Goal: Task Accomplishment & Management: Use online tool/utility

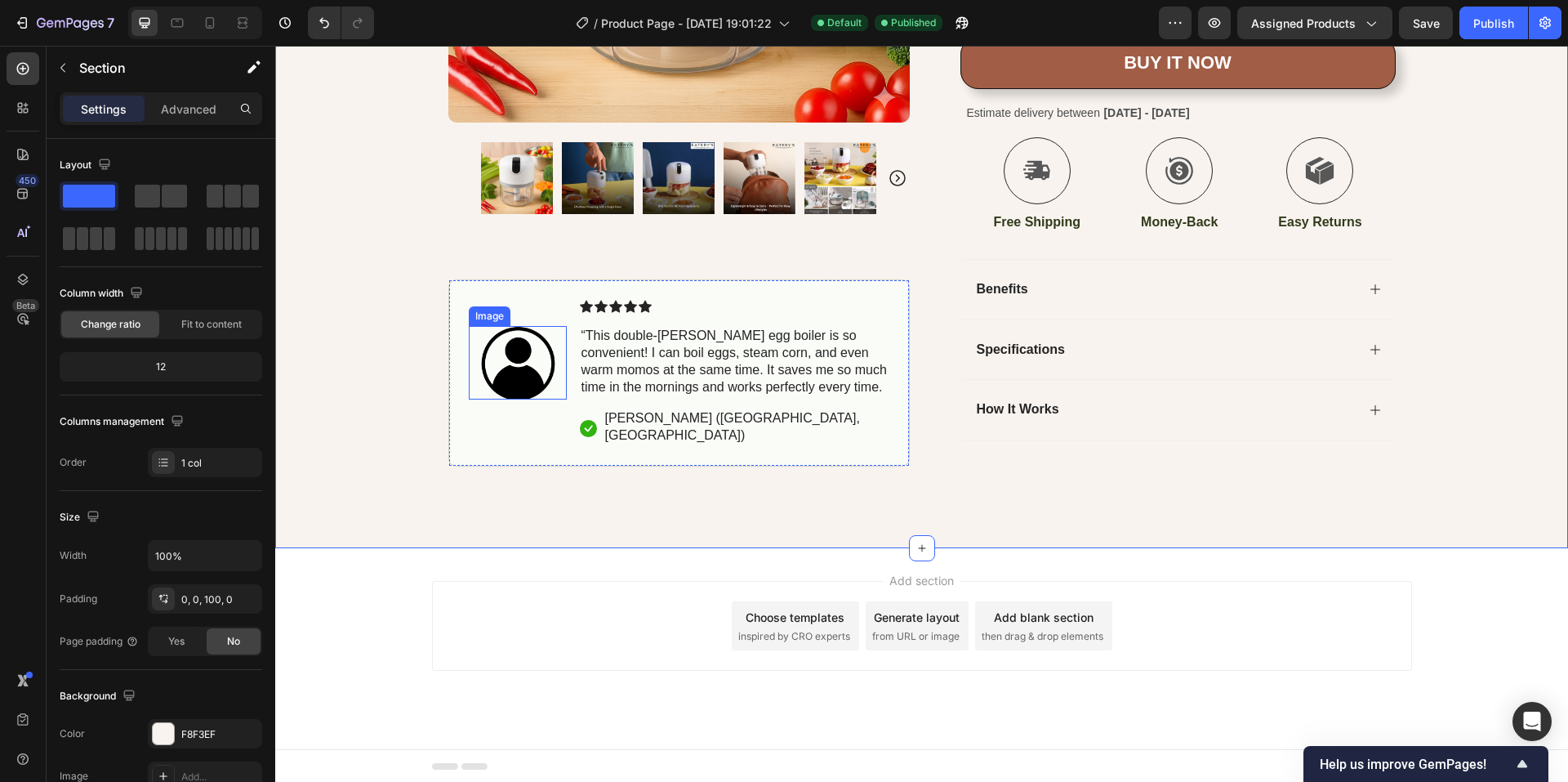
scroll to position [558, 0]
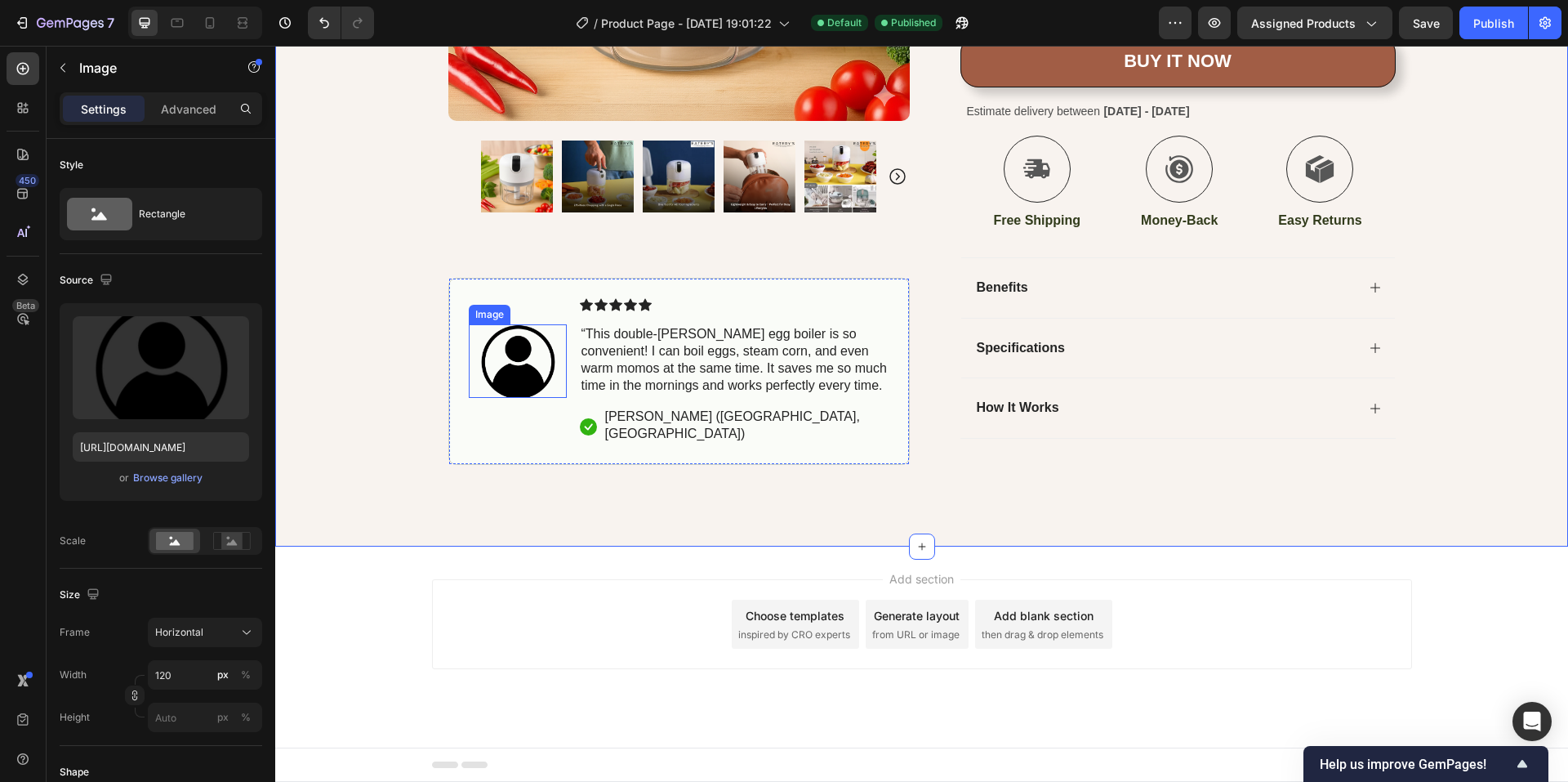
click at [504, 392] on img at bounding box center [518, 362] width 98 height 74
click at [572, 316] on icon at bounding box center [578, 309] width 13 height 13
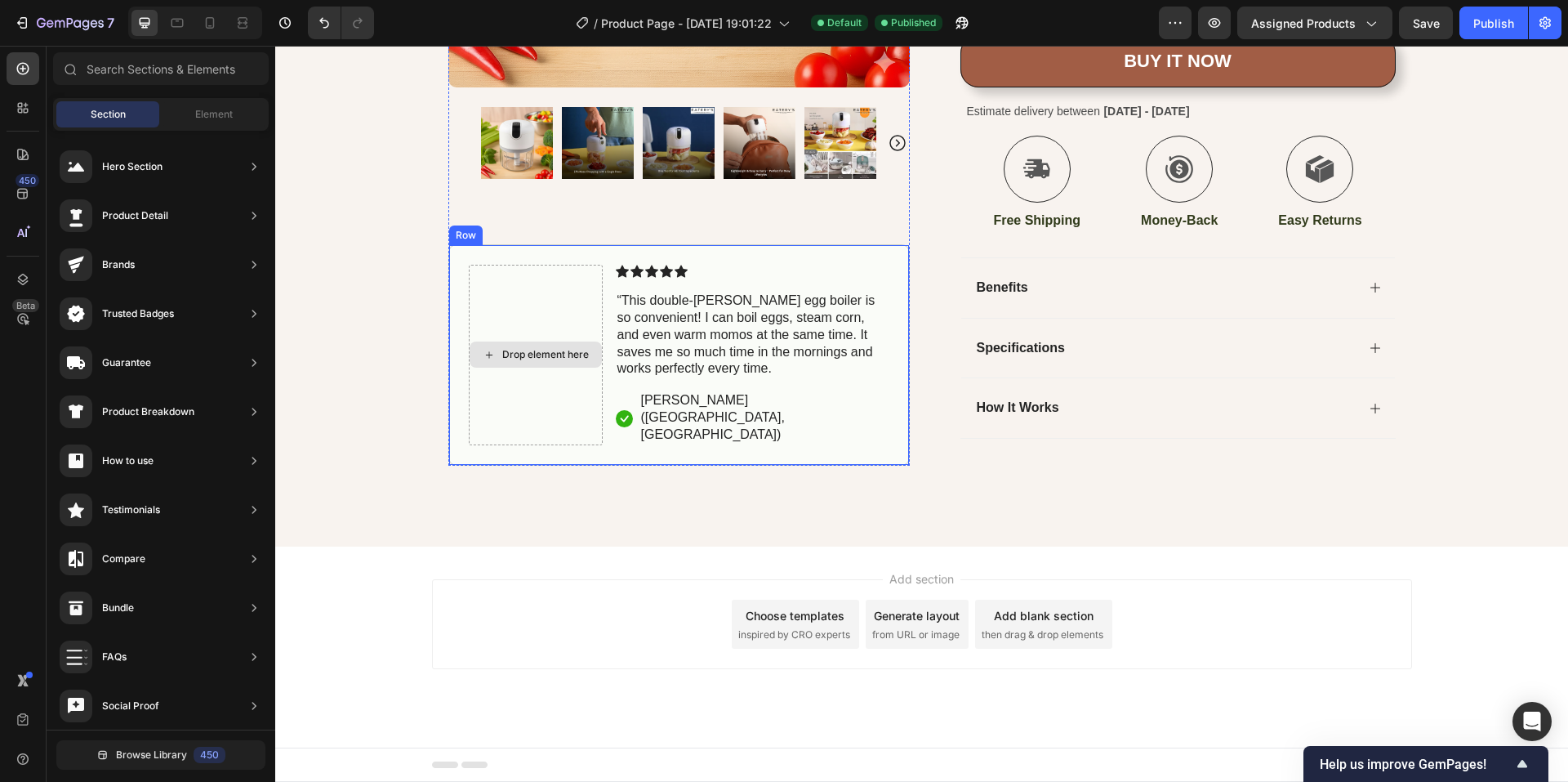
click at [508, 389] on div "Drop element here" at bounding box center [536, 354] width 134 height 179
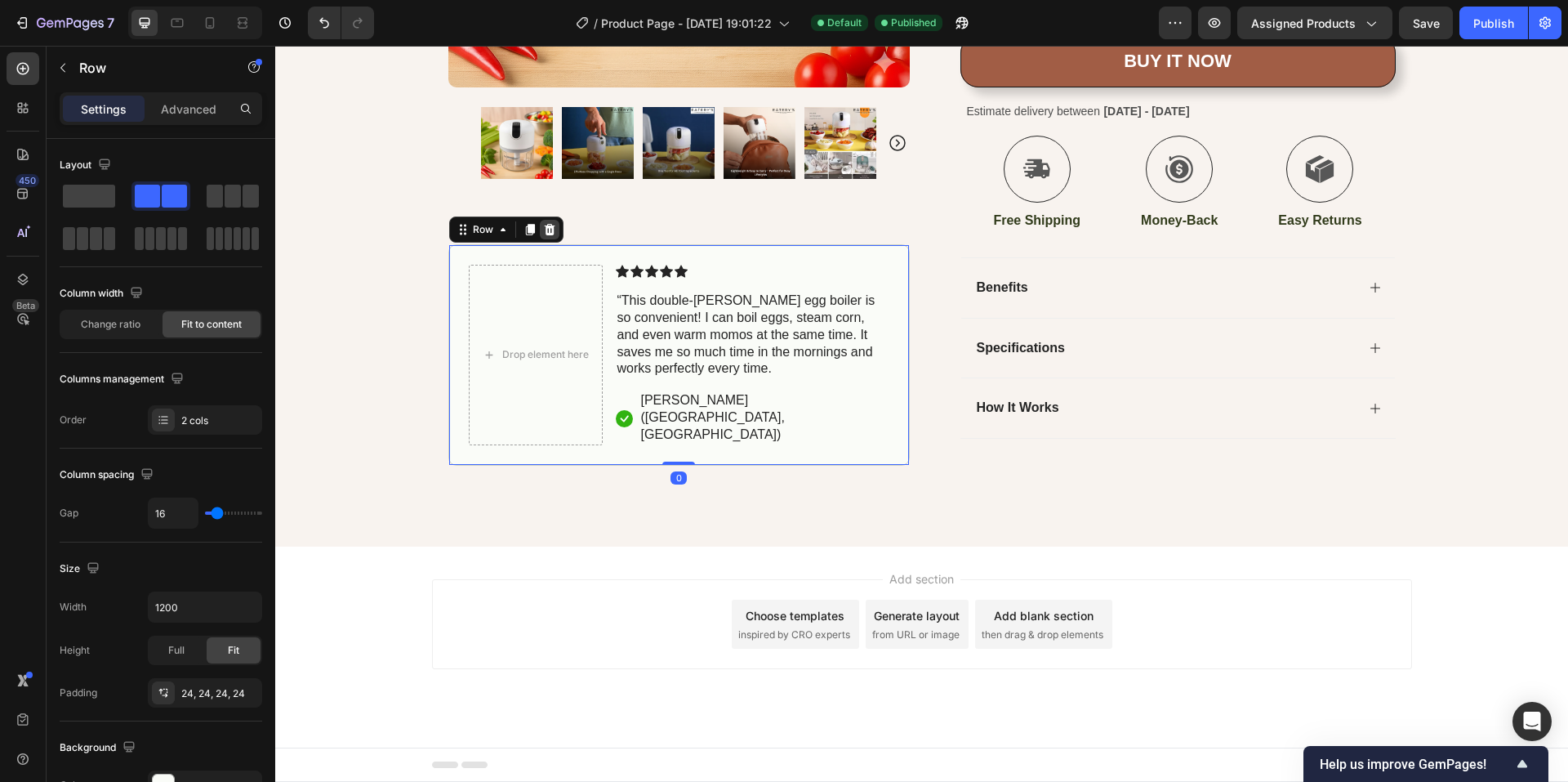
click at [540, 239] on div at bounding box center [549, 229] width 19 height 19
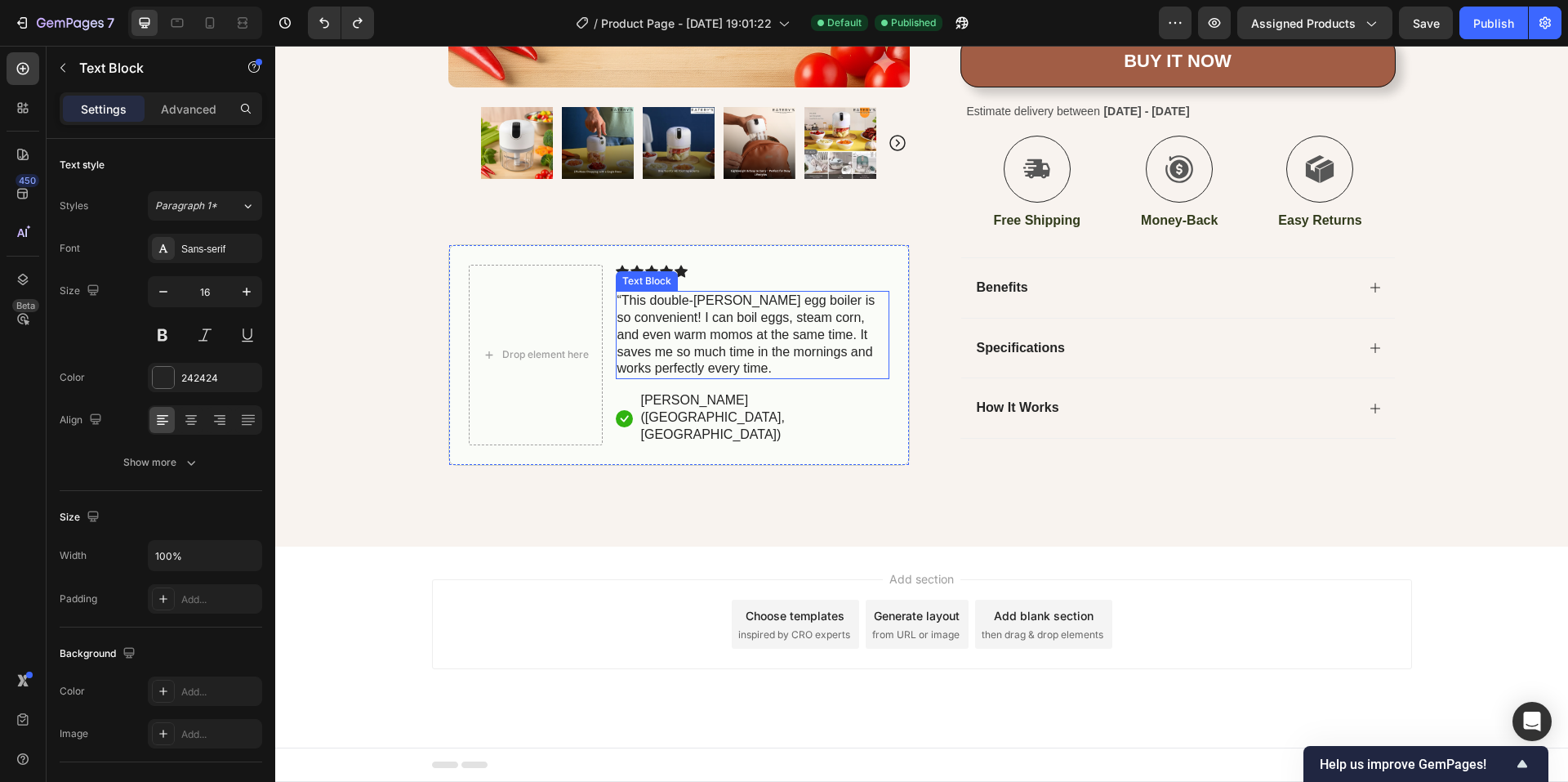
click at [637, 372] on p "“This double-[PERSON_NAME] egg boiler is so convenient! I can boil eggs, steam …" at bounding box center [752, 335] width 270 height 85
click at [186, 107] on p "Advanced" at bounding box center [189, 109] width 55 height 17
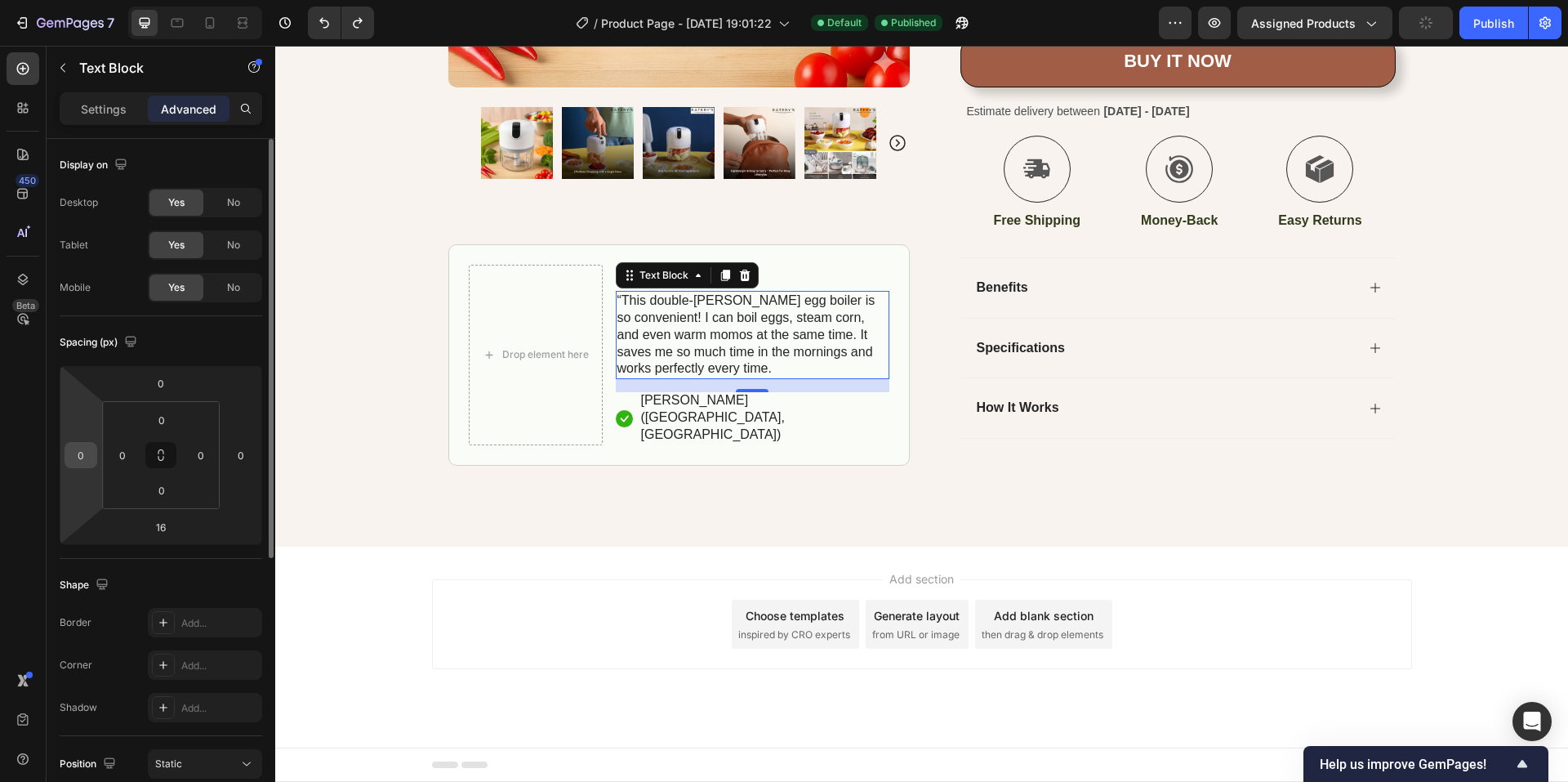
click at [94, 448] on div "0" at bounding box center [81, 454] width 33 height 26
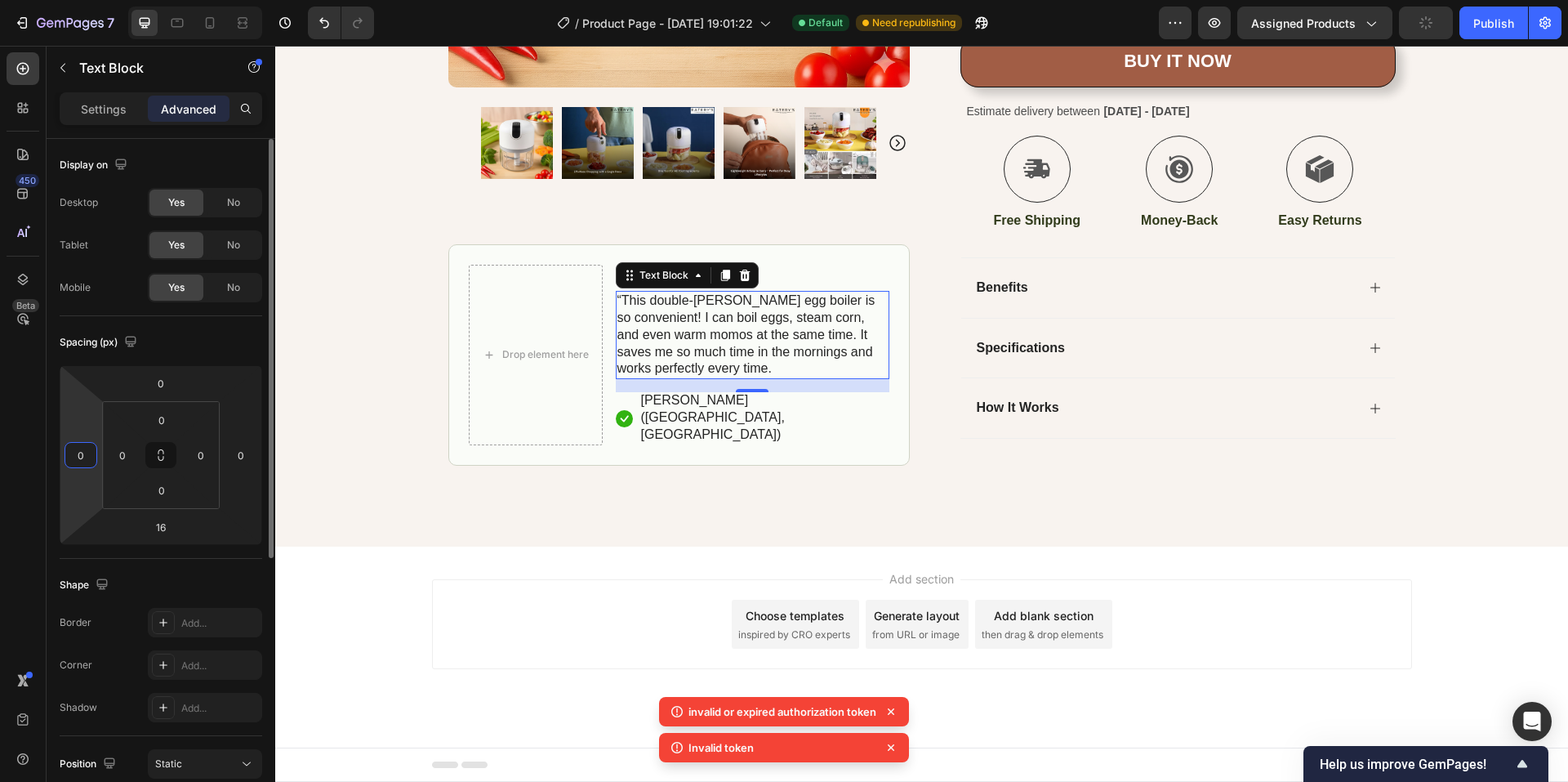
click at [84, 451] on input "0" at bounding box center [81, 454] width 25 height 25
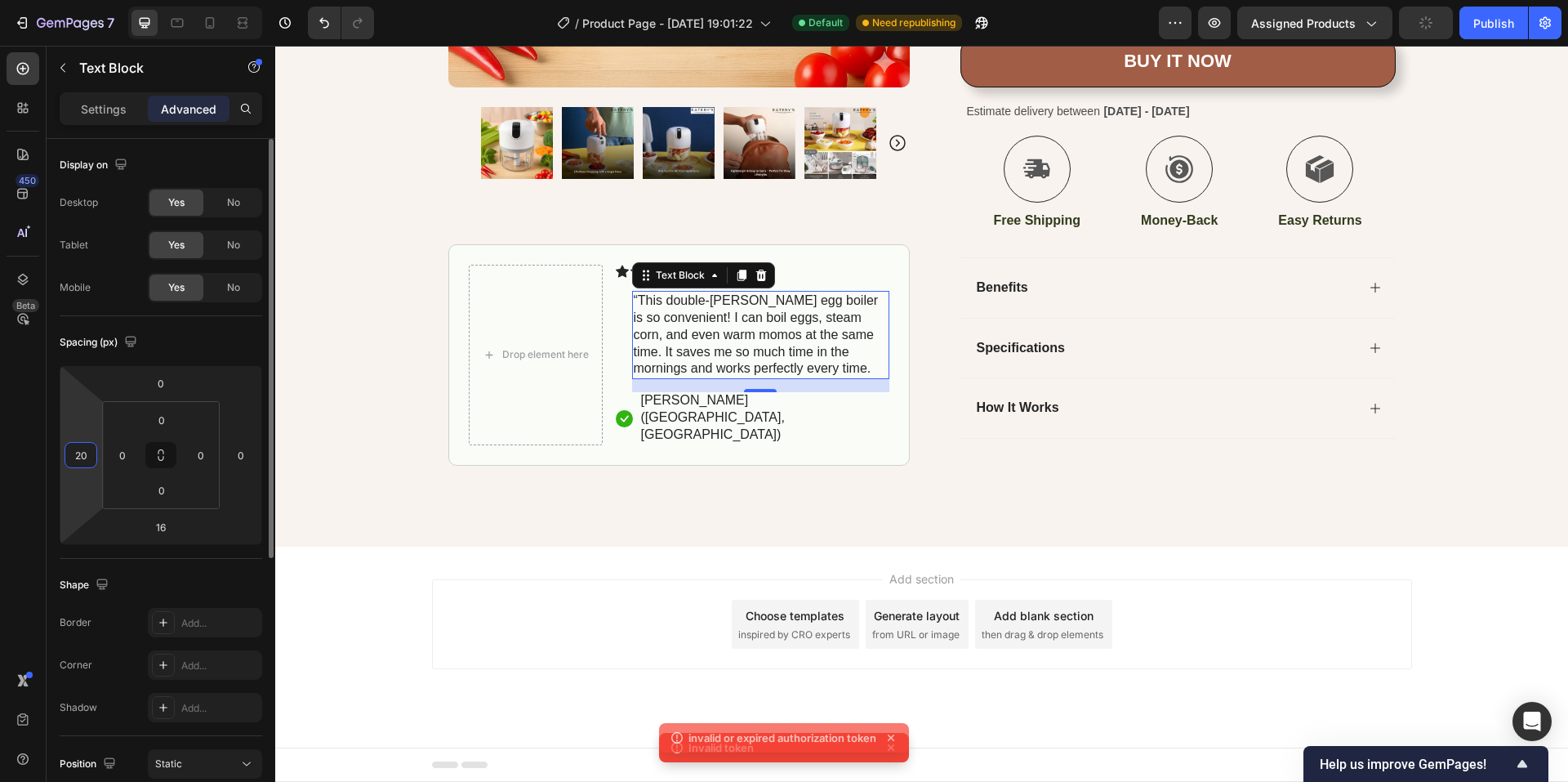
type input "2"
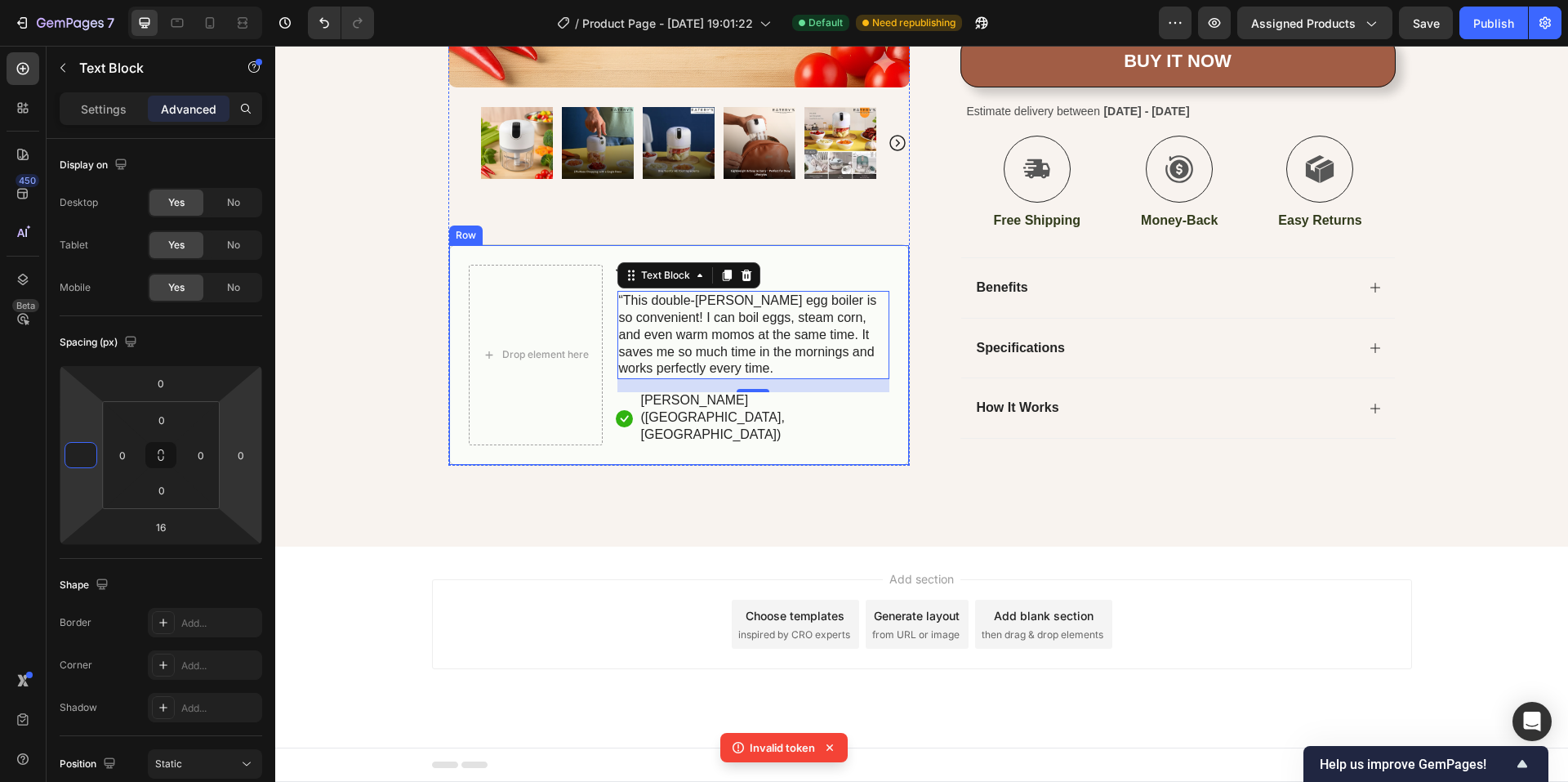
click at [448, 406] on div "Drop element here Icon Icon Icon Icon Icon Icon List “This double-[PERSON_NAME]…" at bounding box center [679, 354] width 462 height 221
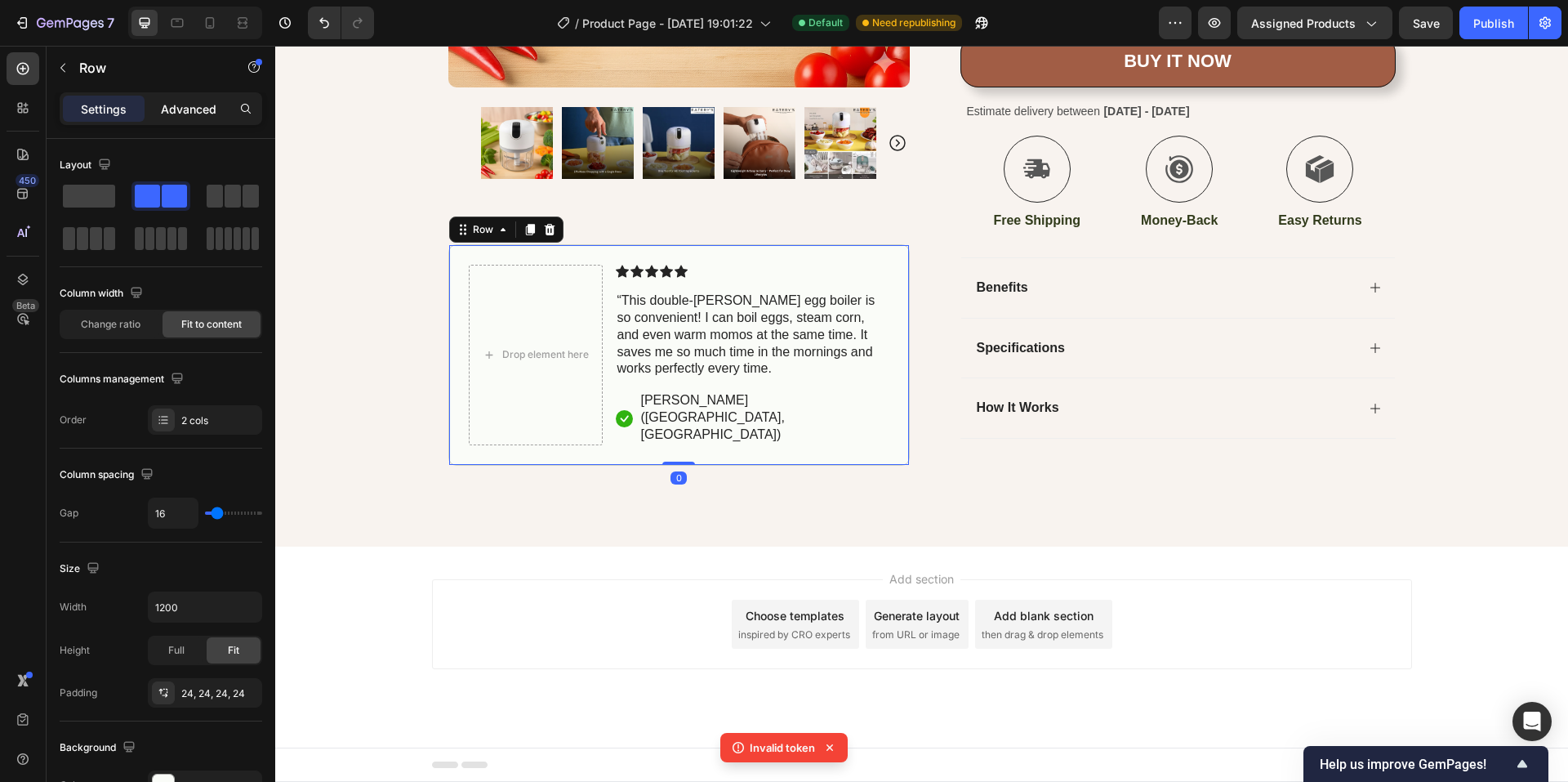
click at [195, 103] on p "Advanced" at bounding box center [189, 109] width 55 height 17
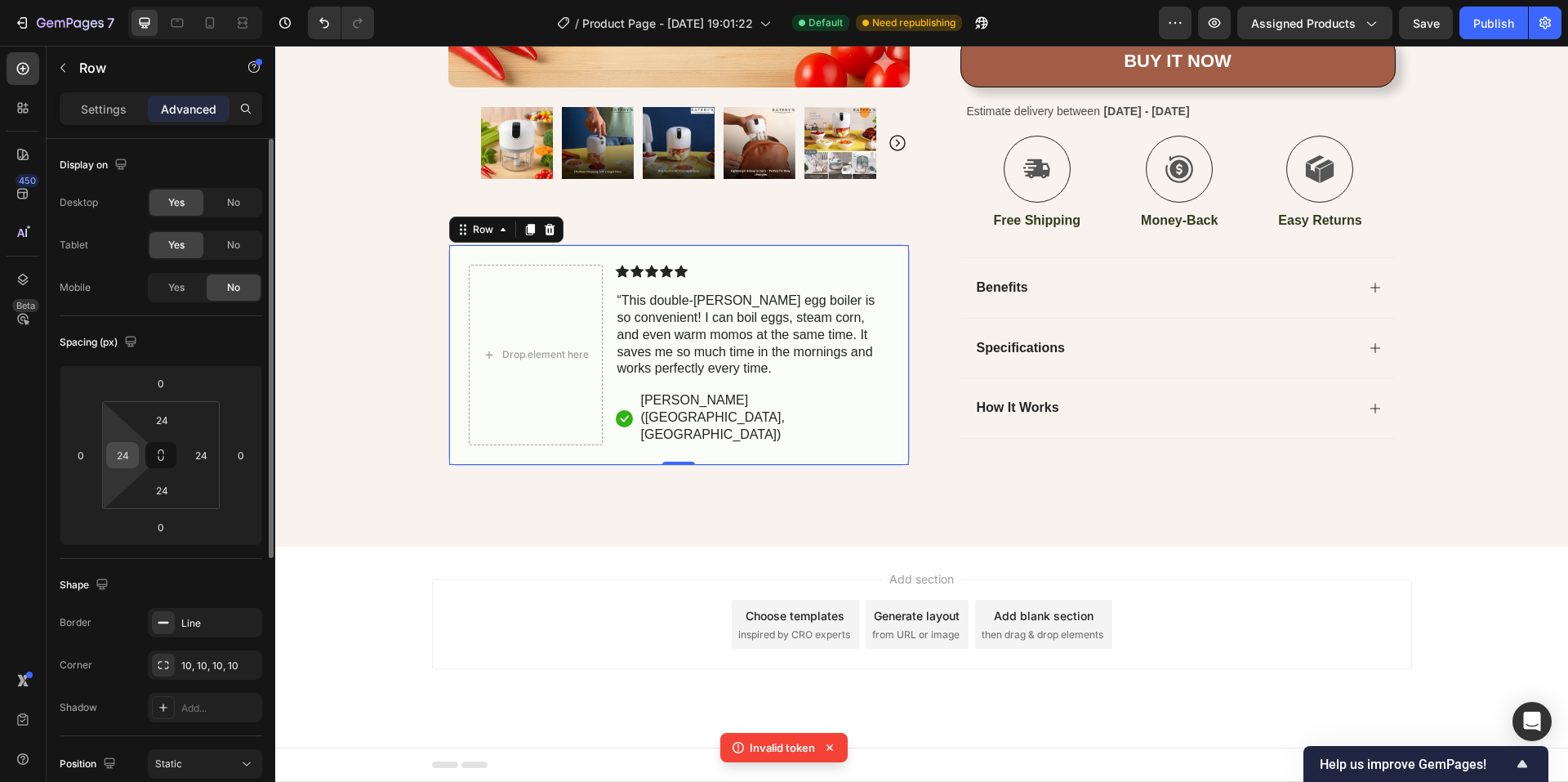
click at [129, 451] on input "24" at bounding box center [122, 454] width 25 height 25
type input "0"
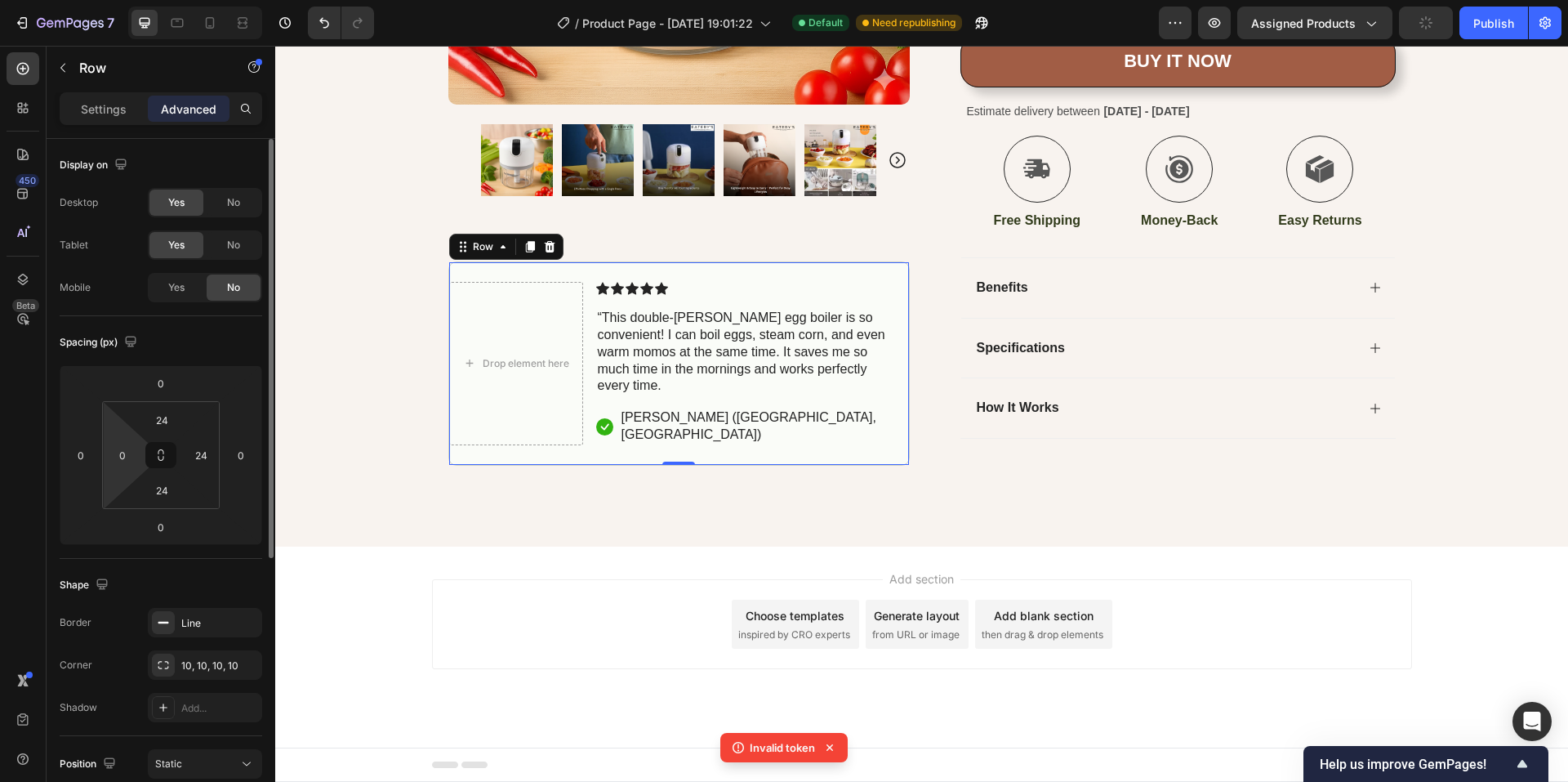
click at [104, 559] on div "Shape Border Line Corner 10, 10, 10, 10 Shadow Add..." at bounding box center [161, 647] width 202 height 178
click at [214, 0] on html "7 / Product Page - [DATE] 19:01:22 Default Need republishing Preview Assigned P…" at bounding box center [784, 0] width 1568 height 0
click at [112, 558] on div "Spacing (px) 0 0 0 0 24 0 24 0" at bounding box center [161, 438] width 202 height 243
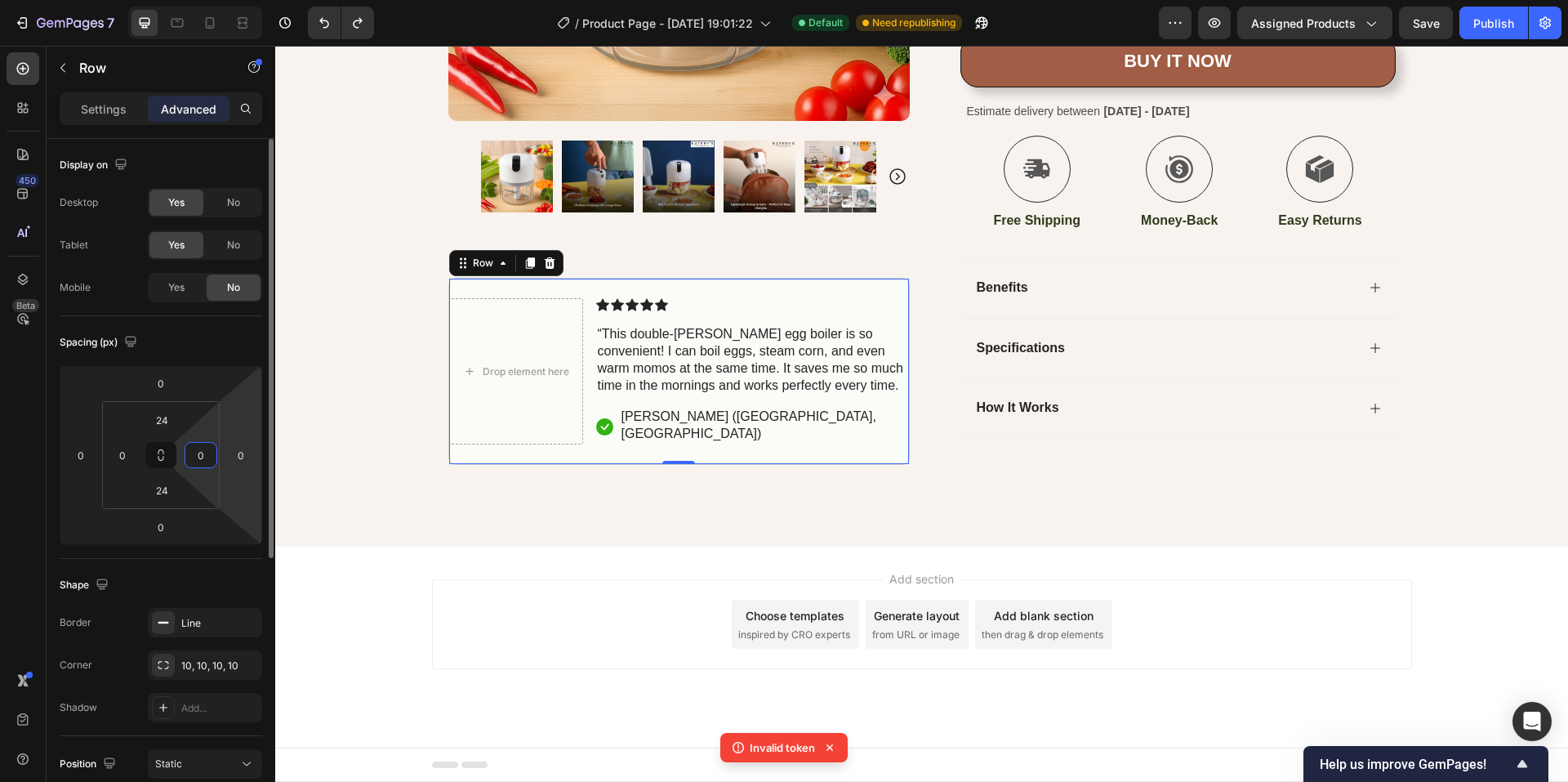
type input "24"
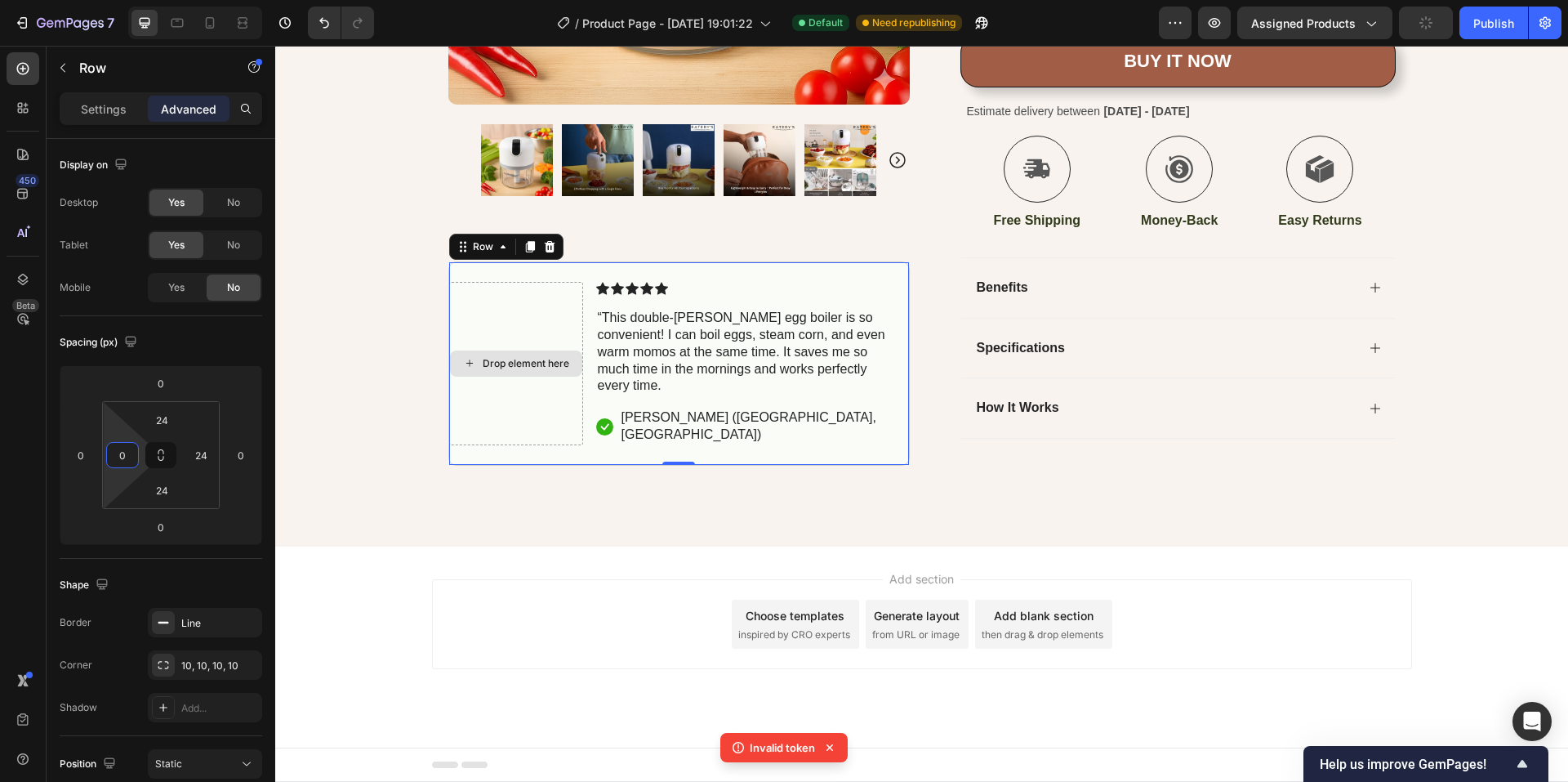
click at [517, 343] on div "Drop element here" at bounding box center [516, 363] width 134 height 164
click at [508, 366] on div "Drop element here" at bounding box center [526, 362] width 86 height 13
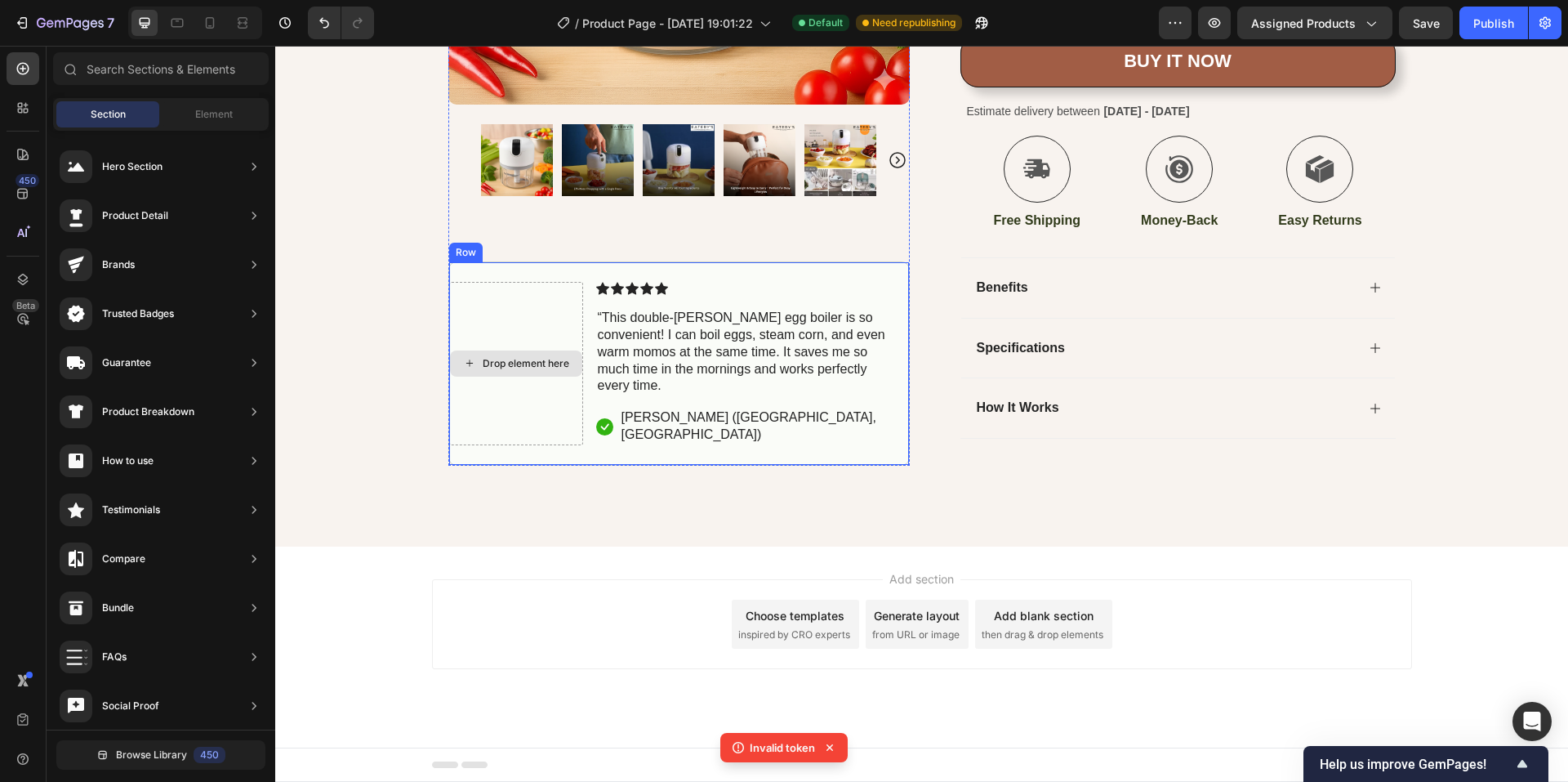
click at [506, 375] on div "Drop element here" at bounding box center [516, 362] width 132 height 26
click at [511, 340] on div "Drop element here" at bounding box center [516, 363] width 134 height 164
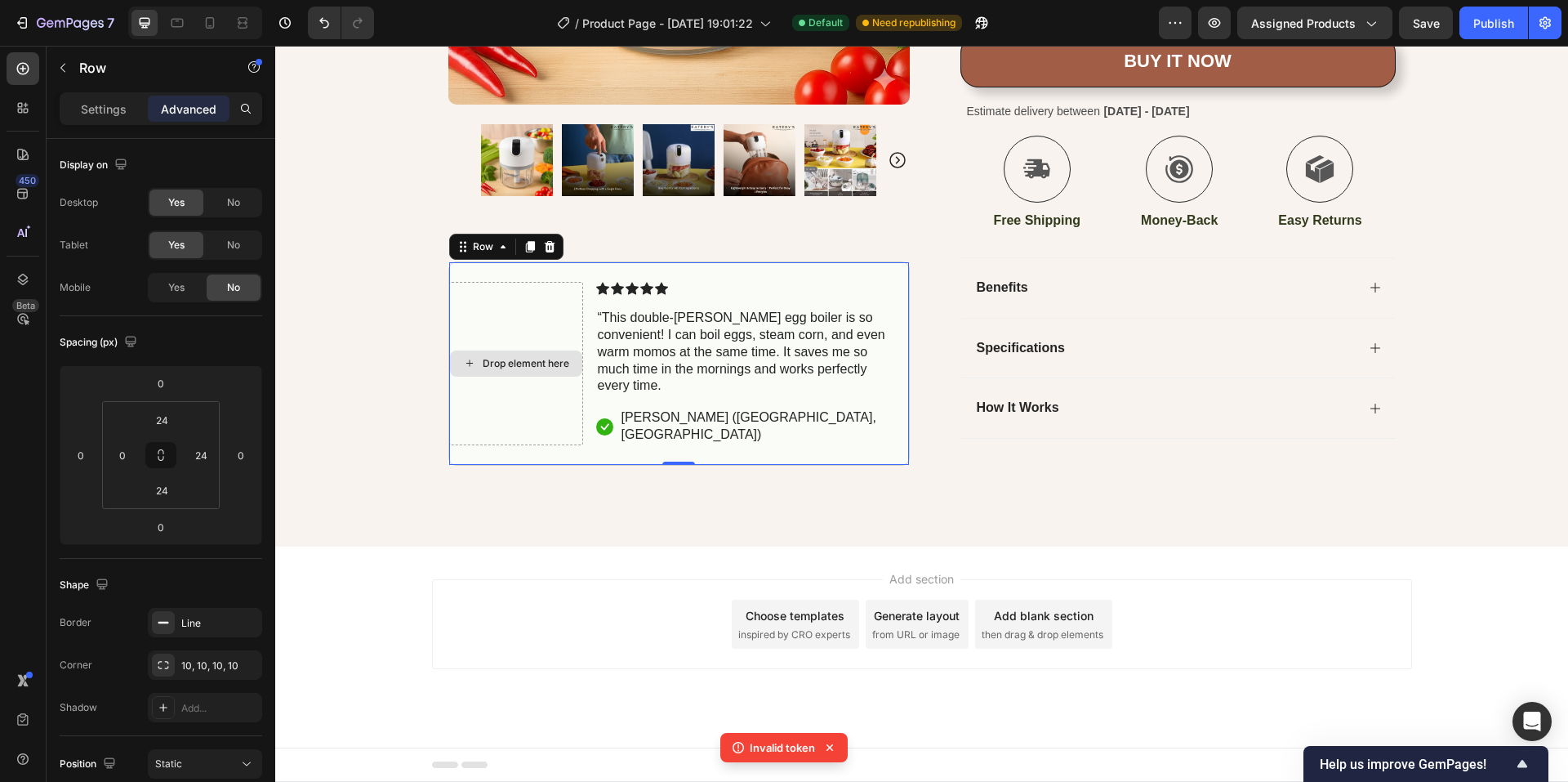
click at [557, 400] on div "Drop element here" at bounding box center [516, 363] width 134 height 164
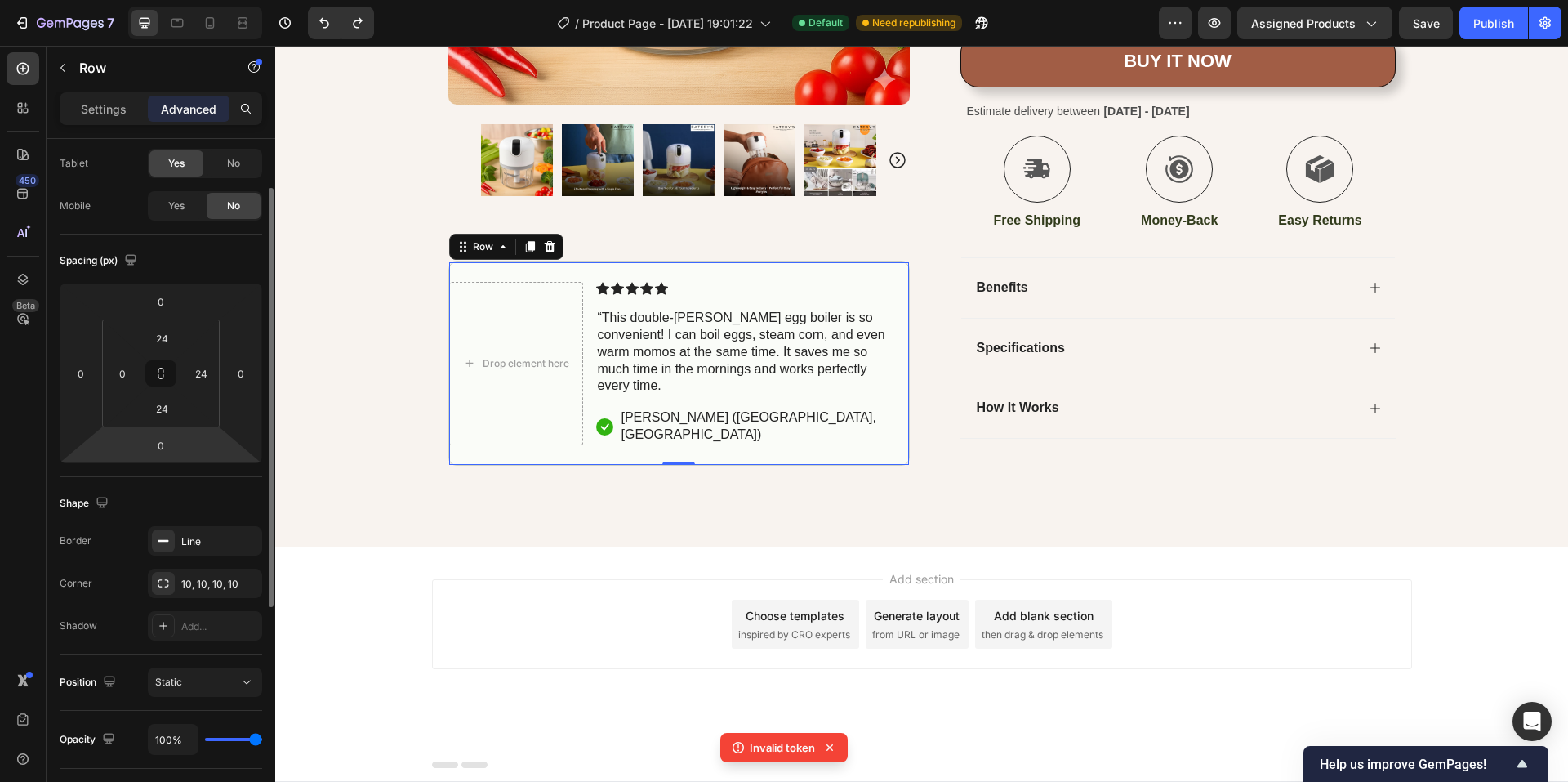
type input "24"
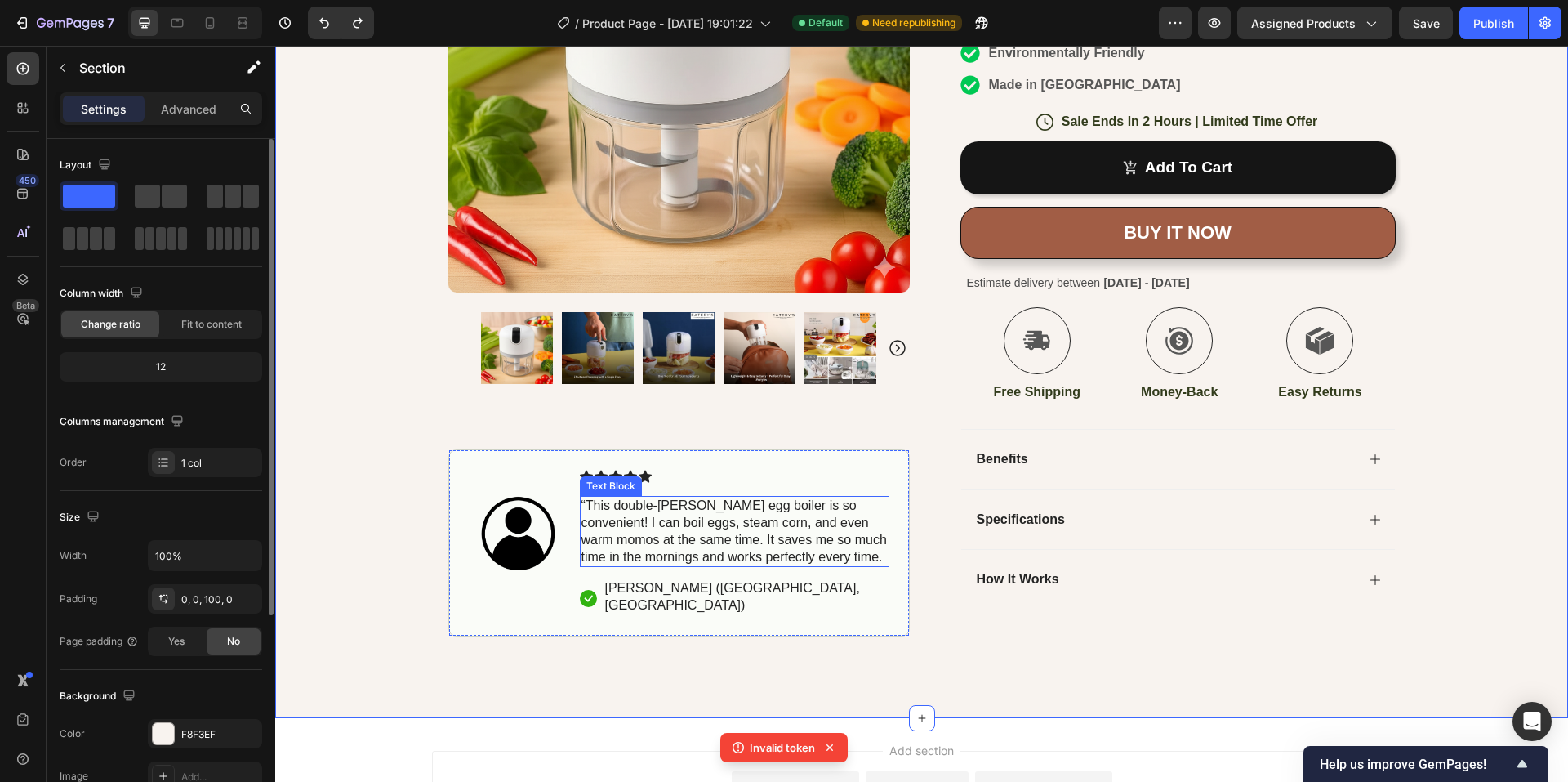
scroll to position [312, 0]
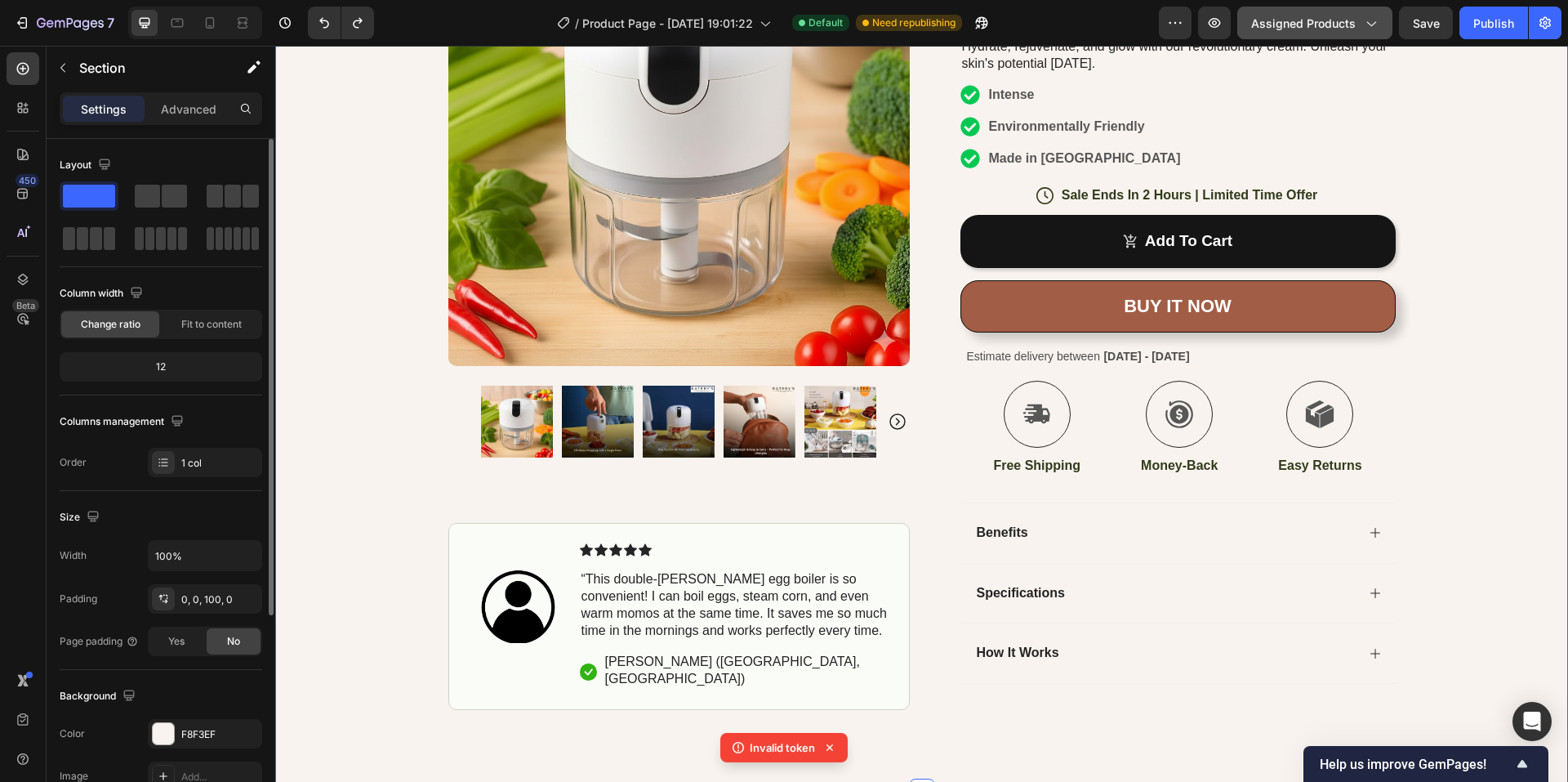
click at [1367, 22] on icon "button" at bounding box center [1370, 23] width 17 height 17
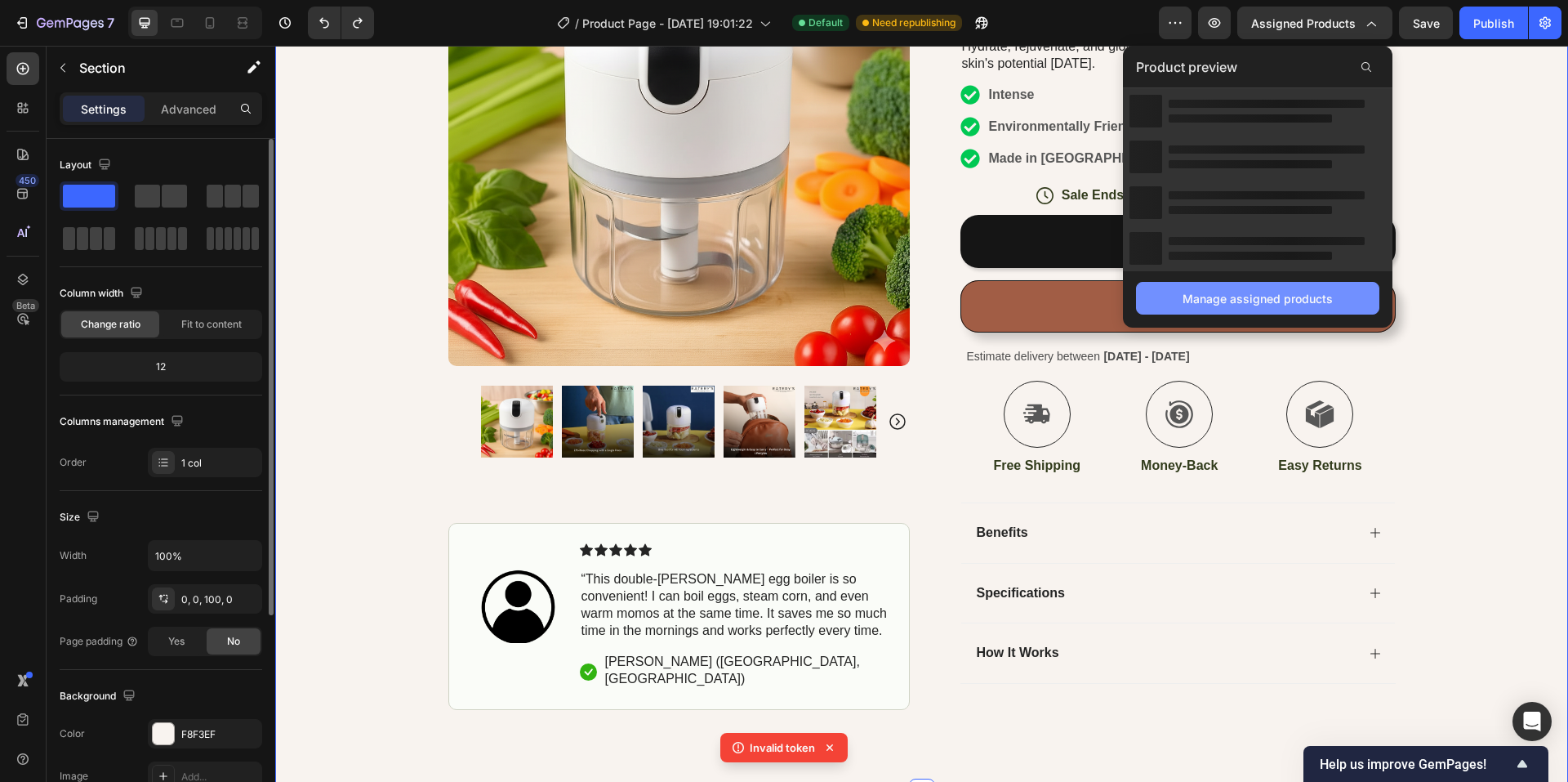
click at [1176, 304] on button "Manage assigned products" at bounding box center [1257, 298] width 244 height 33
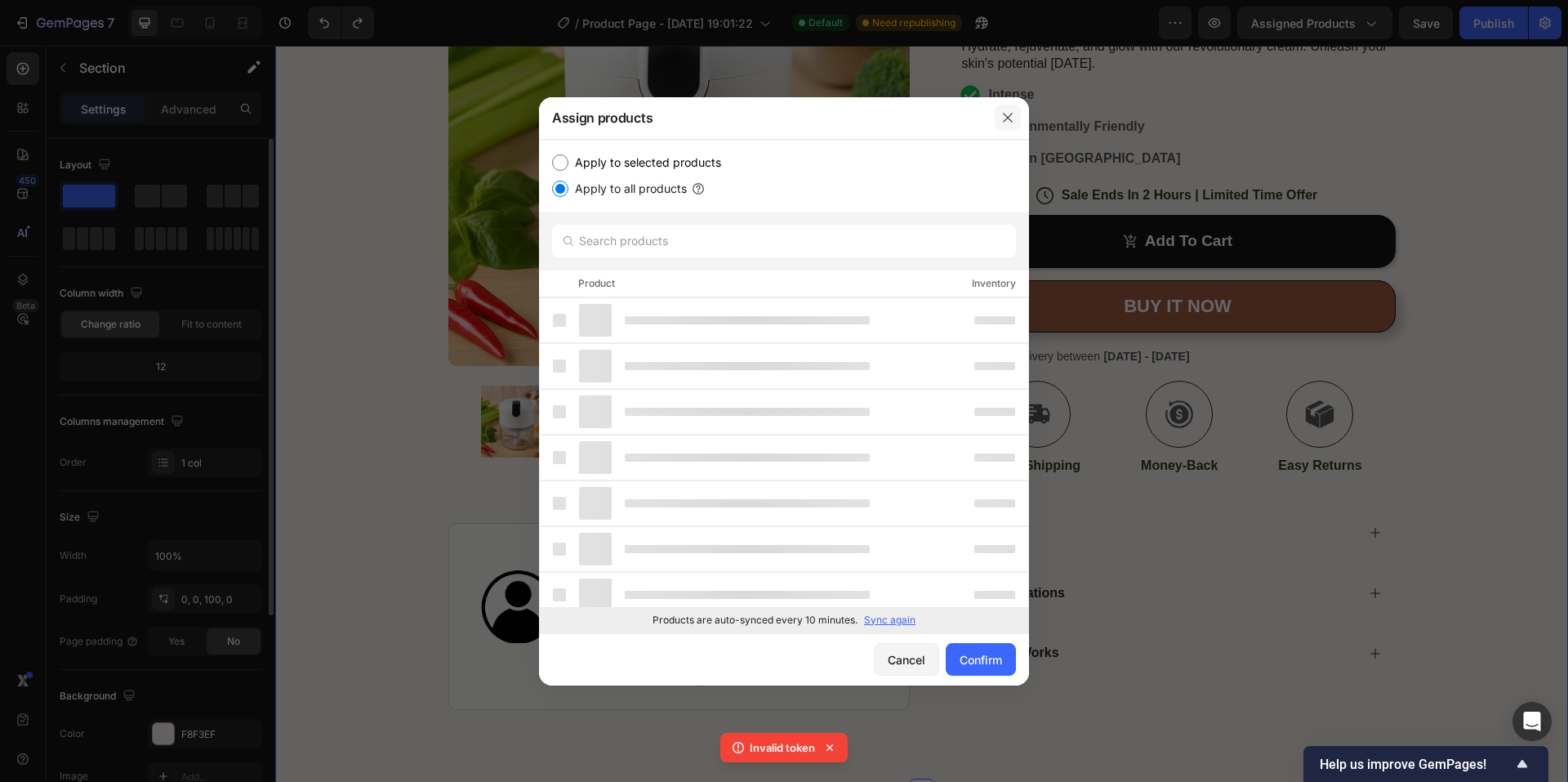
click at [1003, 119] on icon "button" at bounding box center [1008, 118] width 13 height 13
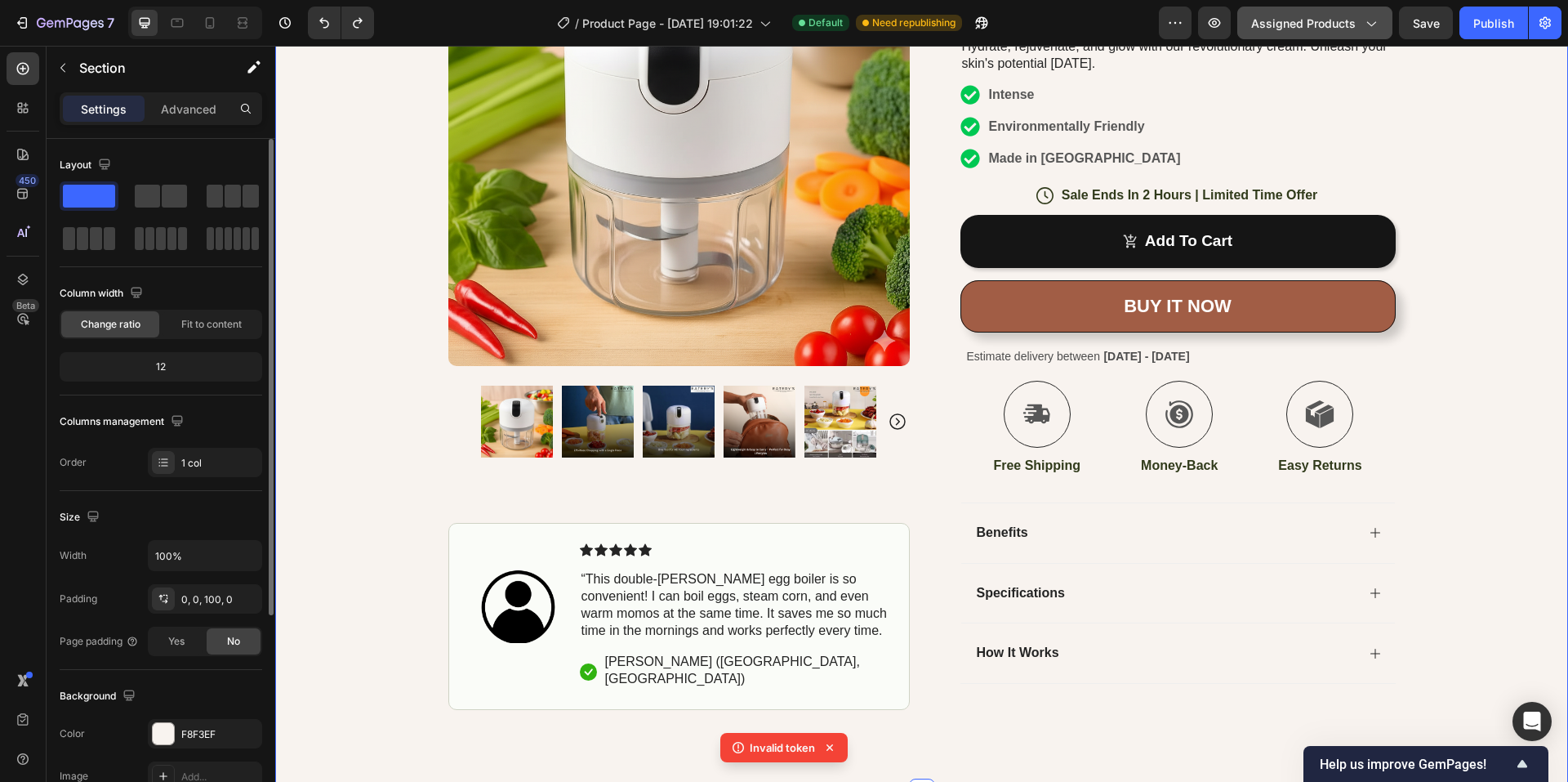
click at [1341, 28] on span "Assigned Products" at bounding box center [1303, 23] width 105 height 17
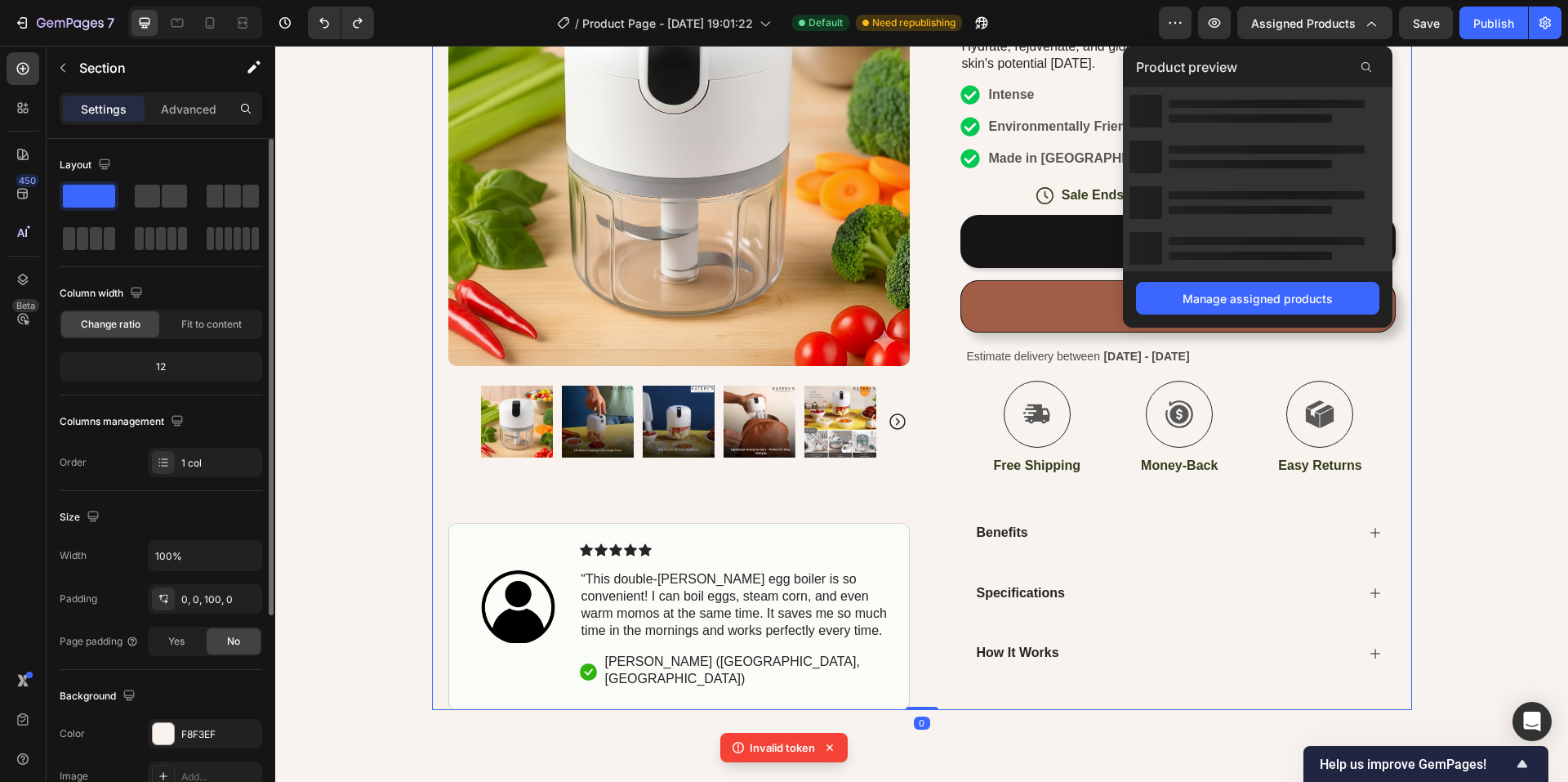
click at [439, 292] on div "Product Images Image Icon Icon Icon Icon Icon Icon List “This double-[PERSON_NA…" at bounding box center [921, 254] width 979 height 913
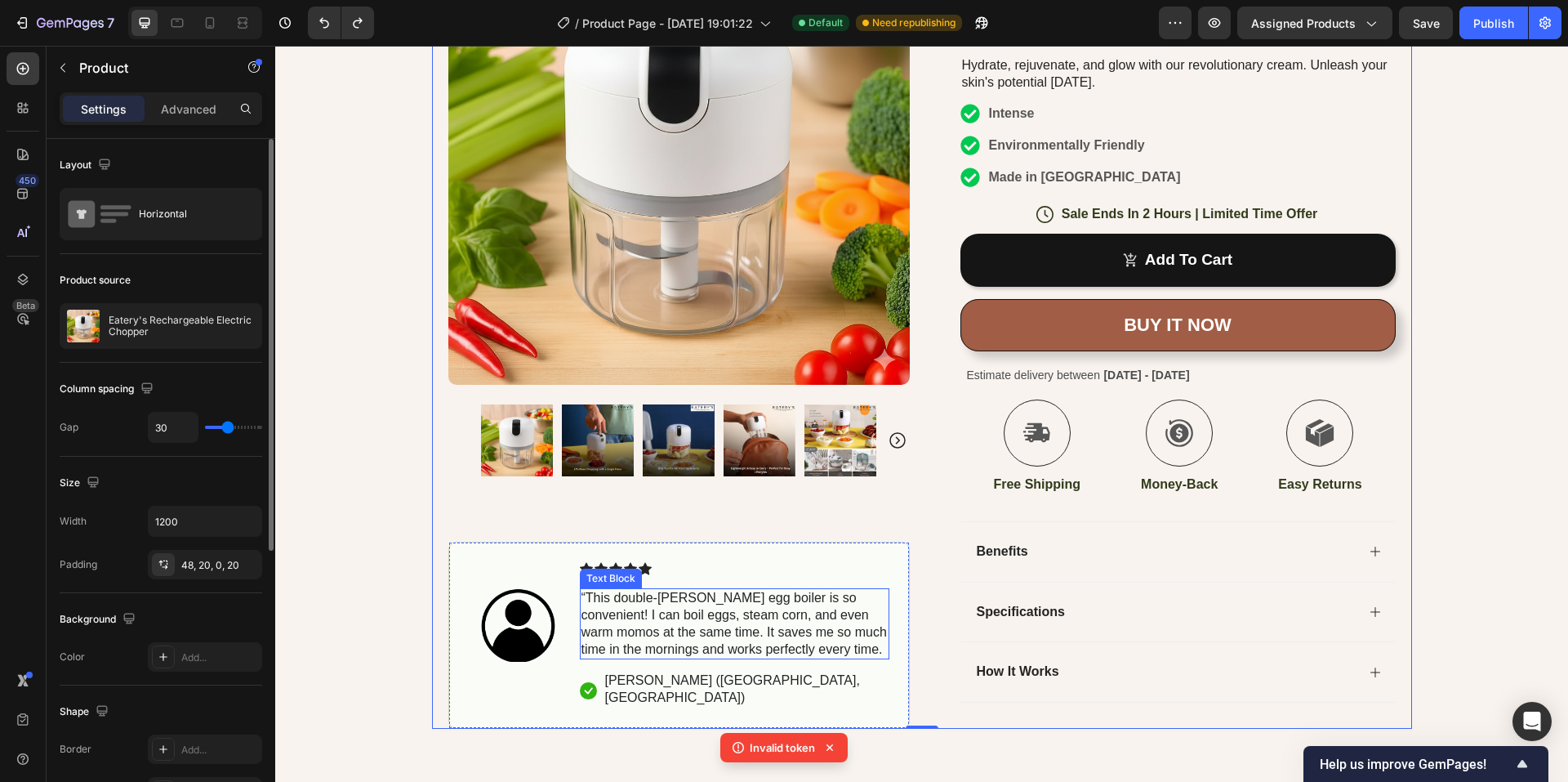
scroll to position [0, 0]
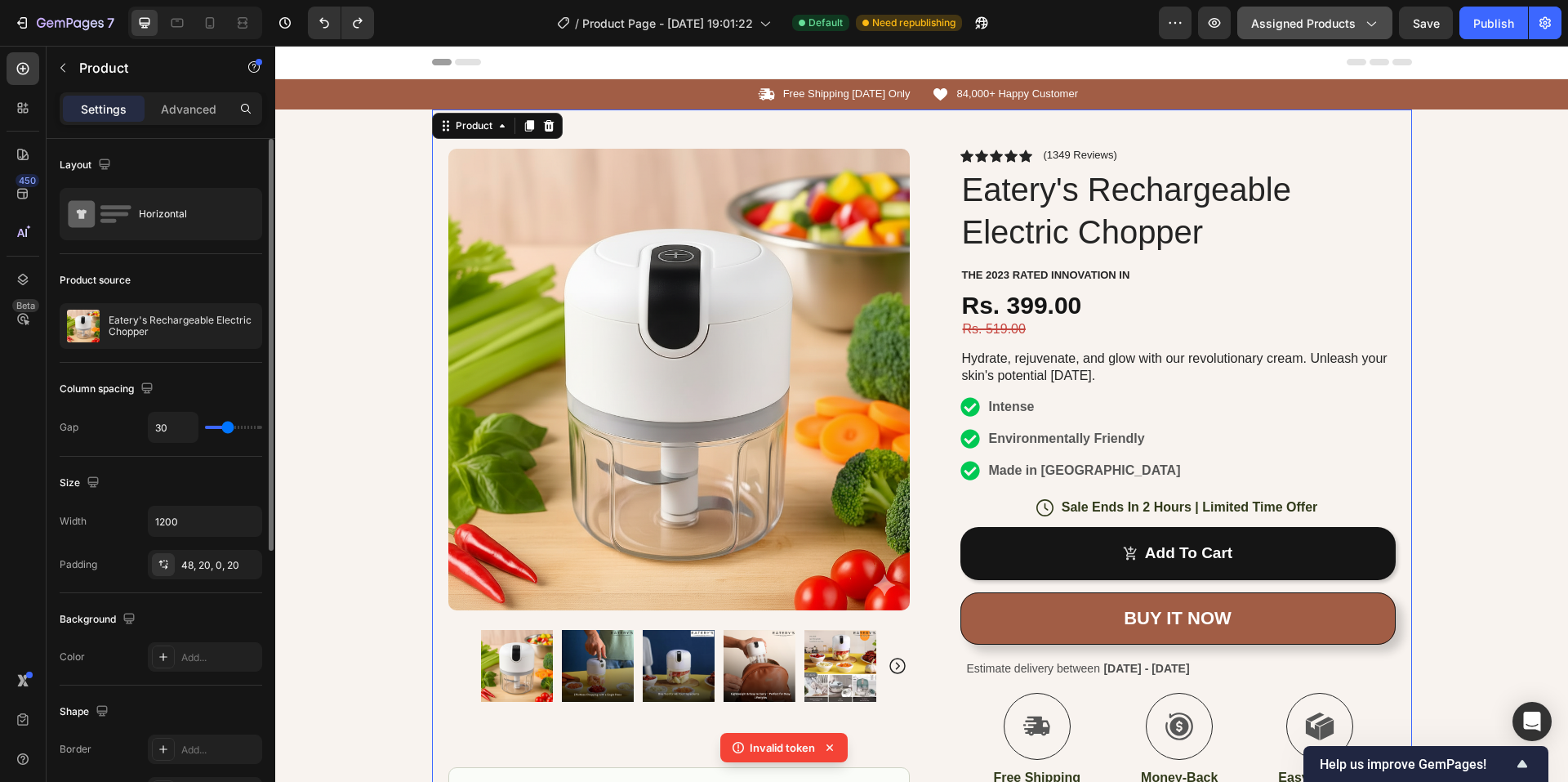
click at [1284, 29] on span "Assigned Products" at bounding box center [1303, 23] width 105 height 17
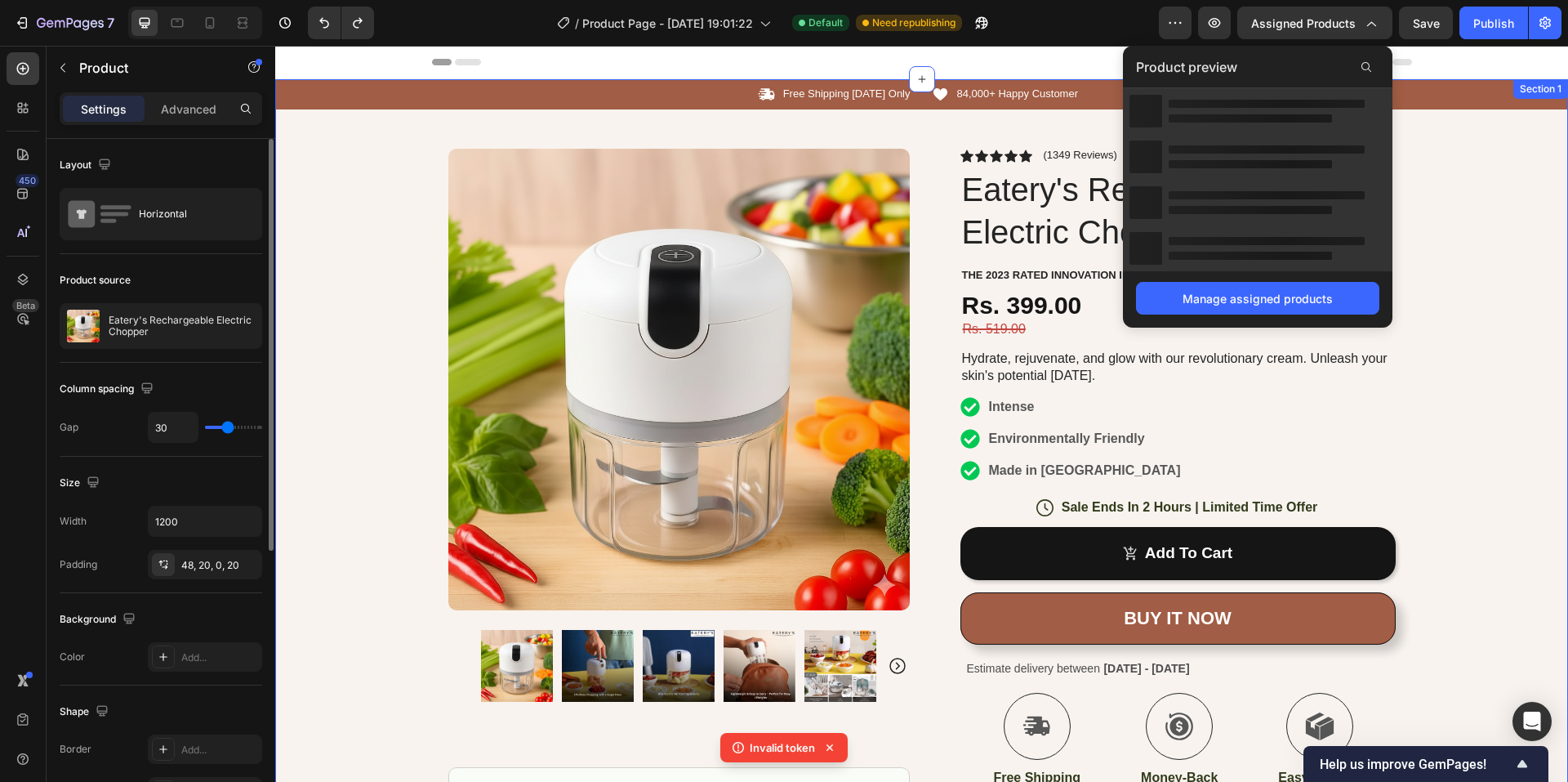
click at [399, 227] on div "Icon Free Shipping [DATE] Only Text Block Row Icon 84,000+ Happy Customer Text …" at bounding box center [921, 550] width 1292 height 943
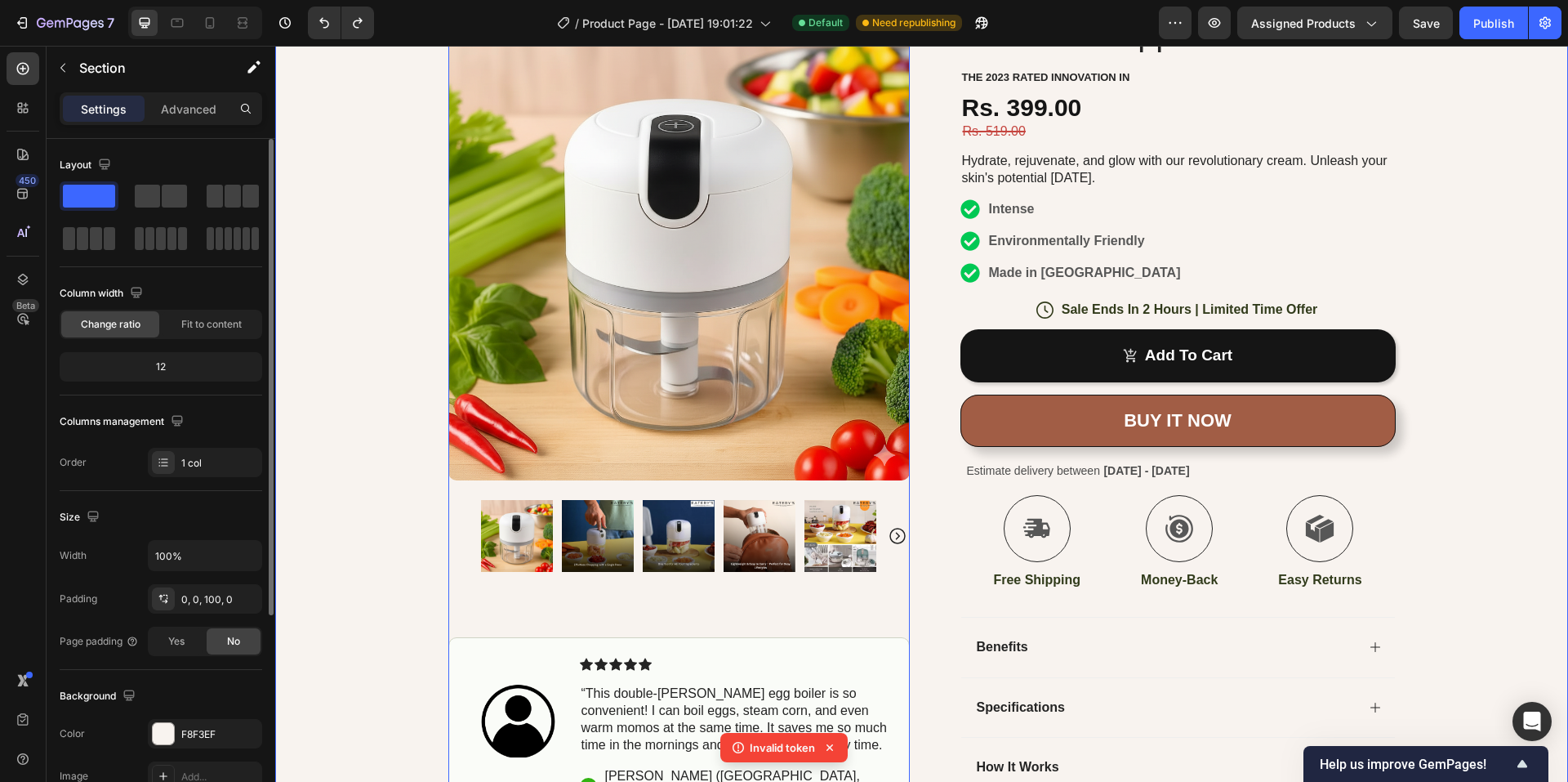
scroll to position [327, 0]
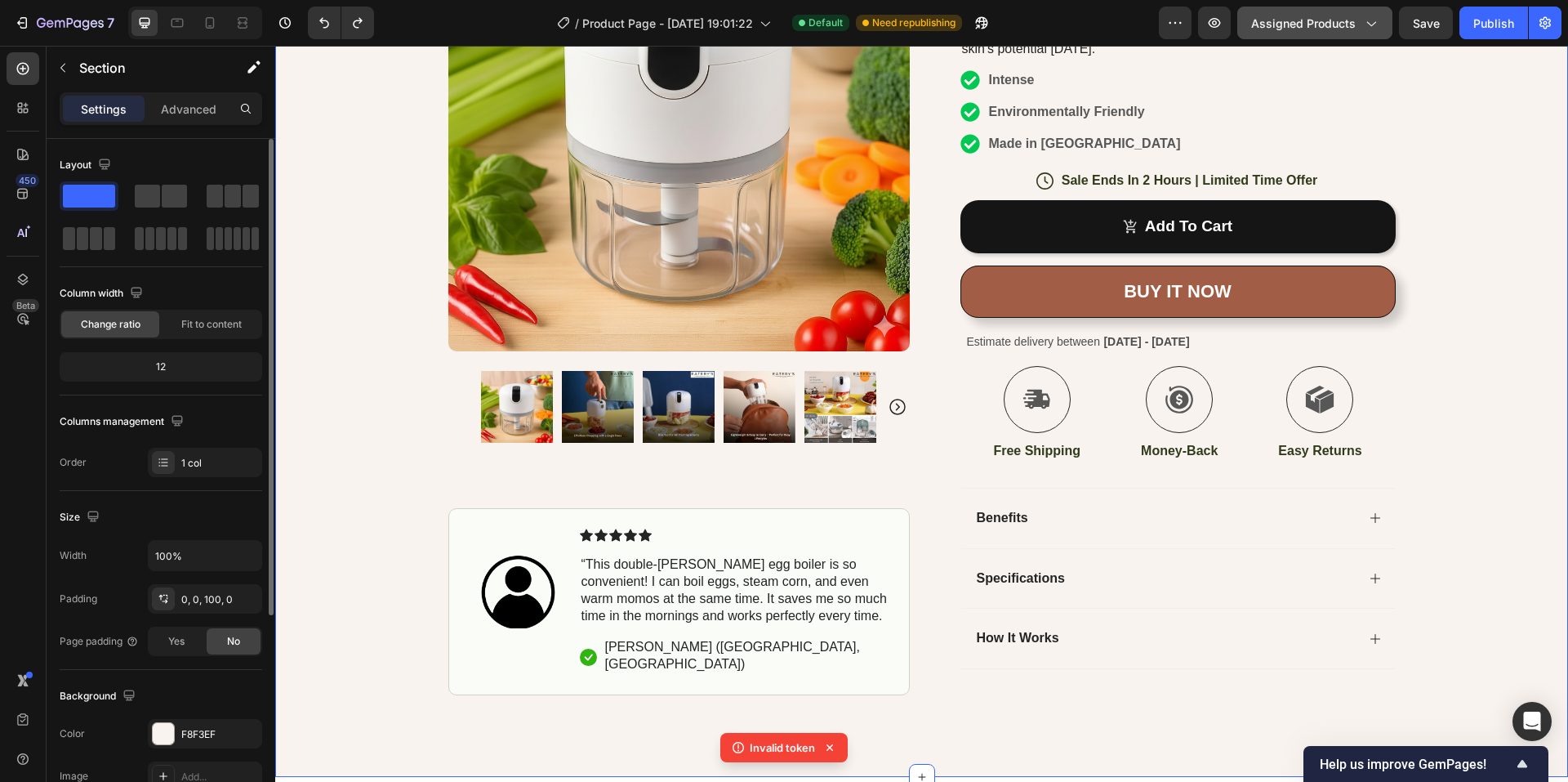
click at [1310, 29] on span "Assigned Products" at bounding box center [1303, 23] width 105 height 17
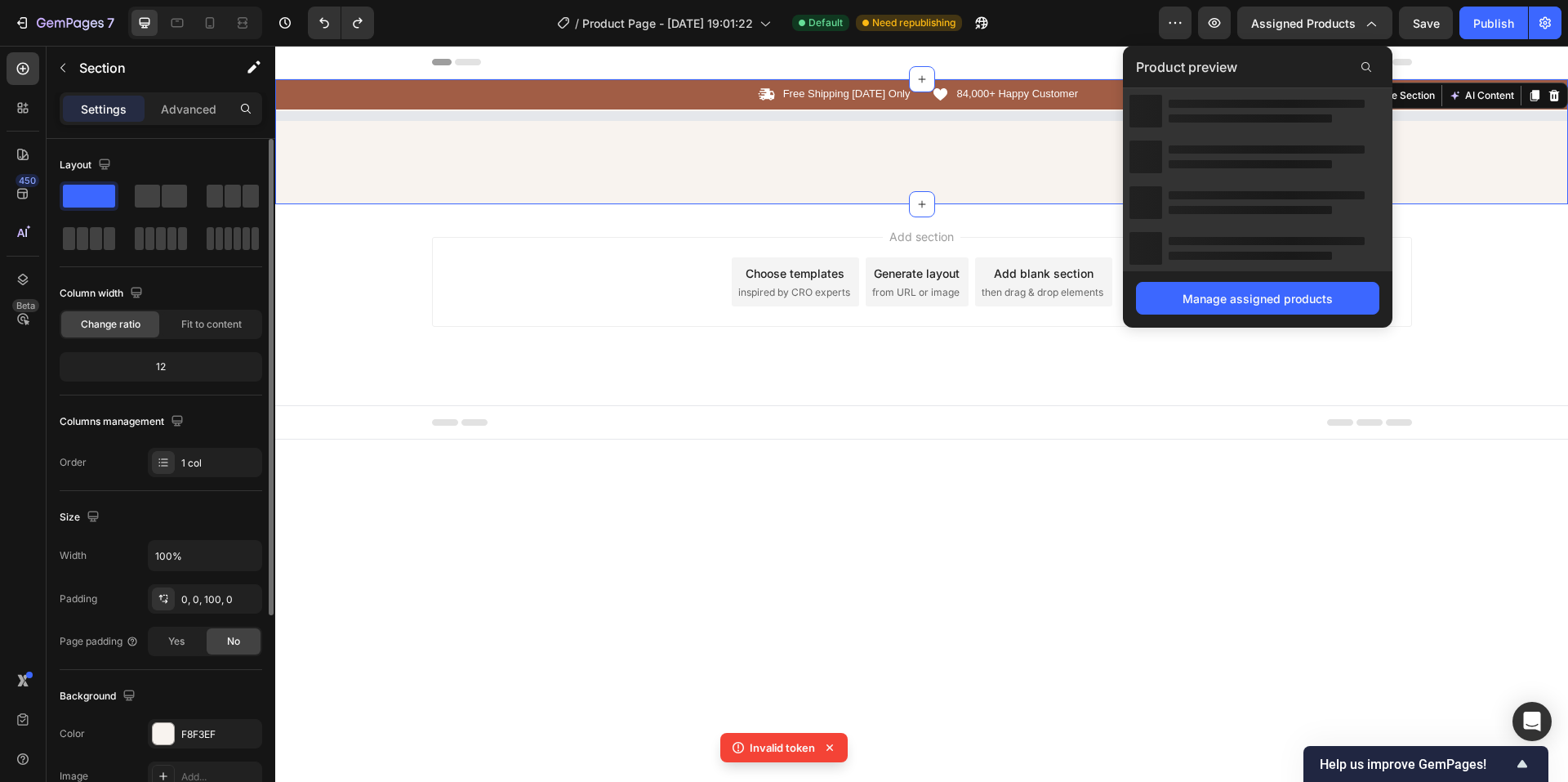
scroll to position [0, 0]
click at [1325, 23] on span "Assigned Products" at bounding box center [1303, 23] width 105 height 17
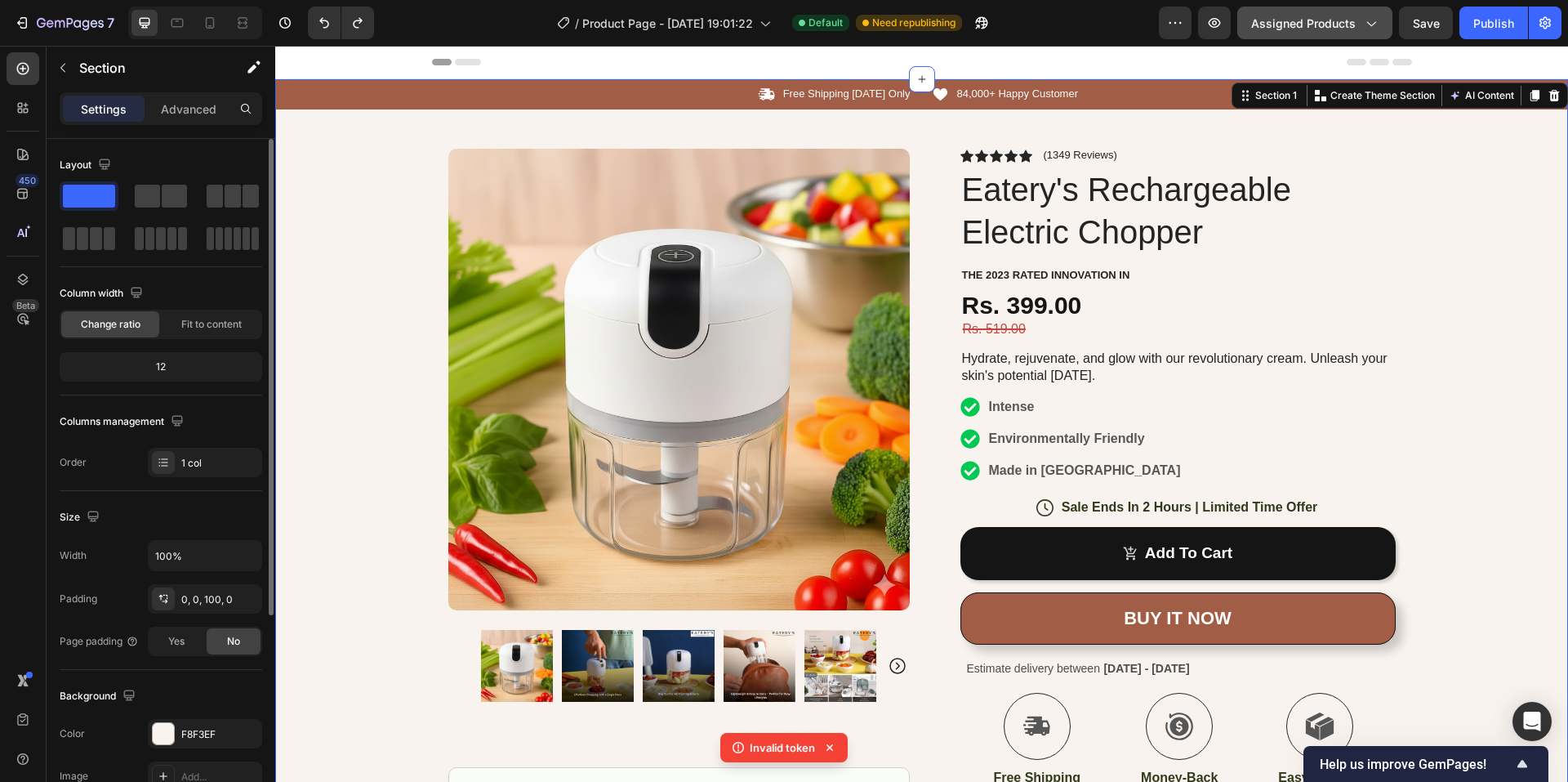
click at [1323, 21] on span "Assigned Products" at bounding box center [1303, 23] width 105 height 17
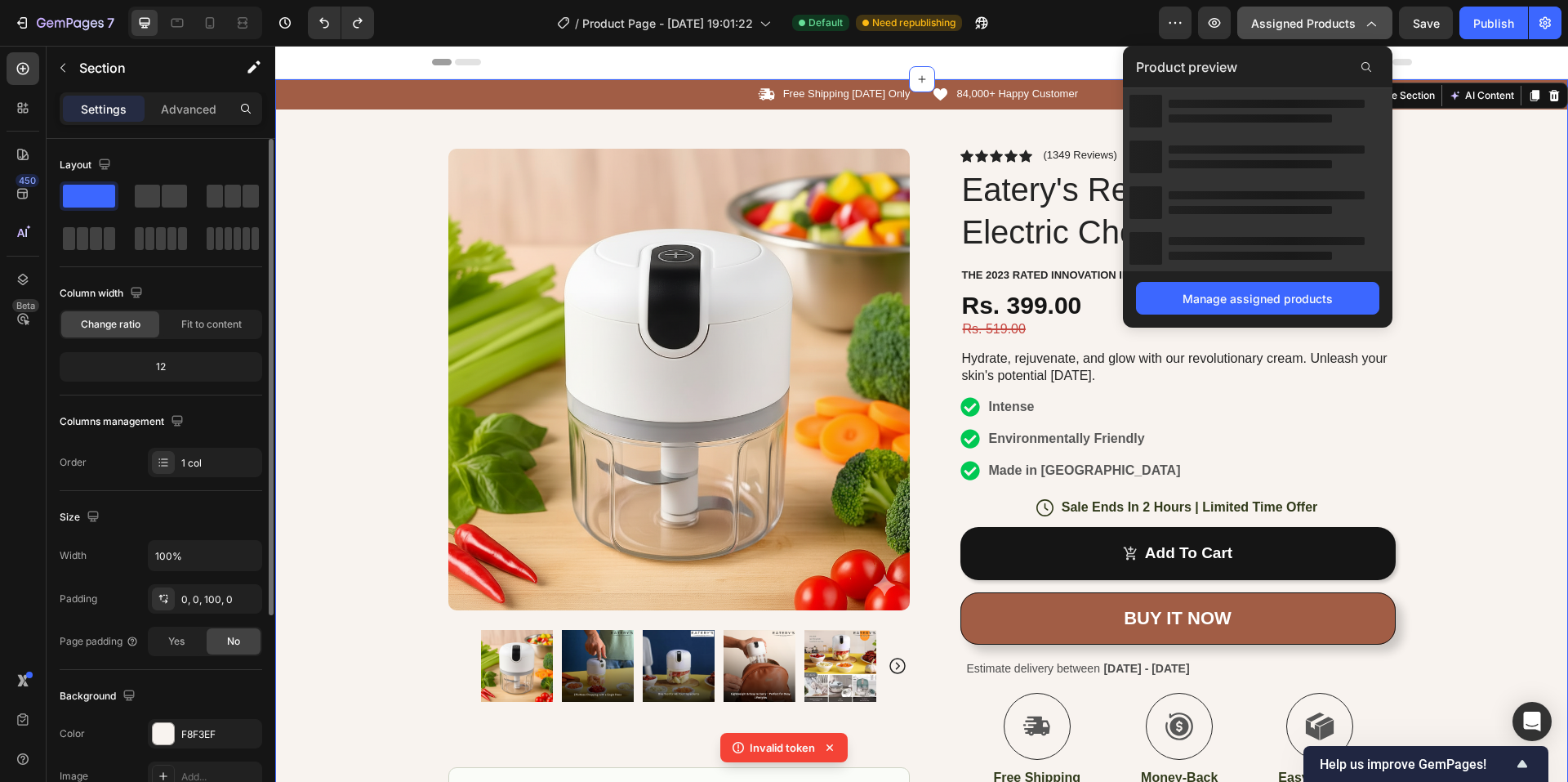
click at [1291, 23] on span "Assigned Products" at bounding box center [1303, 23] width 105 height 17
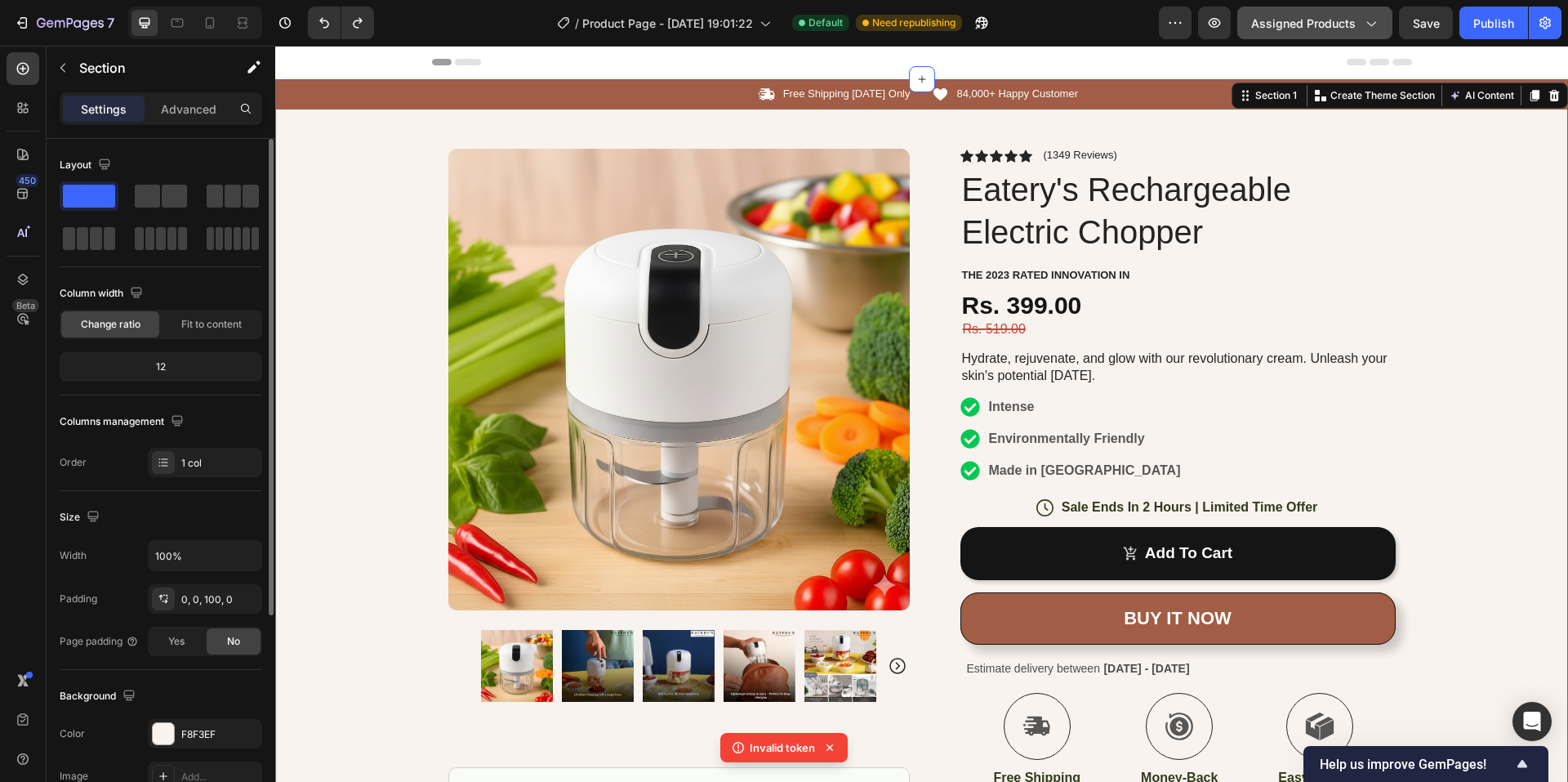
click at [1291, 23] on span "Assigned Products" at bounding box center [1303, 23] width 105 height 17
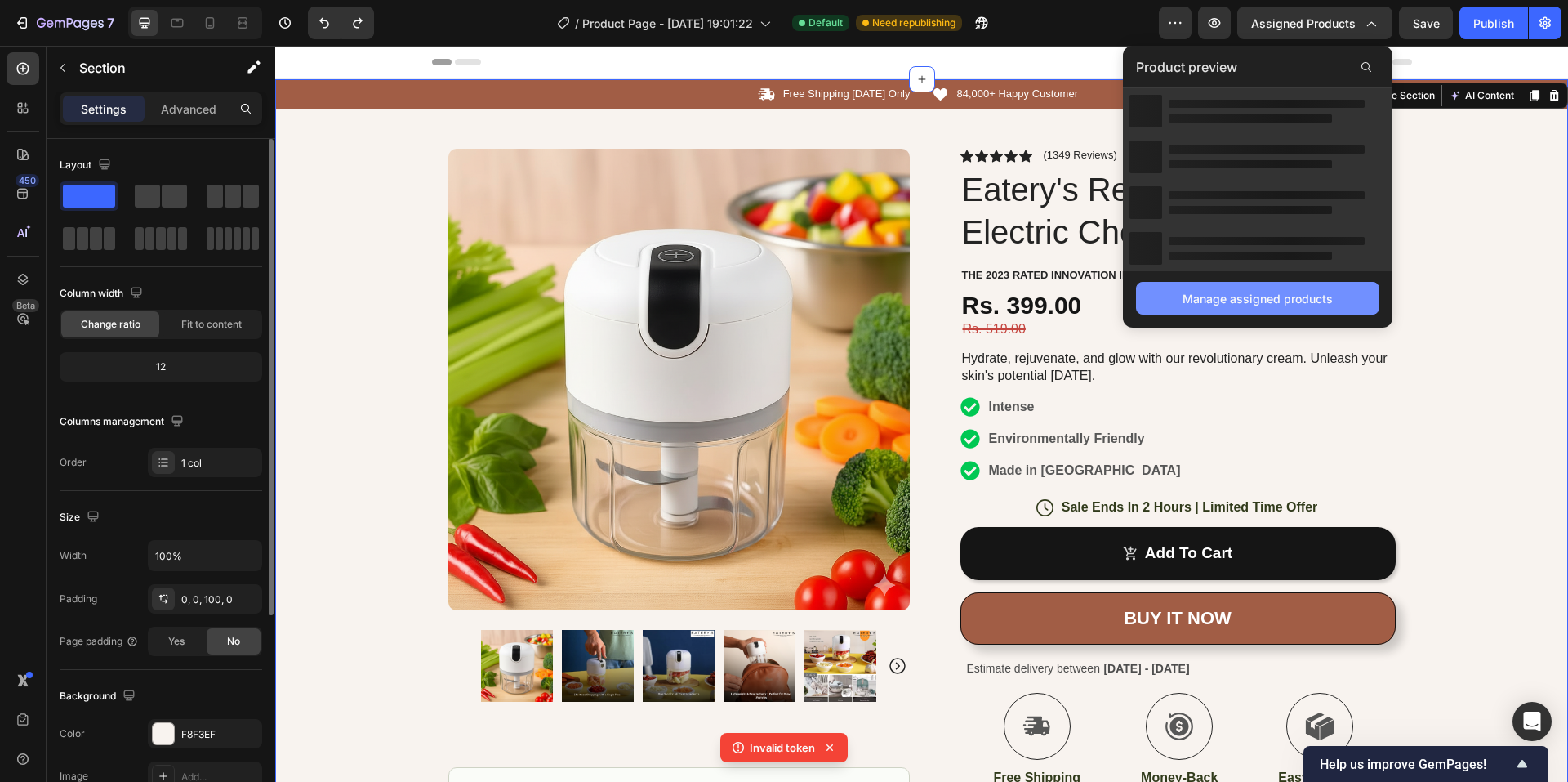
click at [1163, 305] on button "Manage assigned products" at bounding box center [1257, 298] width 244 height 33
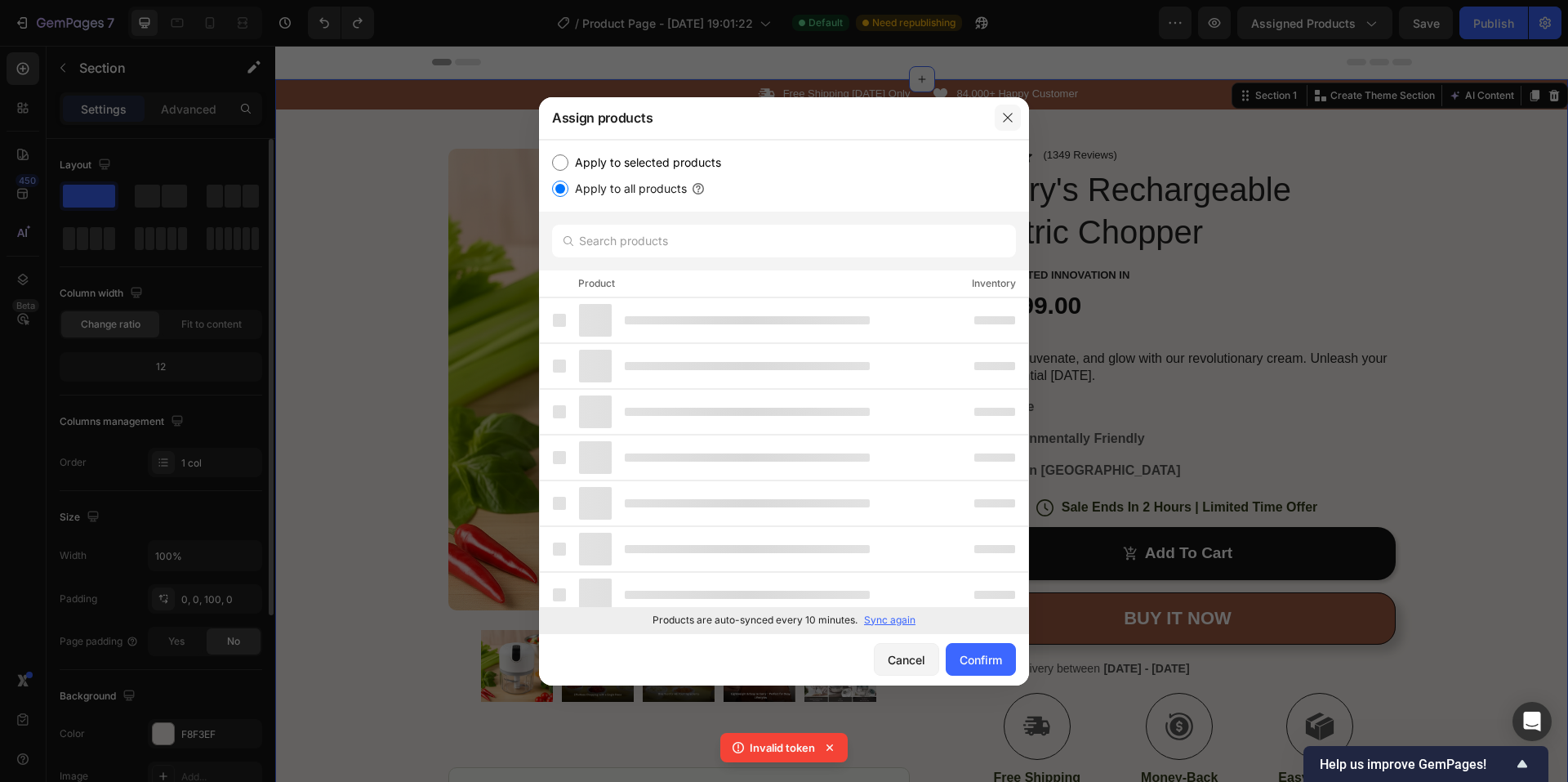
click at [1016, 111] on button "button" at bounding box center [1007, 118] width 26 height 26
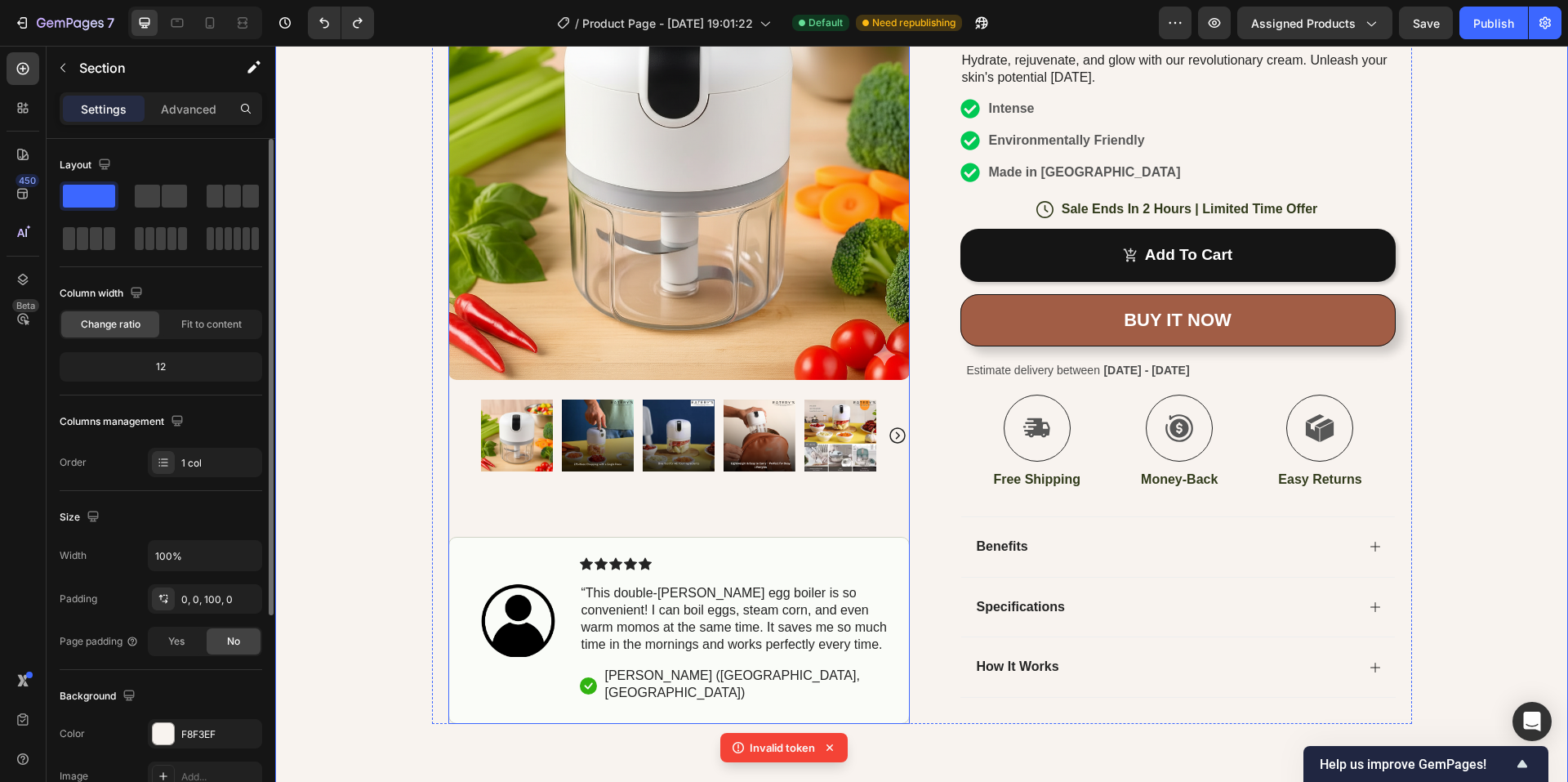
scroll to position [327, 0]
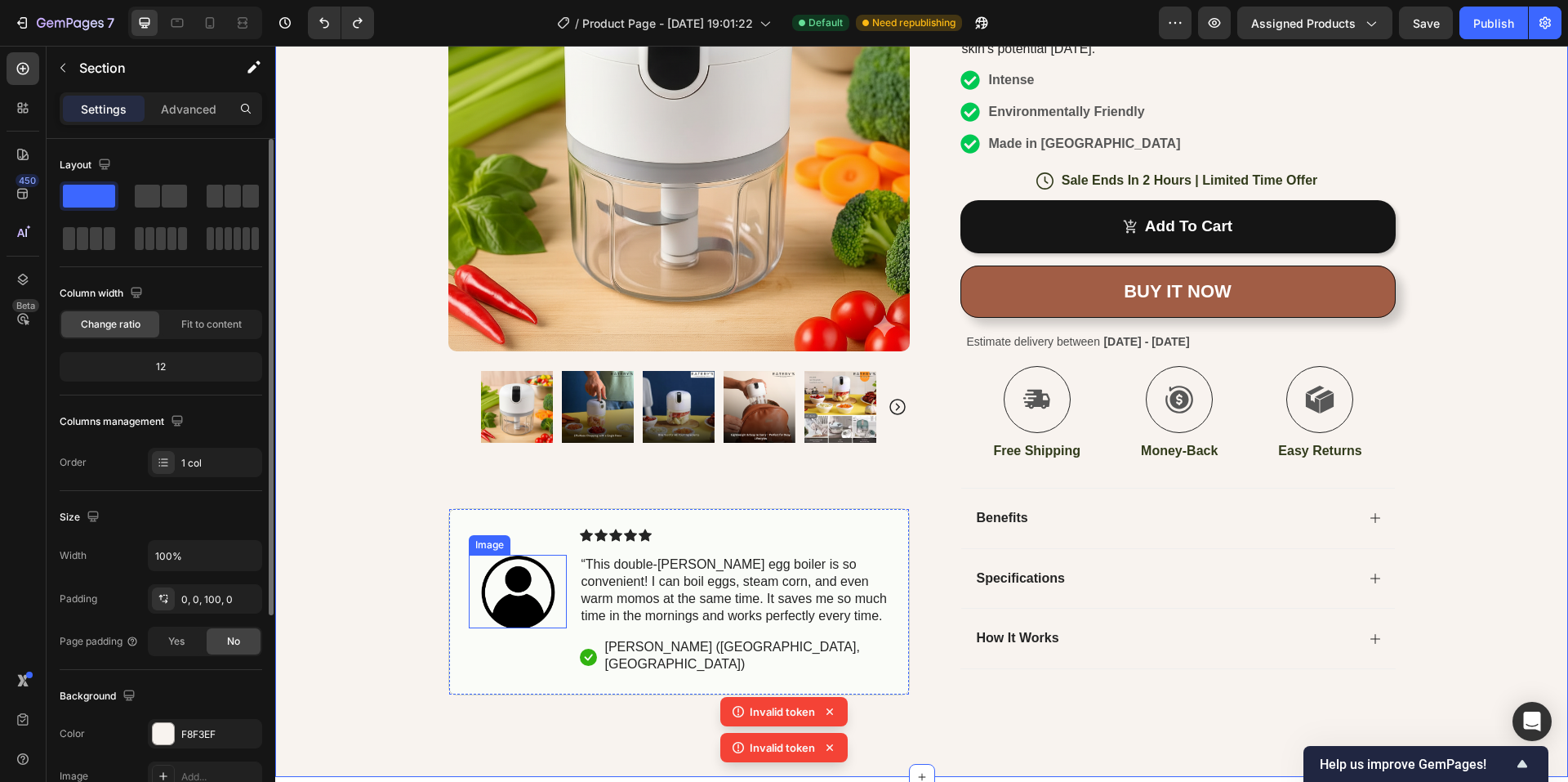
click at [509, 611] on img at bounding box center [518, 592] width 98 height 74
click at [384, 622] on div "Icon Free Shipping [DATE] Only Text Block Row Icon 84,000+ Happy Customer Text …" at bounding box center [921, 224] width 1292 height 943
click at [1349, 26] on span "Assigned Products" at bounding box center [1303, 23] width 105 height 17
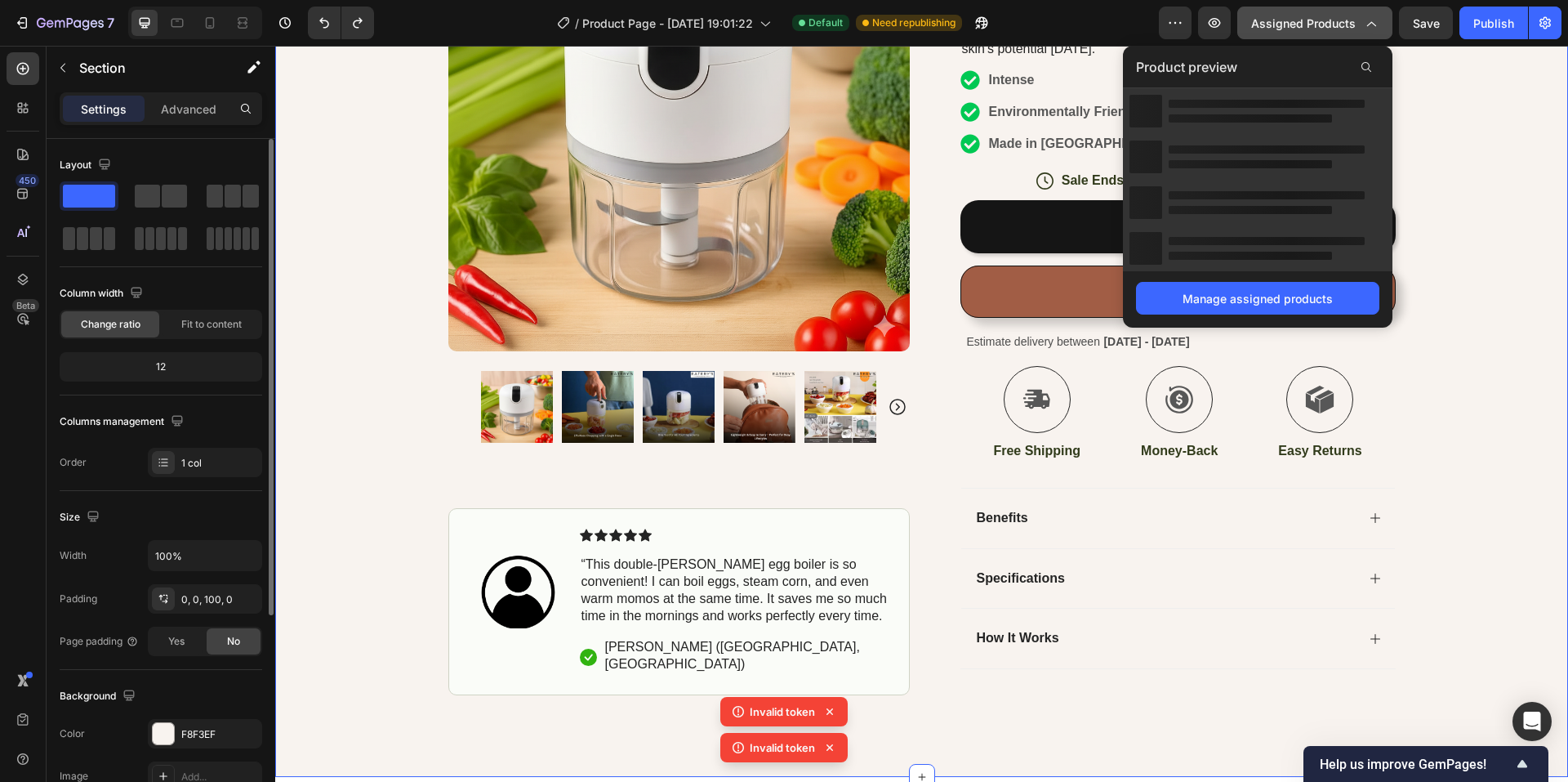
click at [1349, 26] on span "Assigned Products" at bounding box center [1303, 23] width 105 height 17
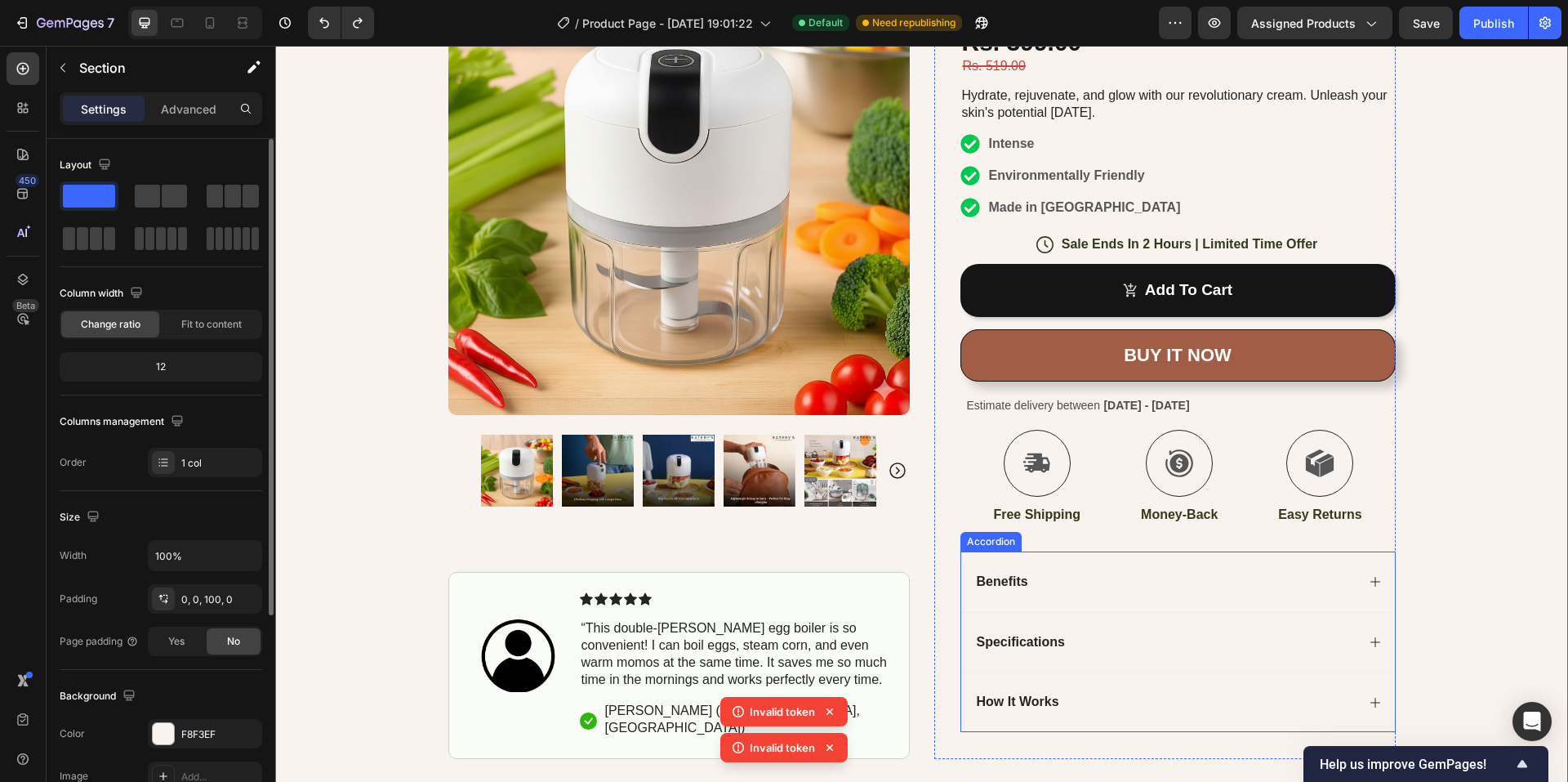
scroll to position [0, 0]
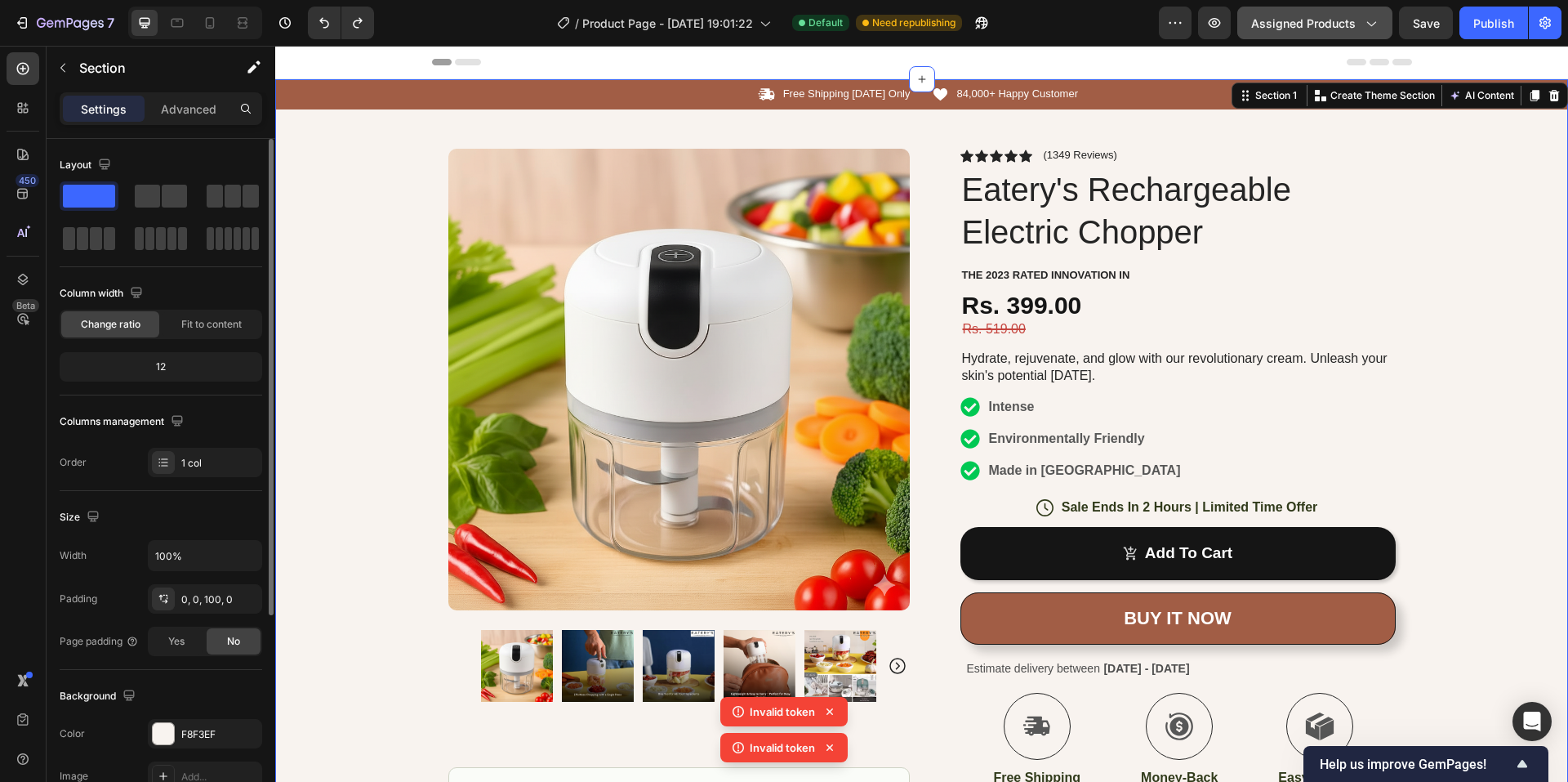
click at [1271, 29] on span "Assigned Products" at bounding box center [1303, 23] width 105 height 17
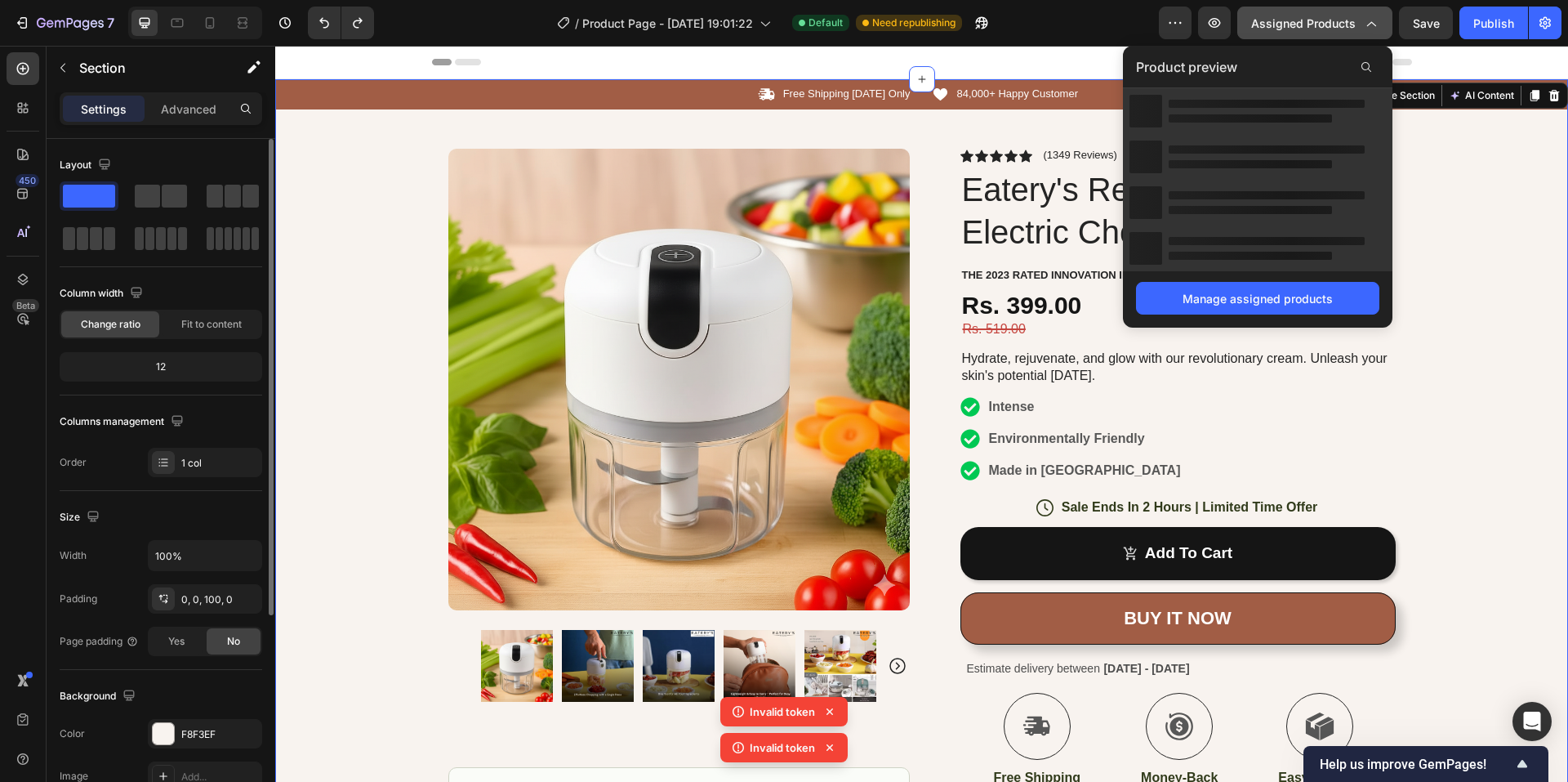
click at [1271, 29] on span "Assigned Products" at bounding box center [1303, 23] width 105 height 17
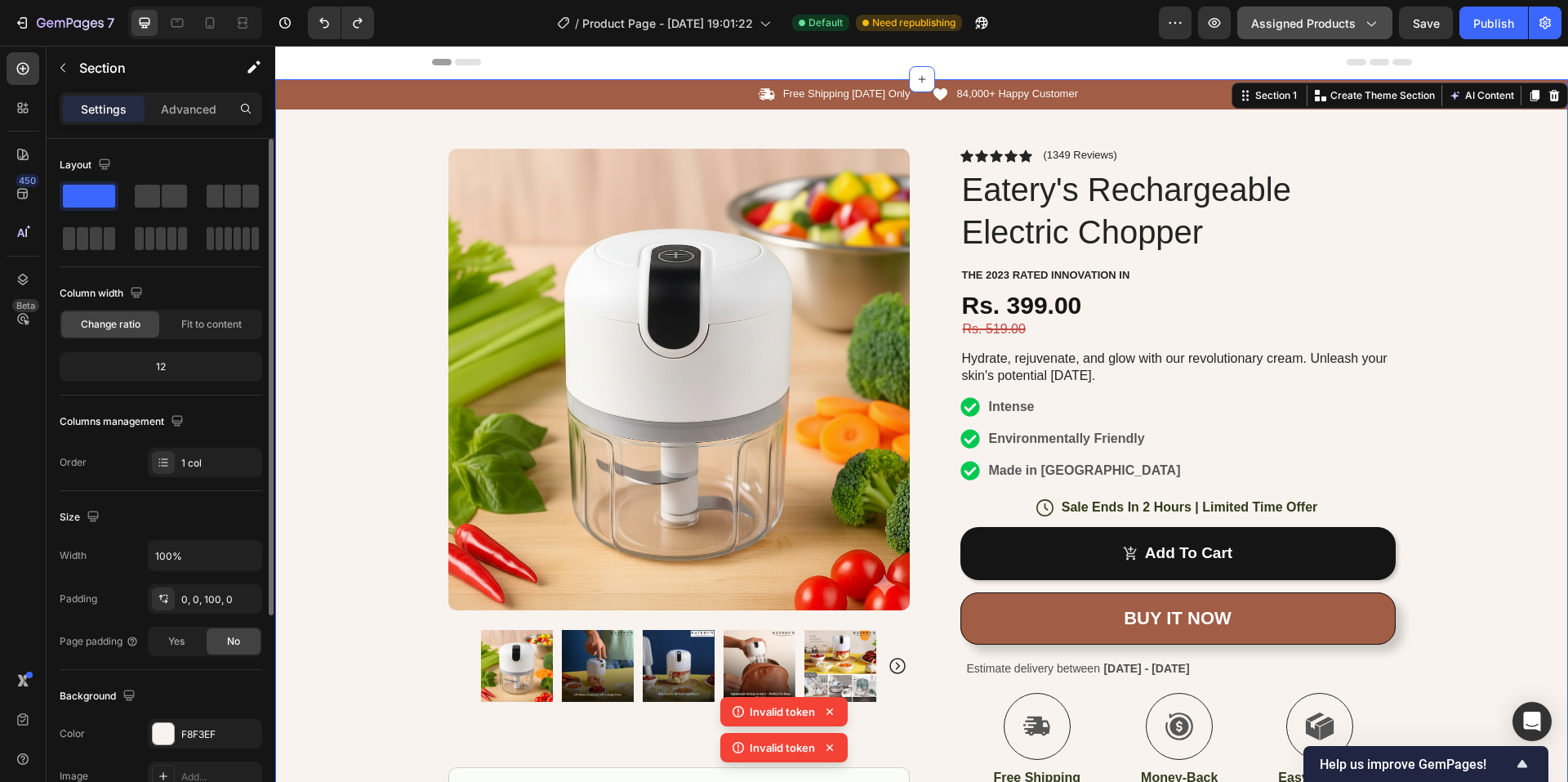
click at [1271, 29] on span "Assigned Products" at bounding box center [1303, 23] width 105 height 17
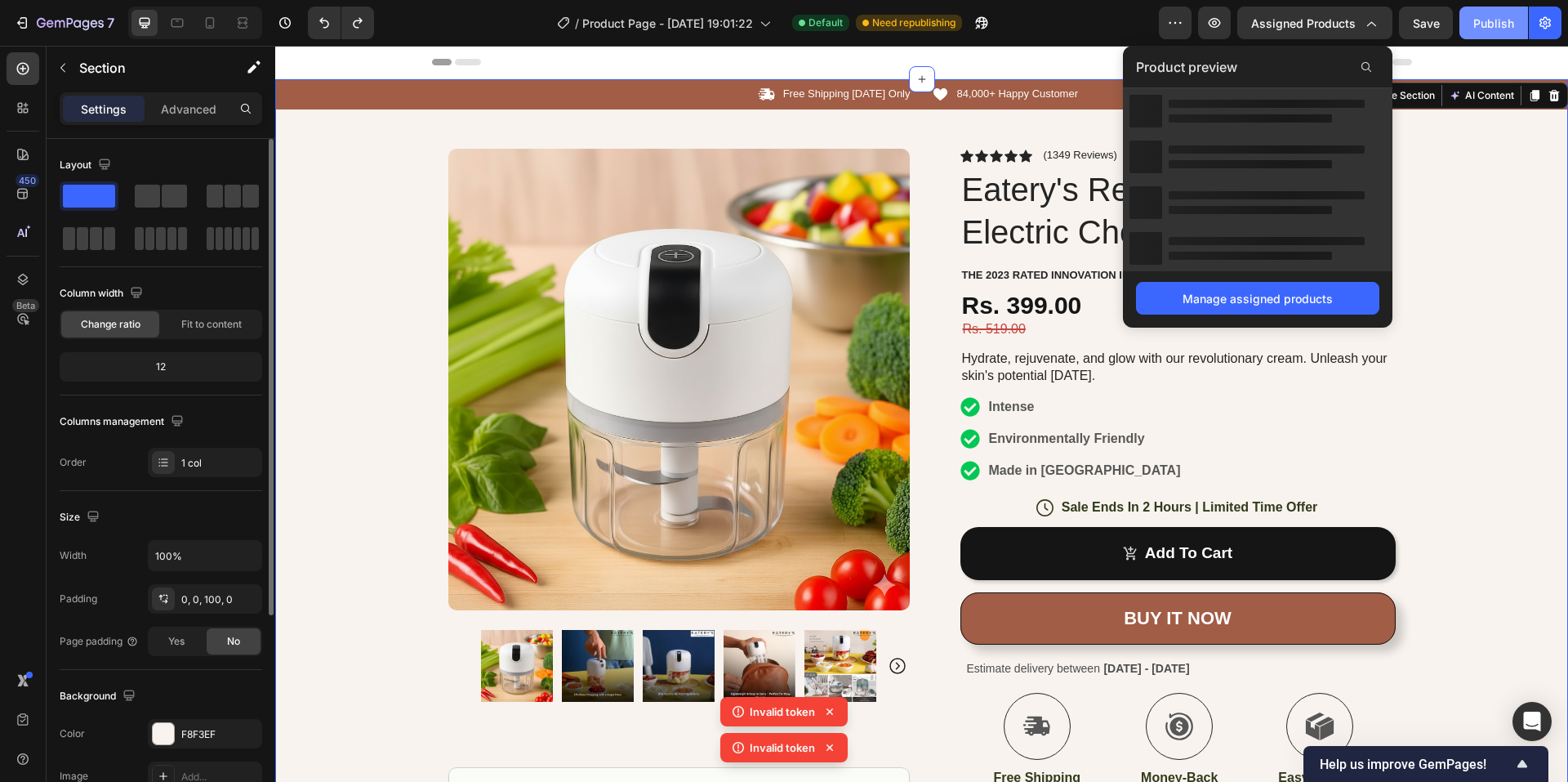
click at [1481, 23] on div "Publish" at bounding box center [1494, 23] width 40 height 17
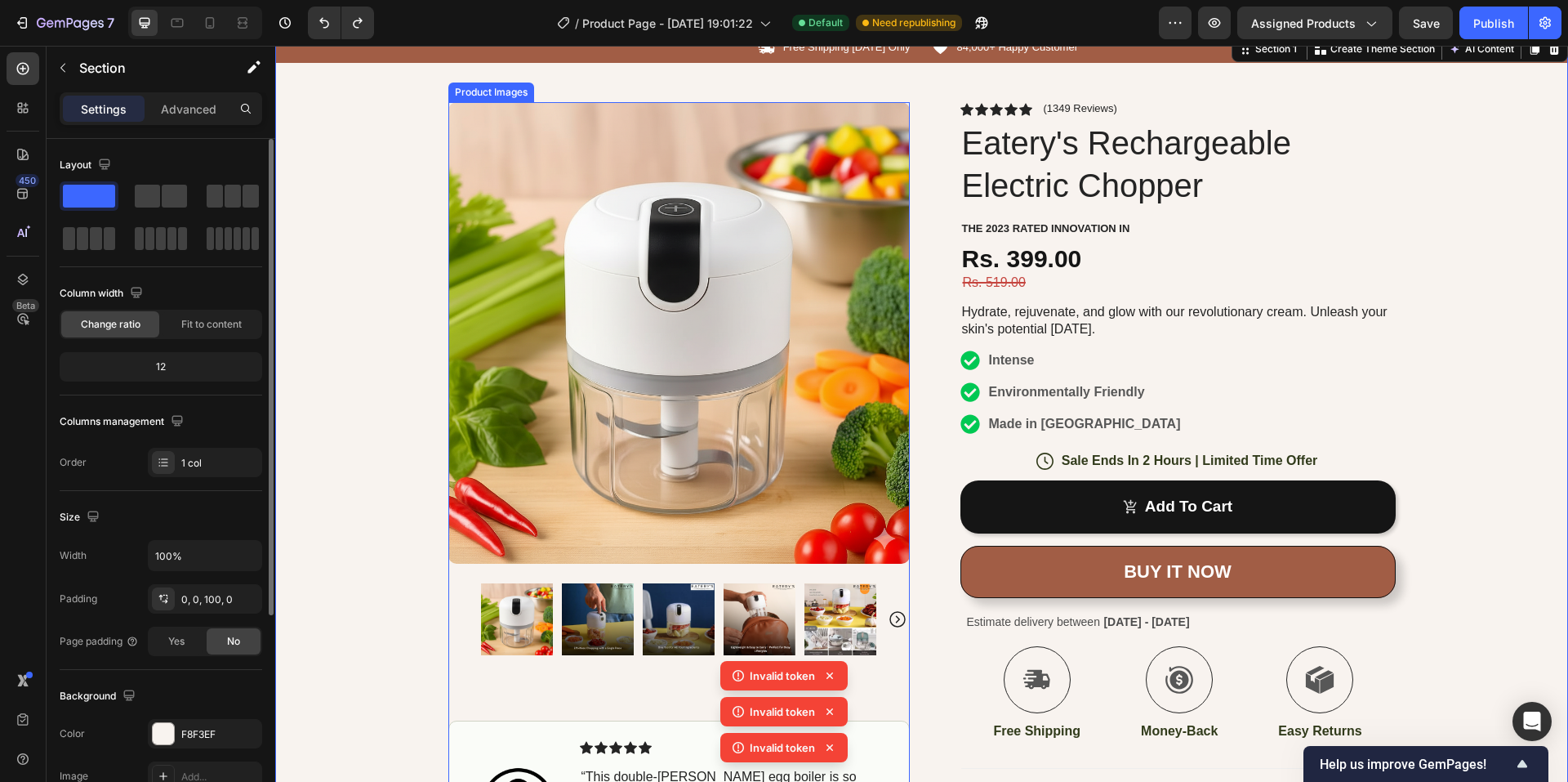
scroll to position [327, 0]
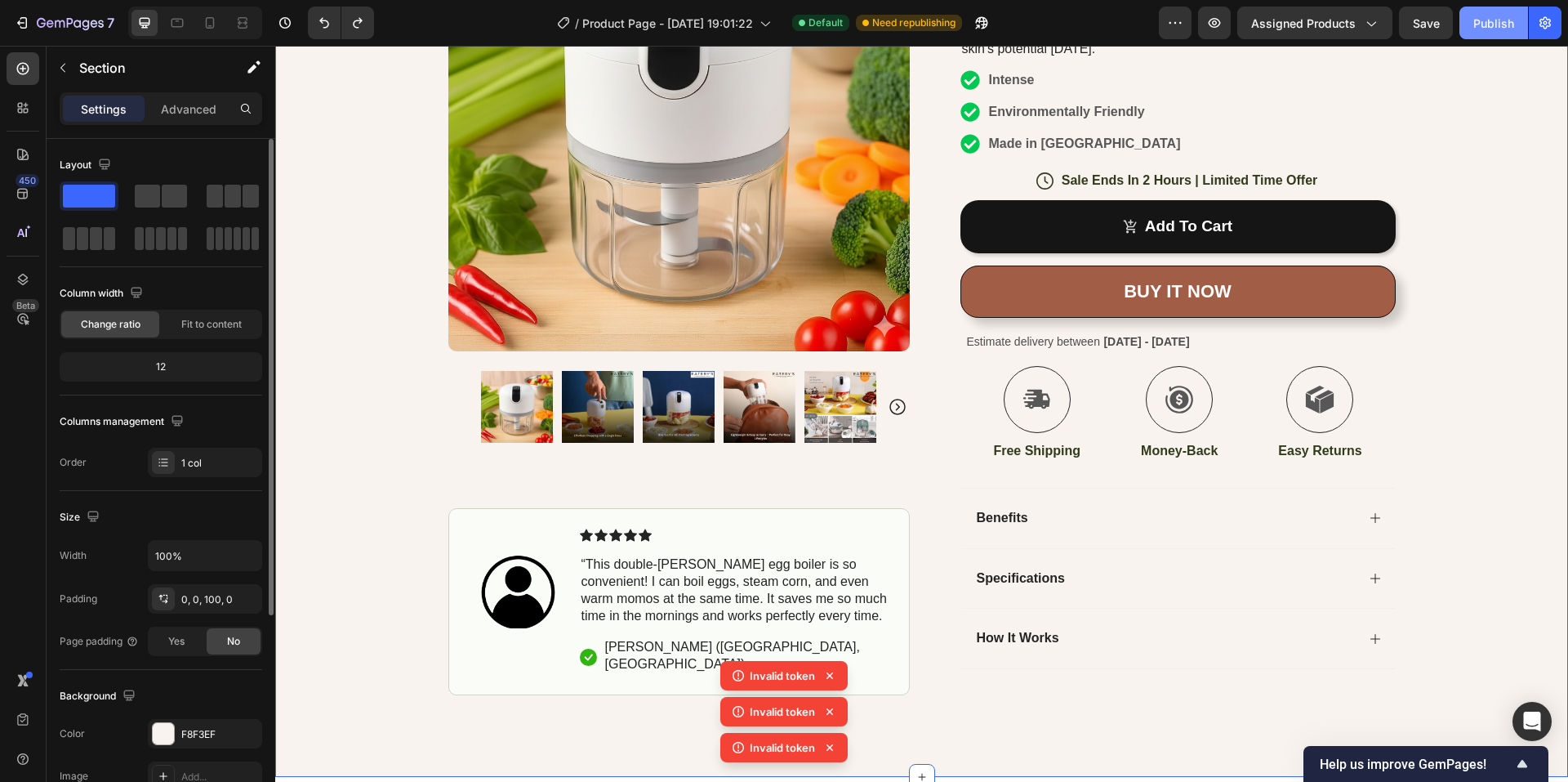
click at [1482, 33] on button "Publish" at bounding box center [1494, 23] width 69 height 33
click at [1345, 26] on span "Assigned Products" at bounding box center [1303, 23] width 105 height 17
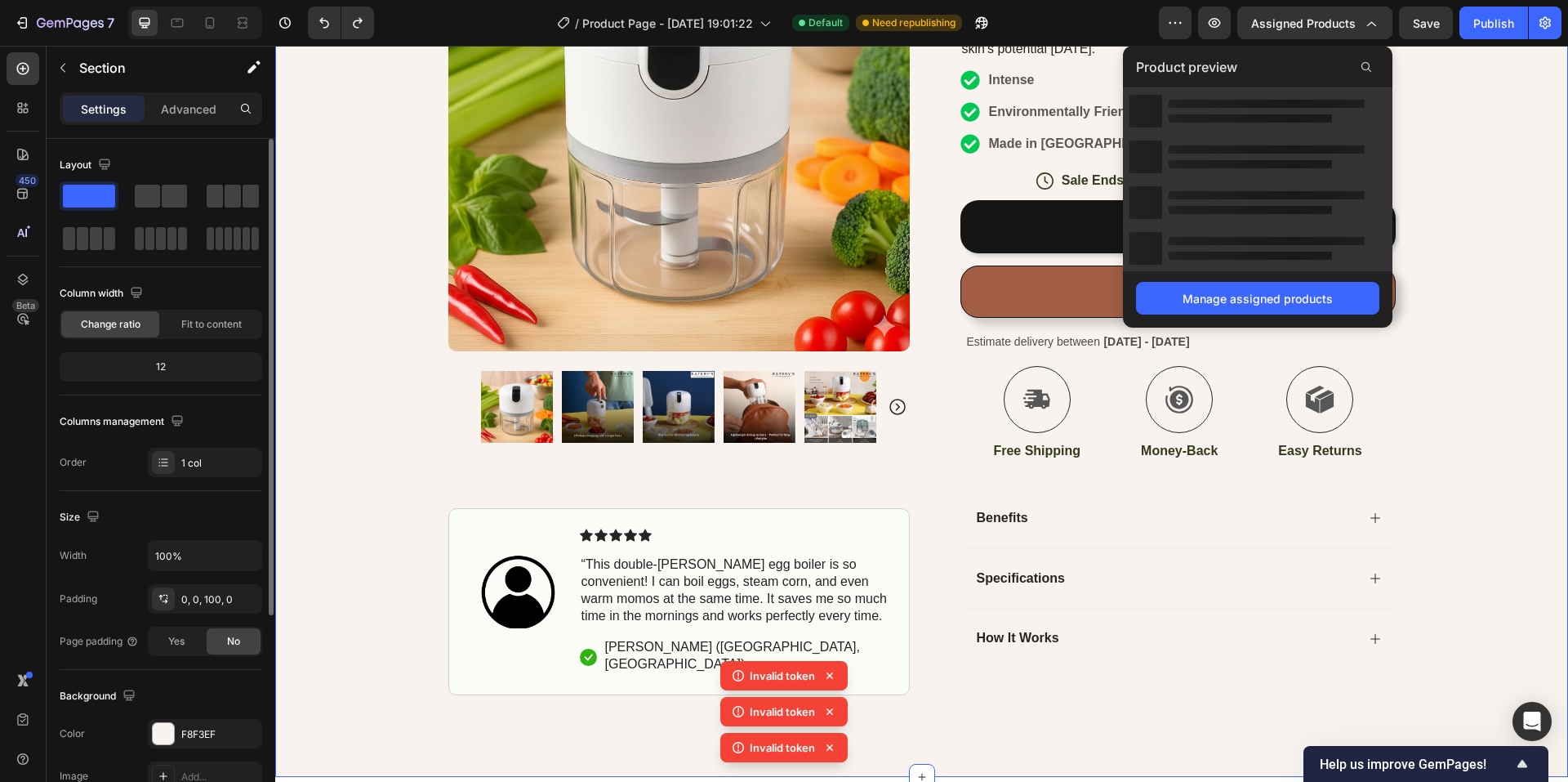
click at [305, 430] on div "Icon Free Shipping [DATE] Only Text Block Row Icon 84,000+ Happy Customer Text …" at bounding box center [921, 224] width 1292 height 943
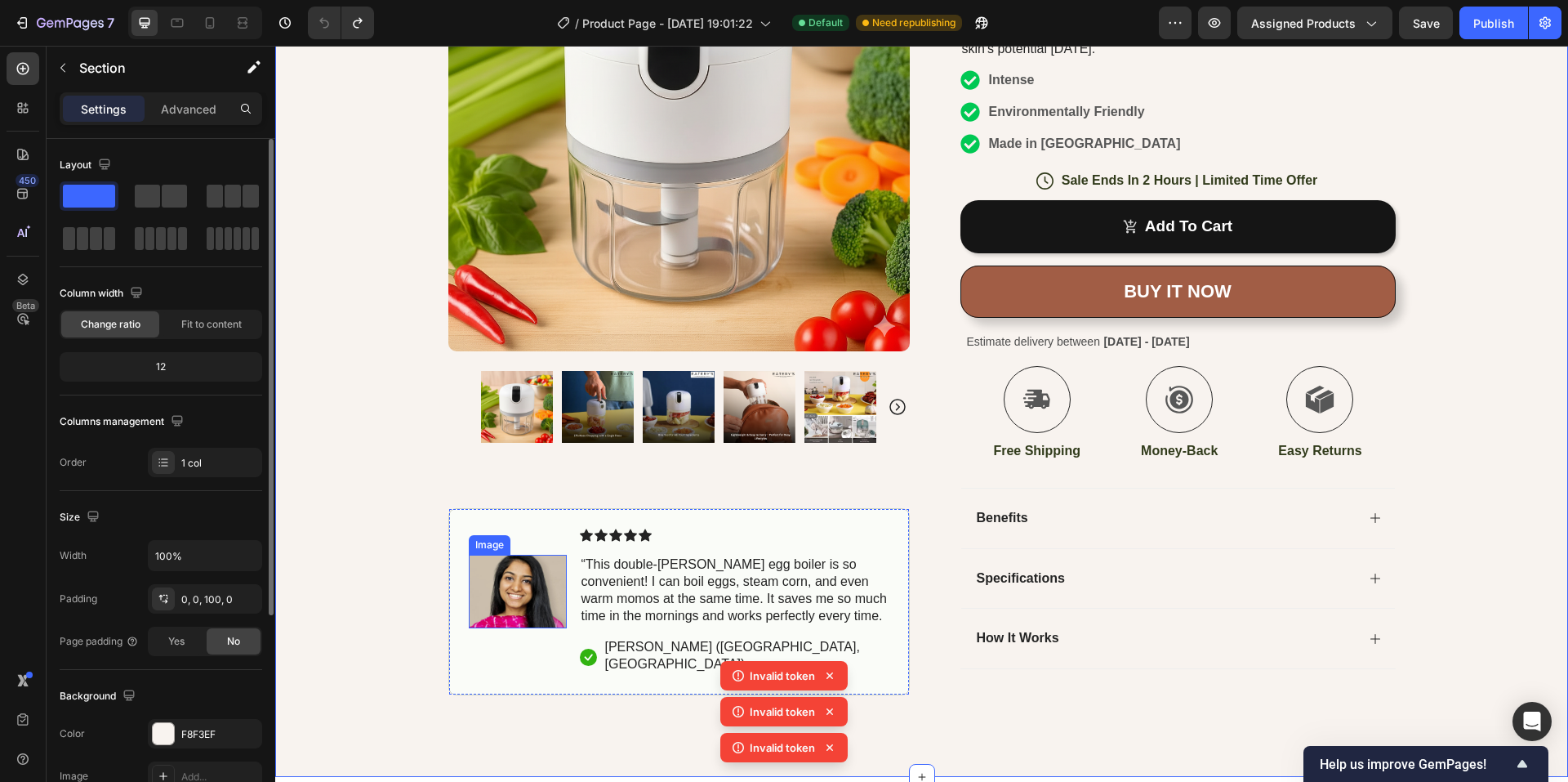
click at [482, 590] on img at bounding box center [518, 592] width 98 height 74
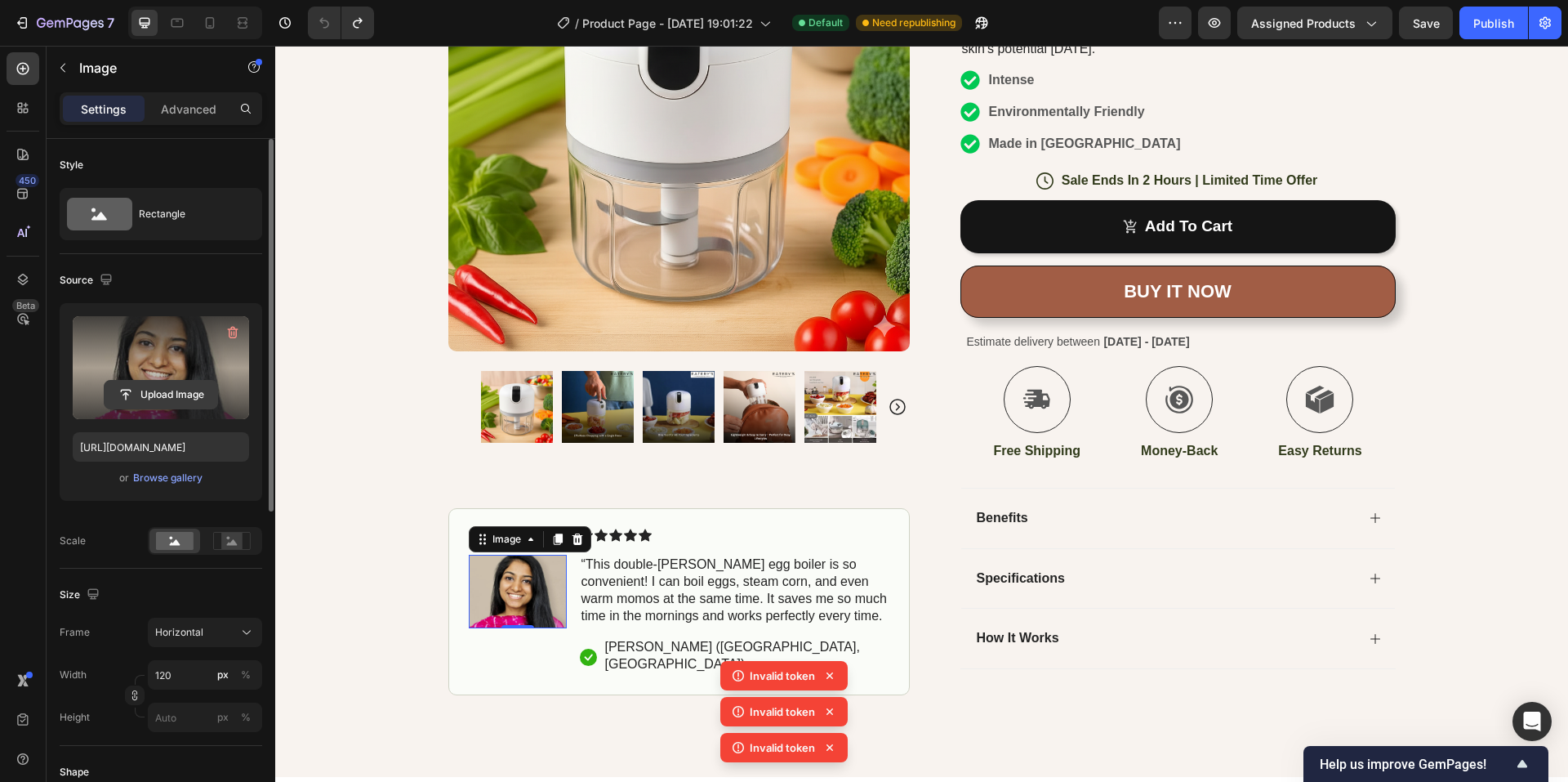
click at [151, 383] on input "file" at bounding box center [161, 395] width 113 height 28
click at [145, 388] on input "file" at bounding box center [161, 395] width 113 height 28
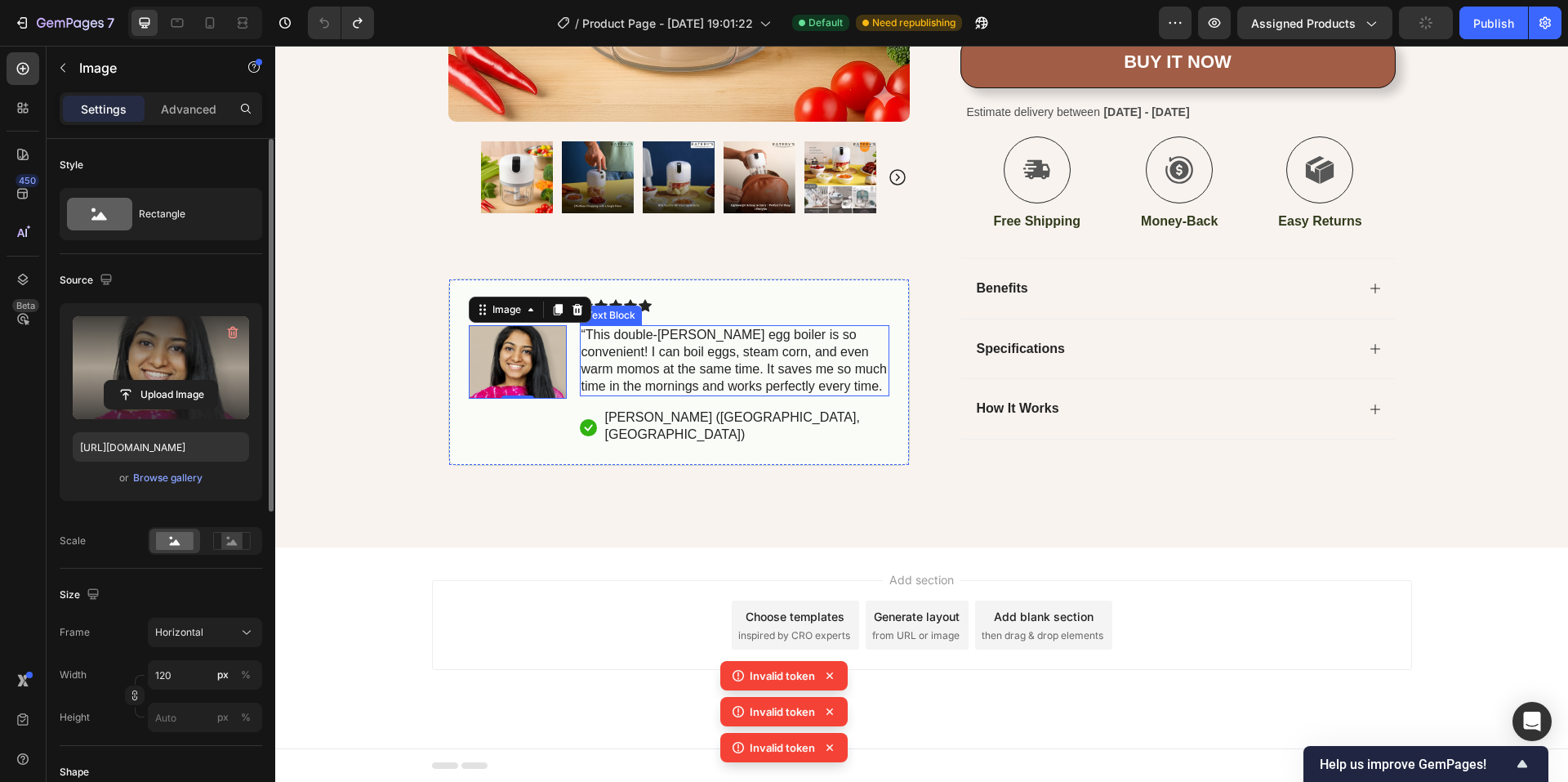
scroll to position [476, 0]
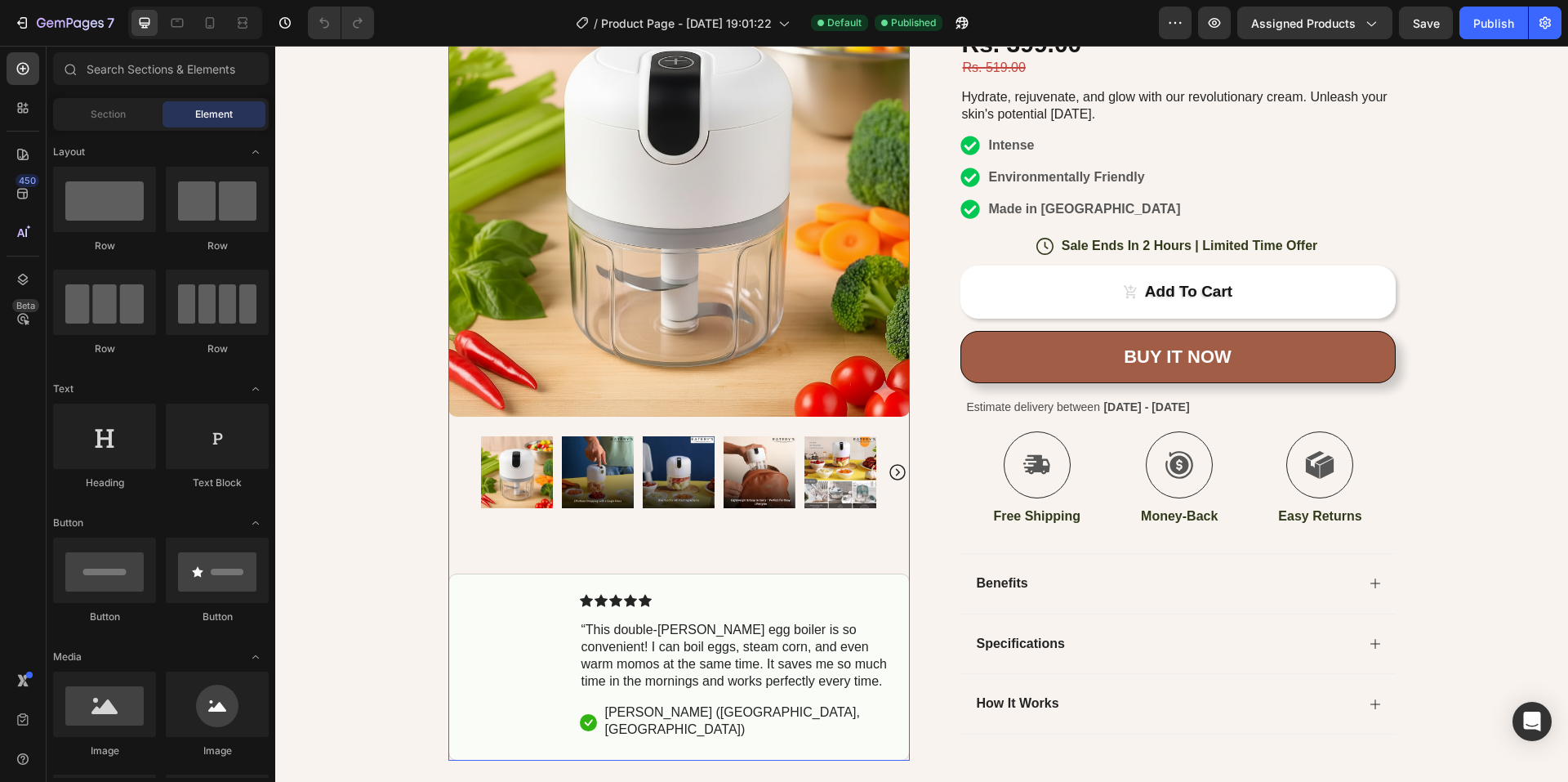
scroll to position [245, 0]
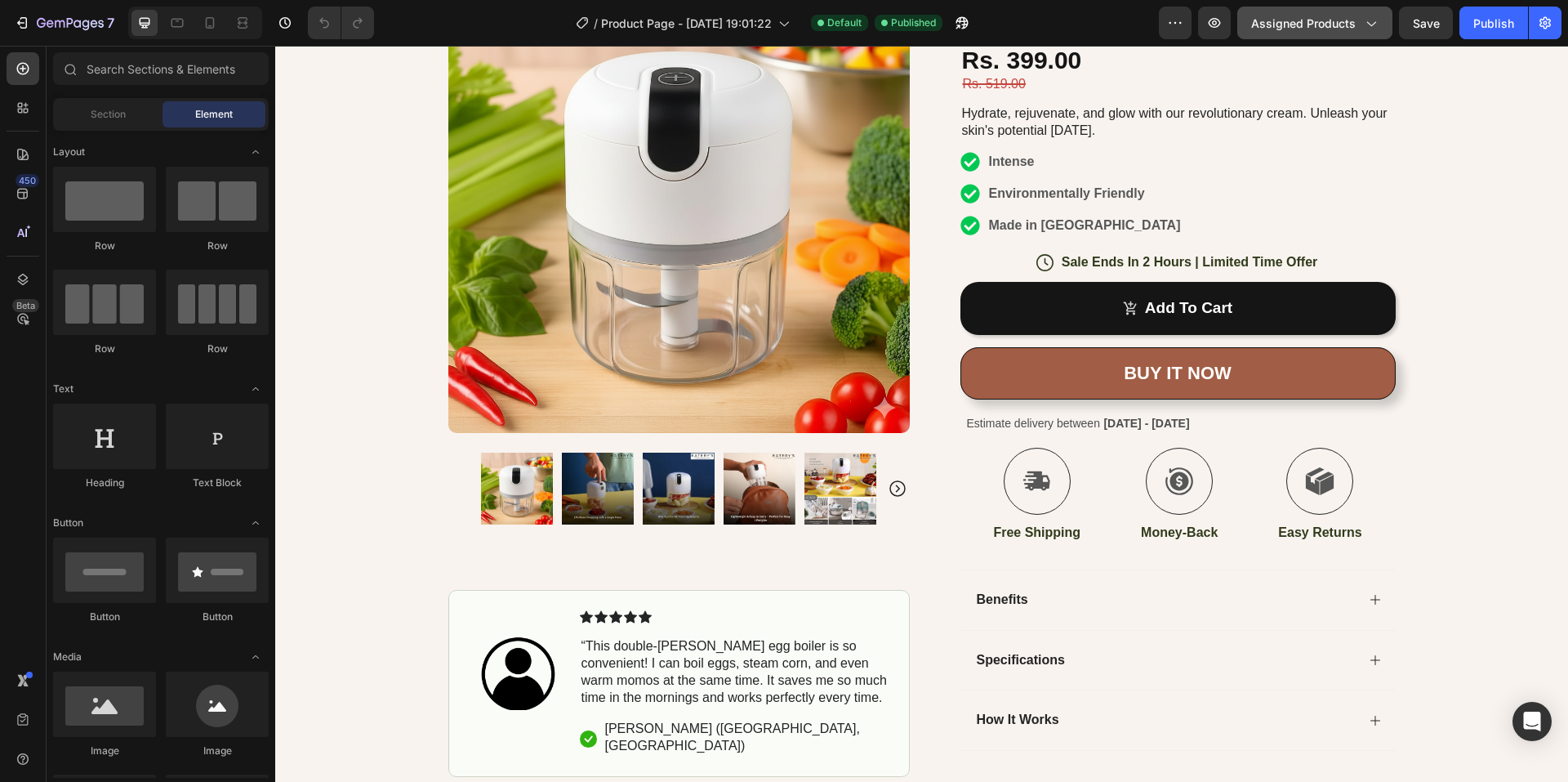
click at [1323, 20] on span "Assigned Products" at bounding box center [1303, 23] width 105 height 17
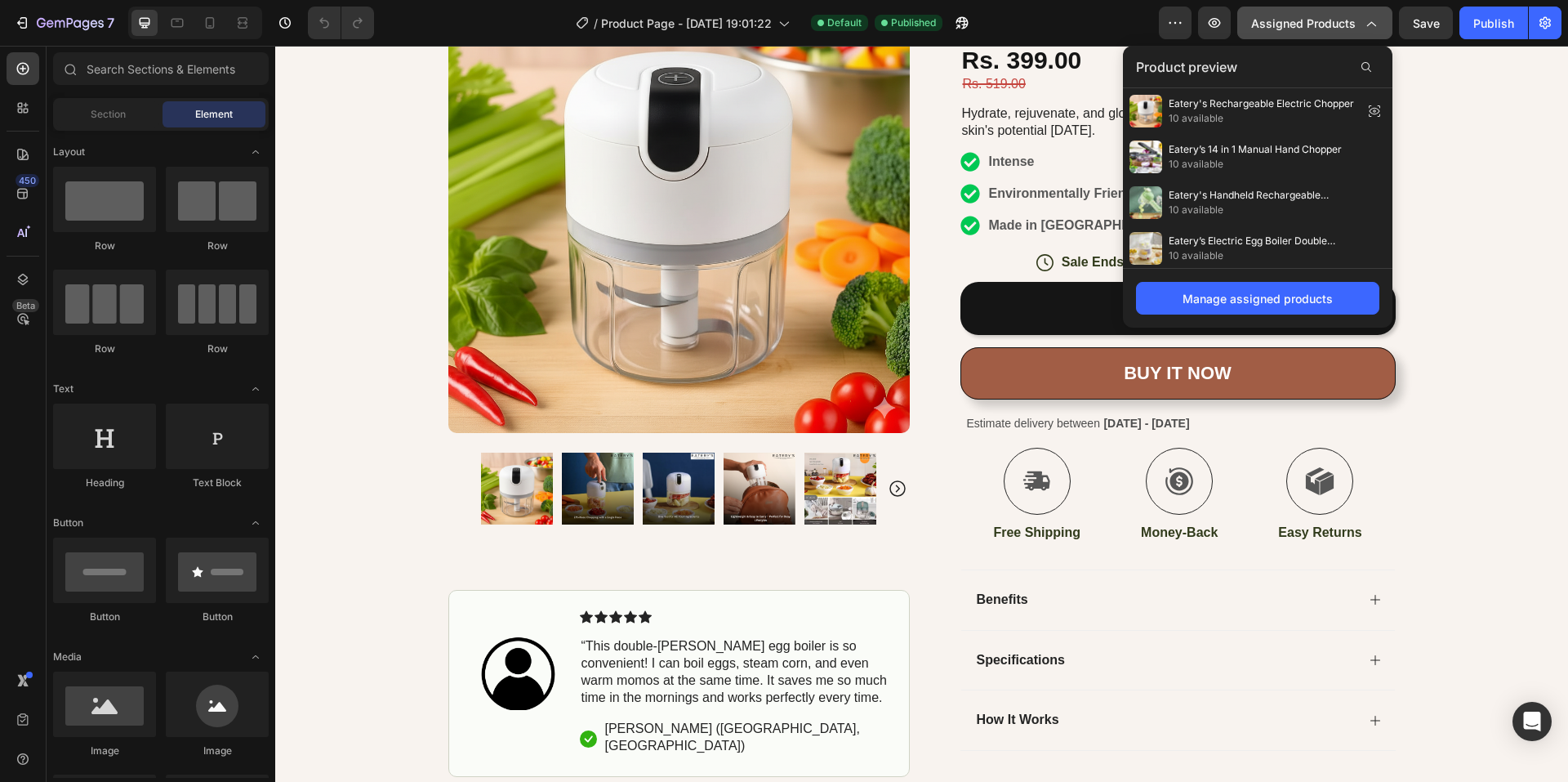
click at [1322, 22] on span "Assigned Products" at bounding box center [1303, 23] width 105 height 17
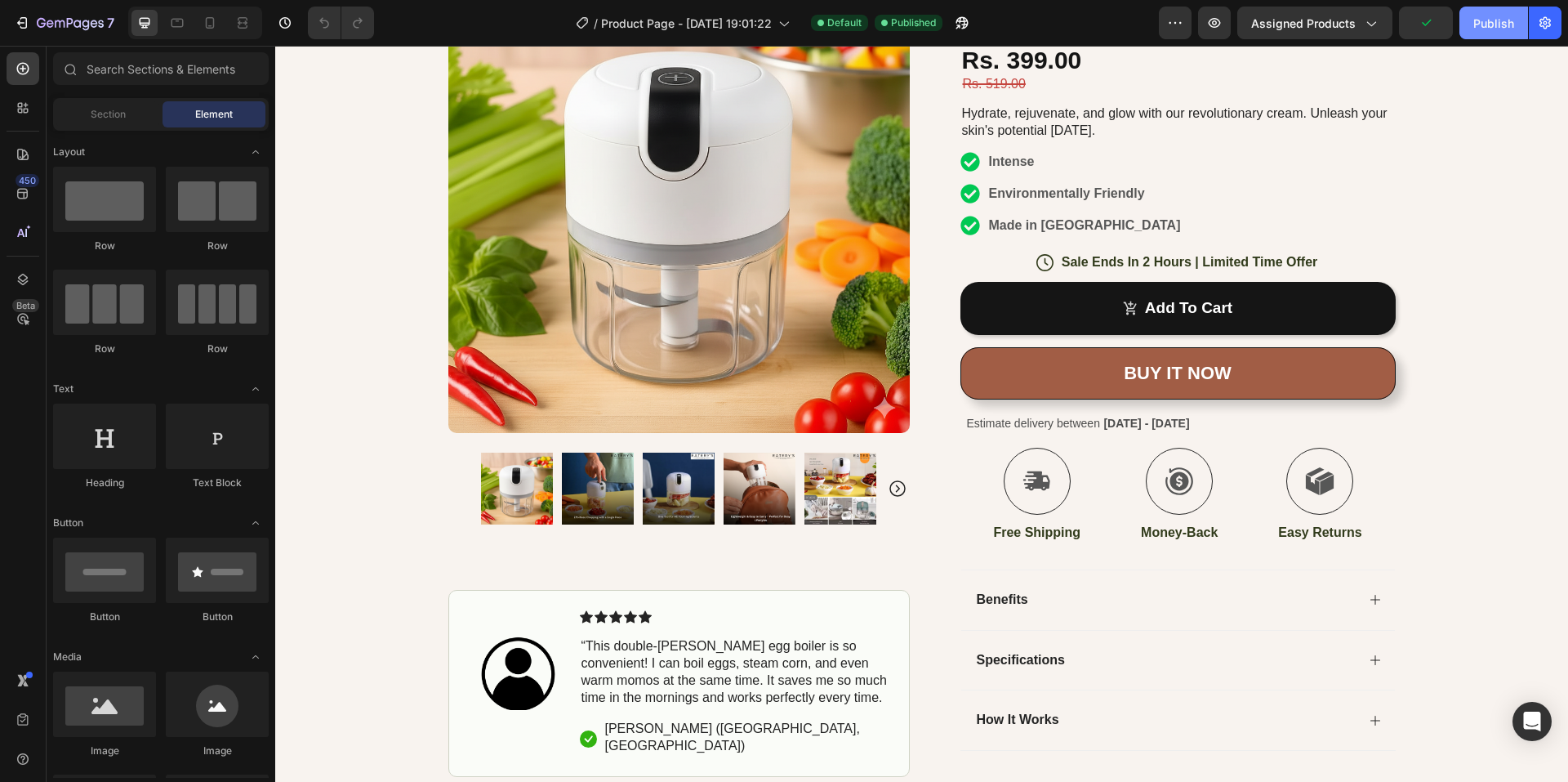
click at [1488, 17] on div "Publish" at bounding box center [1494, 23] width 40 height 17
click at [201, 24] on icon at bounding box center [210, 23] width 17 height 17
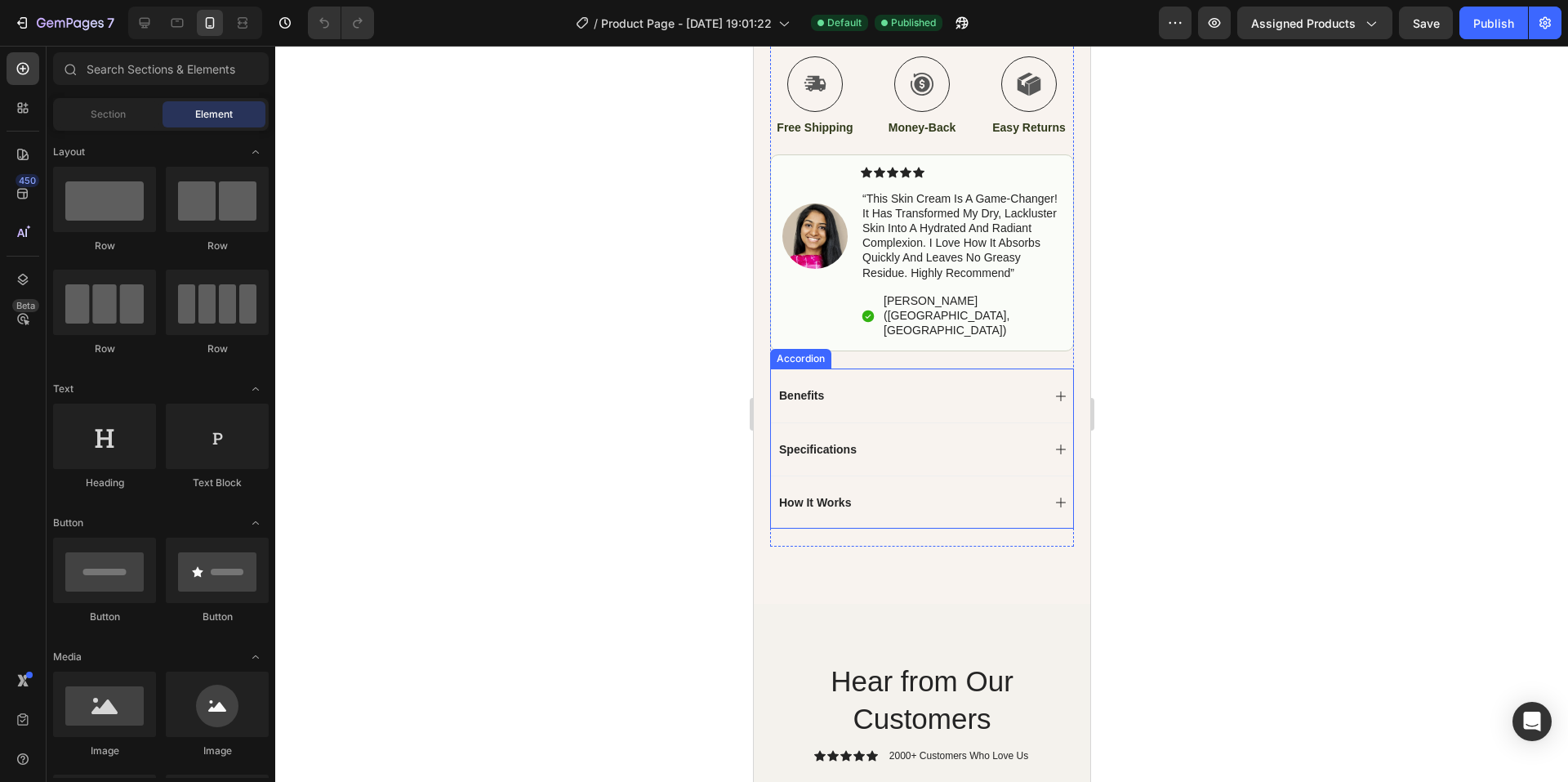
scroll to position [817, 0]
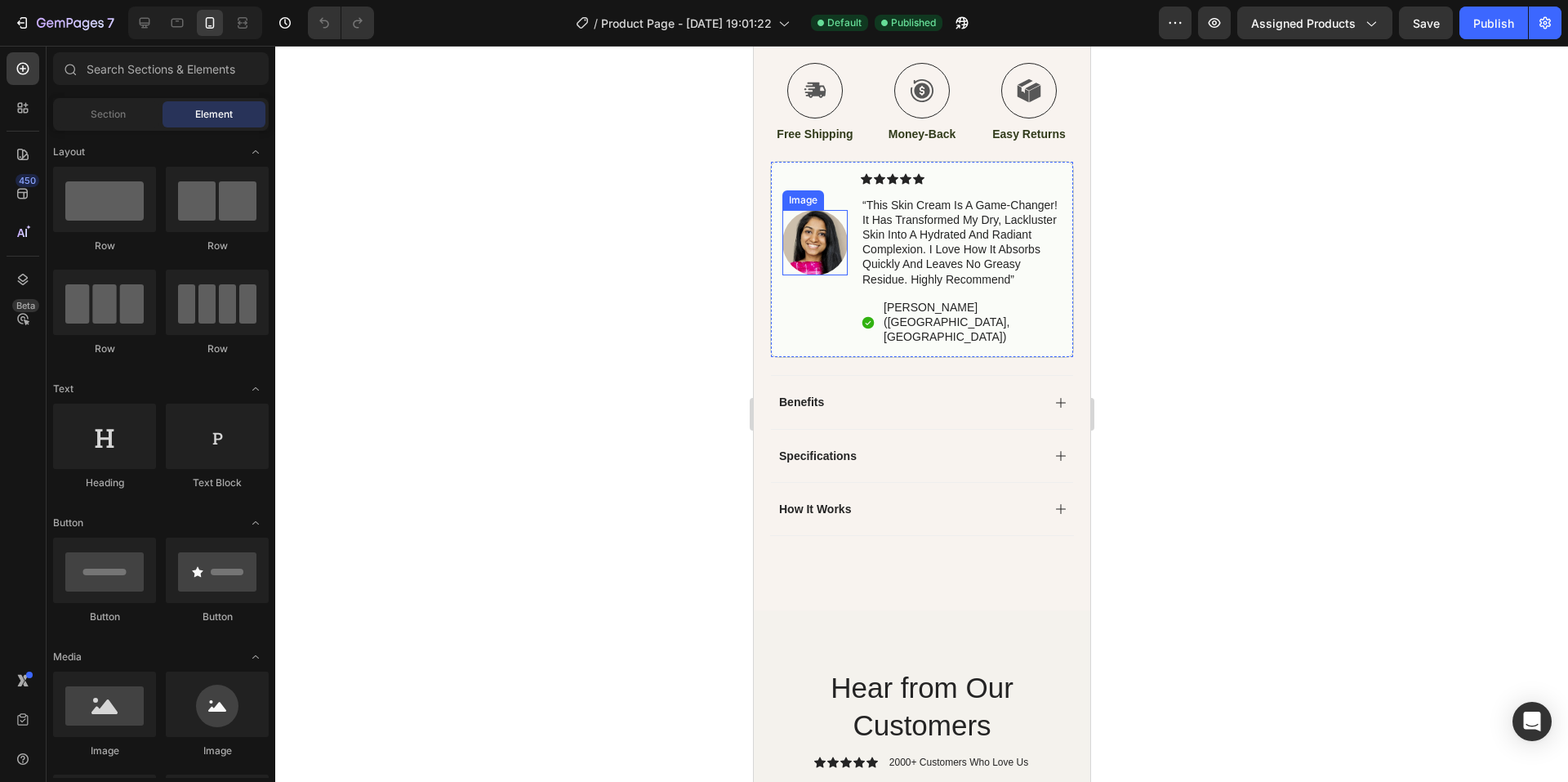
click at [815, 228] on img at bounding box center [814, 242] width 65 height 65
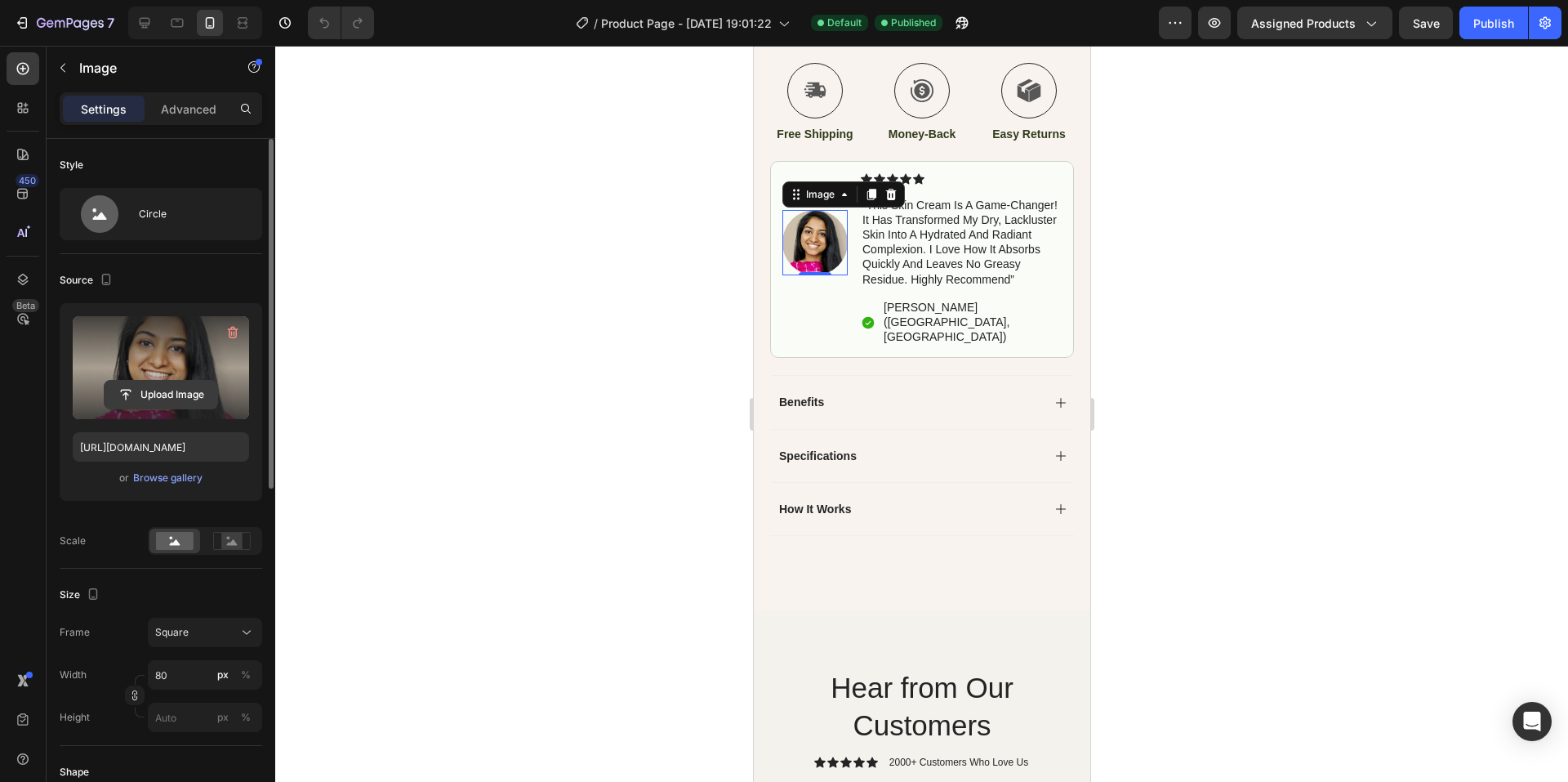
click at [158, 397] on input "file" at bounding box center [161, 395] width 113 height 28
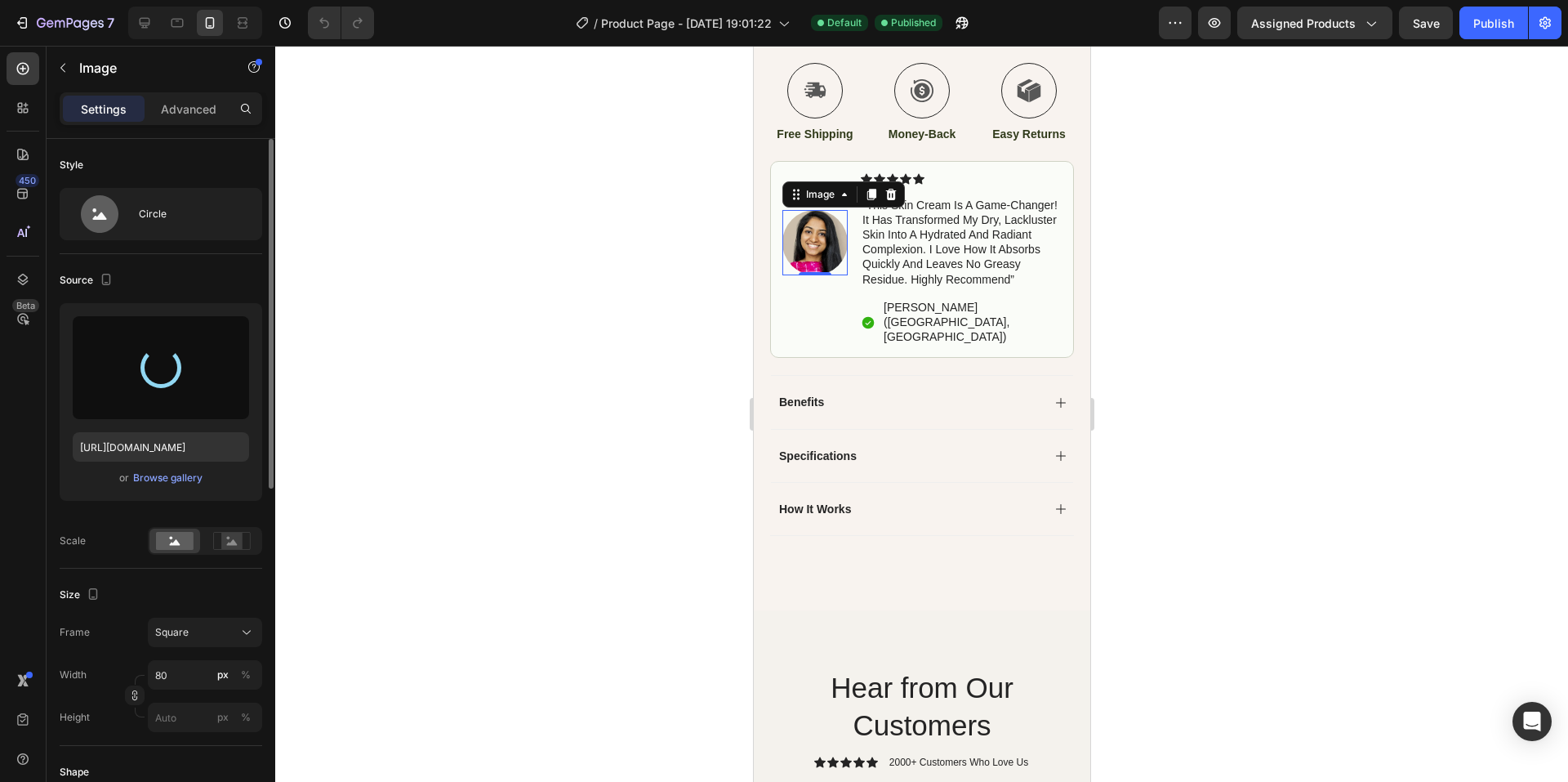
type input "[URL][DOMAIN_NAME]"
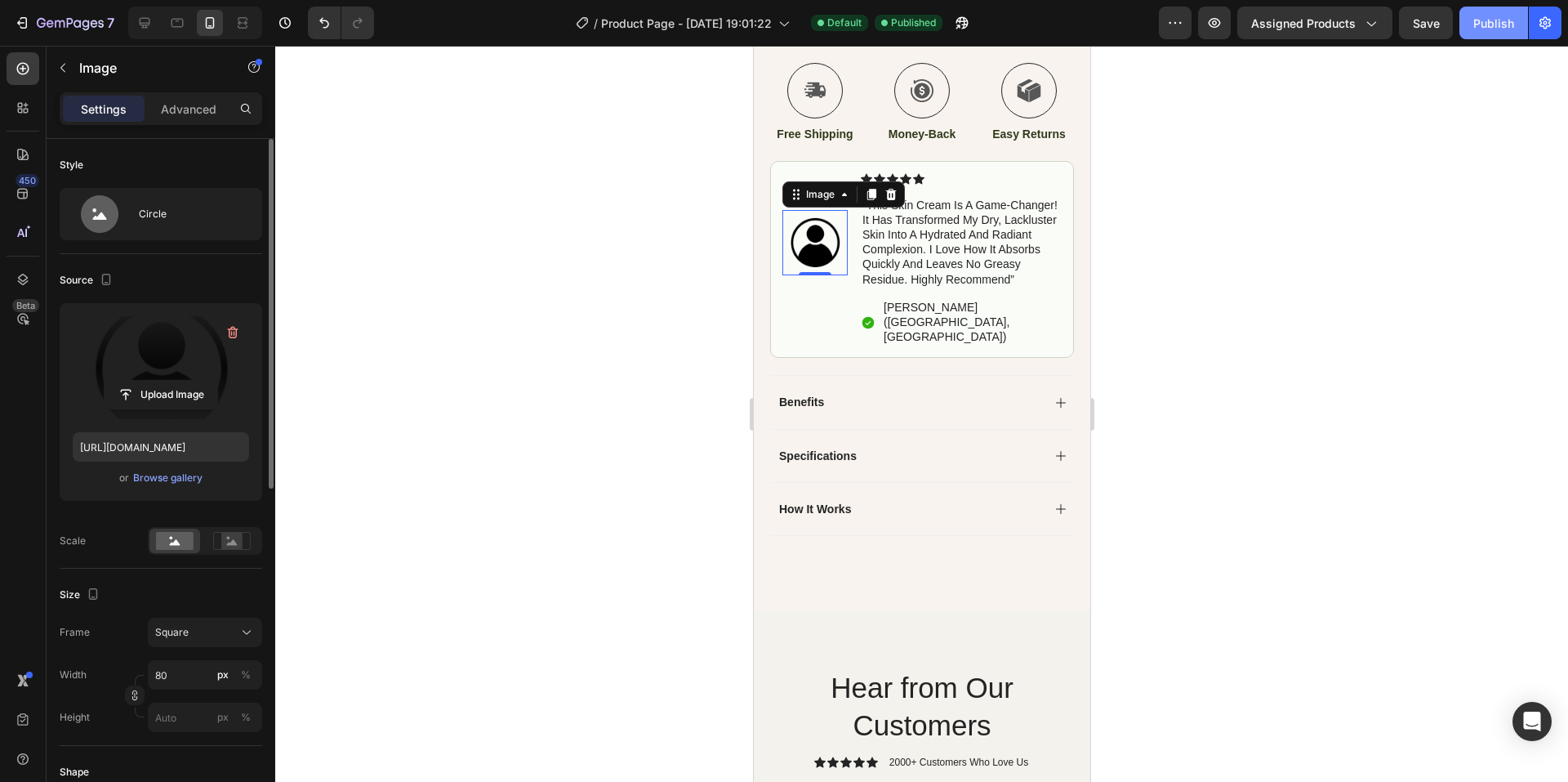
click at [1486, 28] on div "Publish" at bounding box center [1494, 23] width 40 height 17
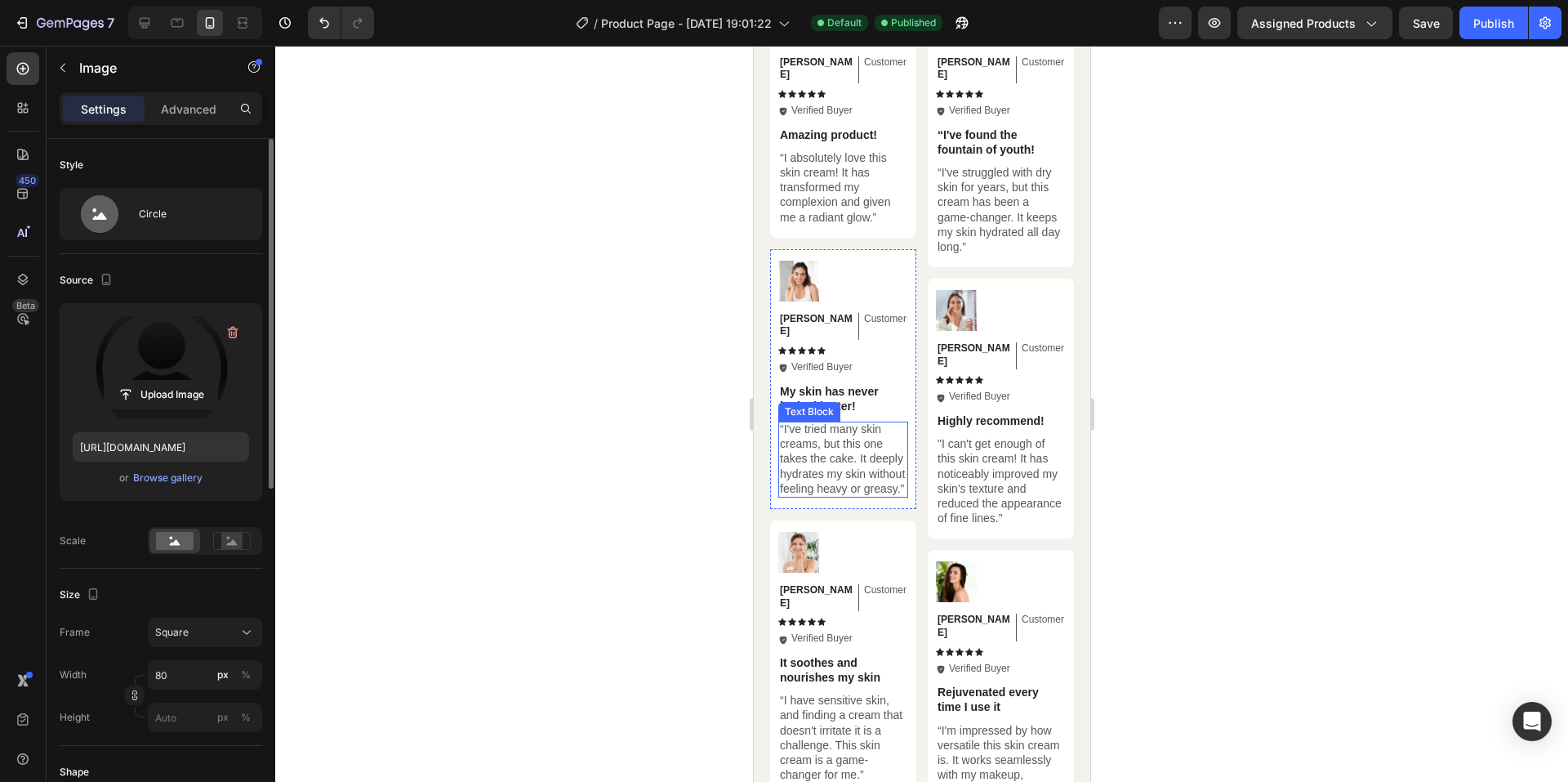
scroll to position [1377, 0]
